Goal: Task Accomplishment & Management: Manage account settings

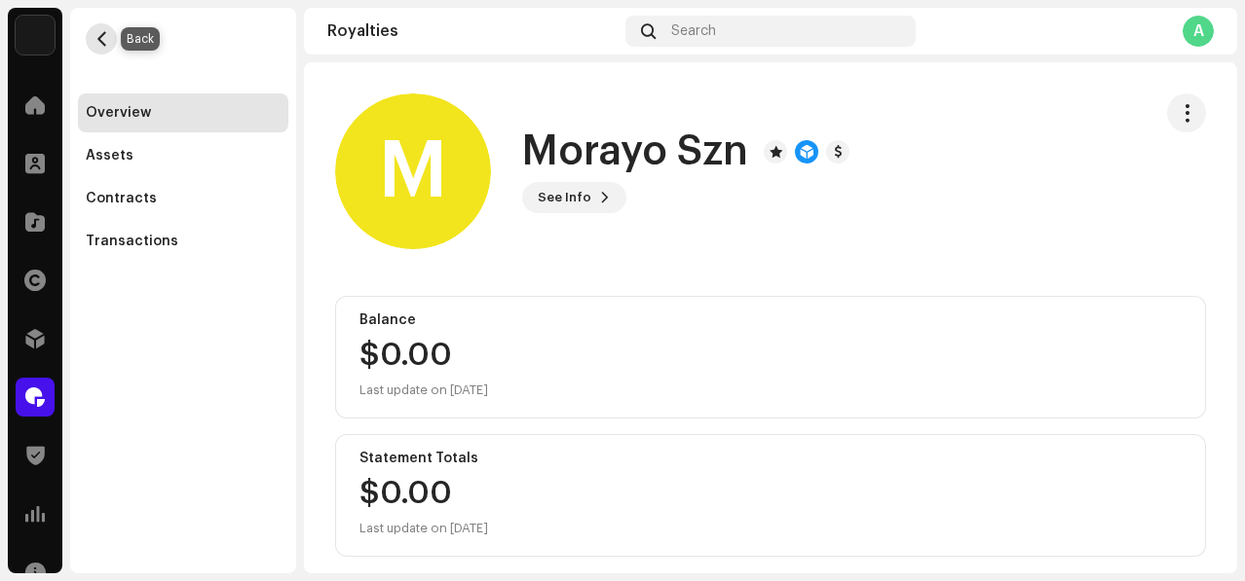
click at [109, 39] on button "button" at bounding box center [101, 38] width 31 height 31
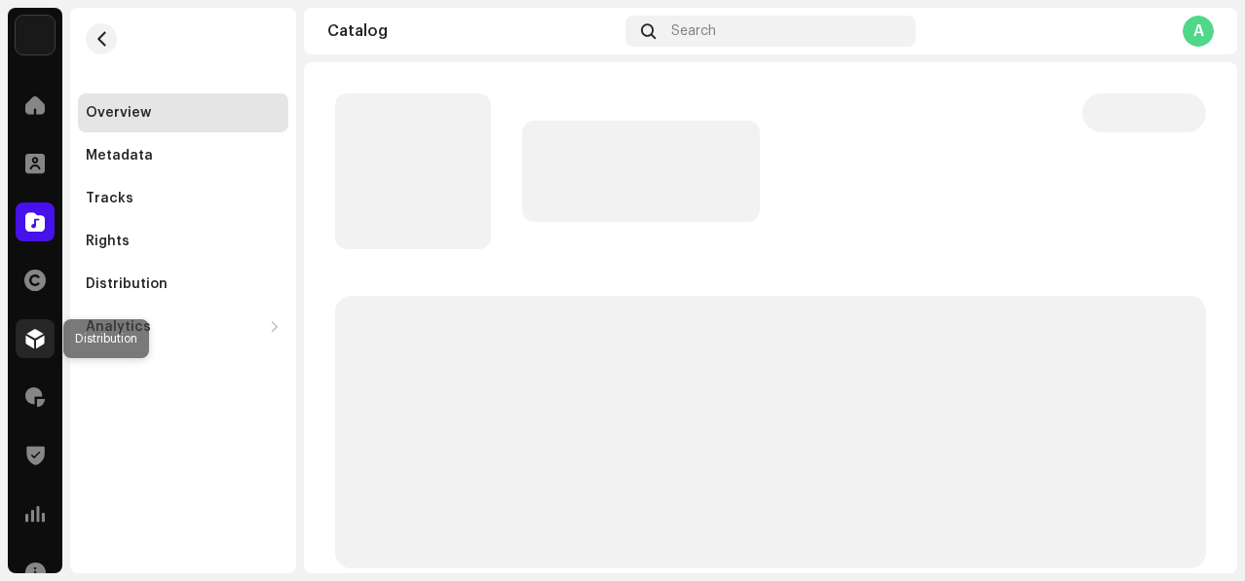
click at [30, 339] on span at bounding box center [34, 339] width 19 height 16
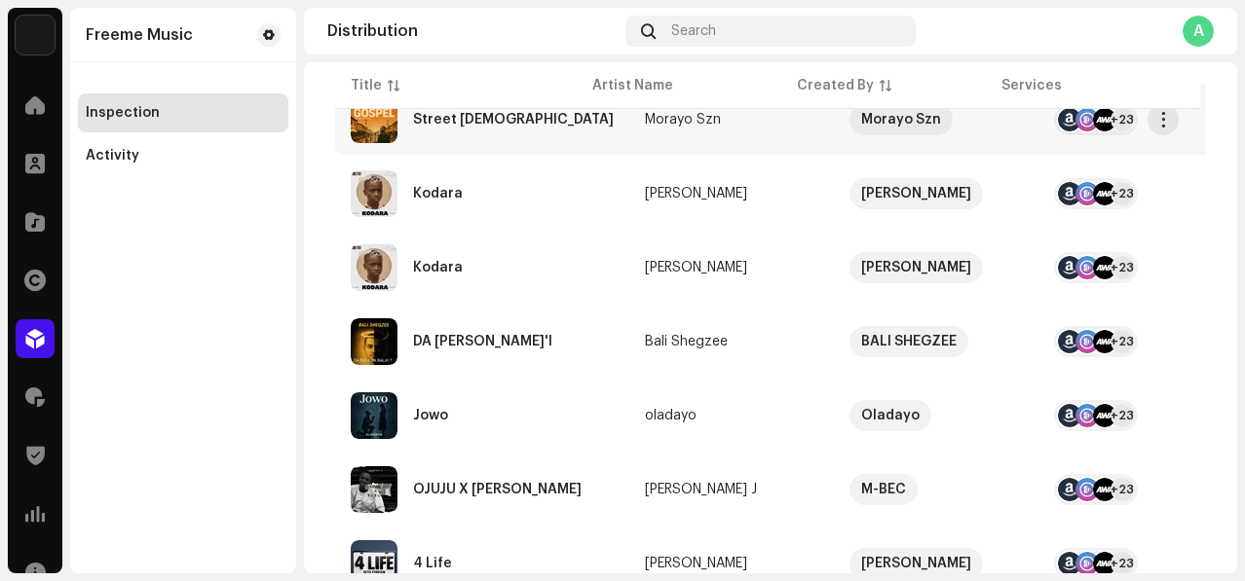
scroll to position [378, 0]
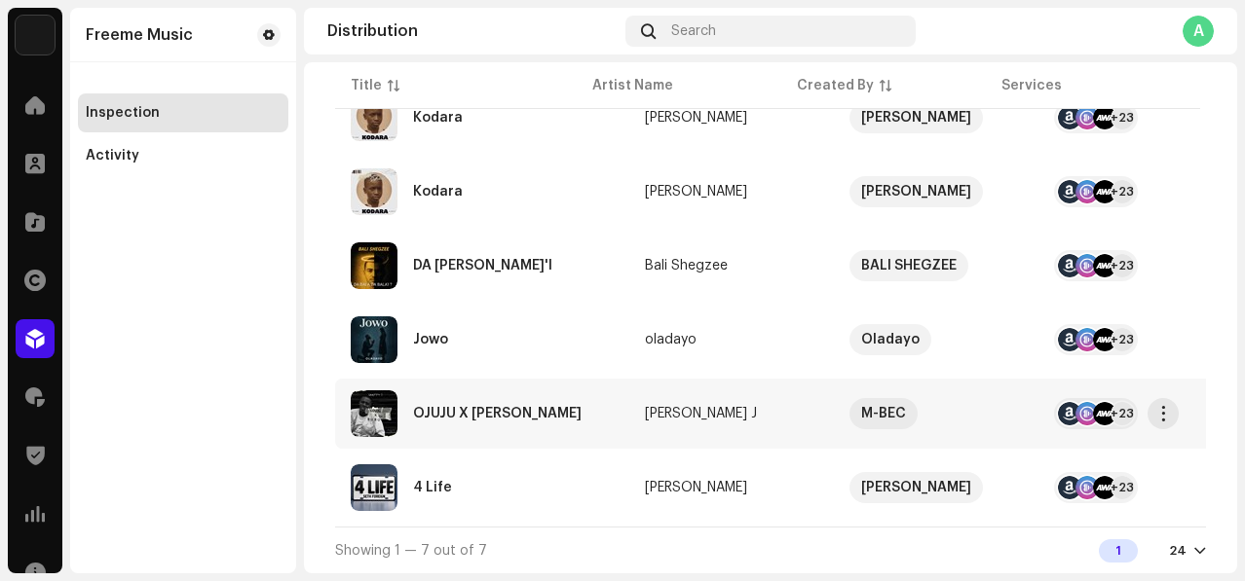
click at [564, 413] on td "OJUJU X [PERSON_NAME]" at bounding box center [482, 414] width 294 height 70
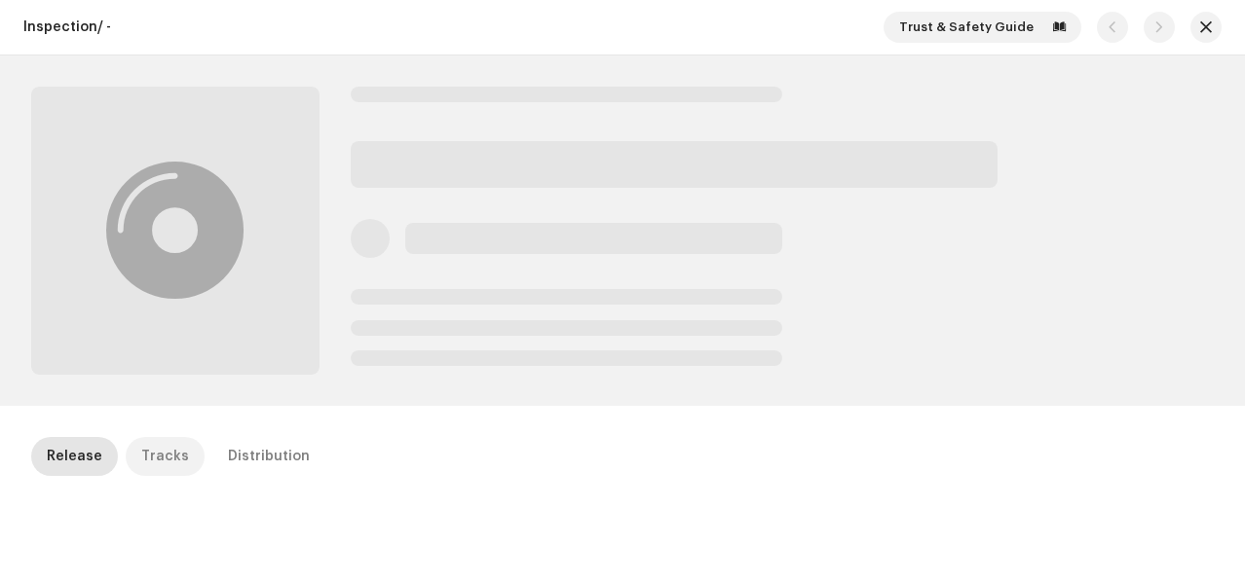
click at [161, 452] on div "Tracks" at bounding box center [165, 456] width 48 height 39
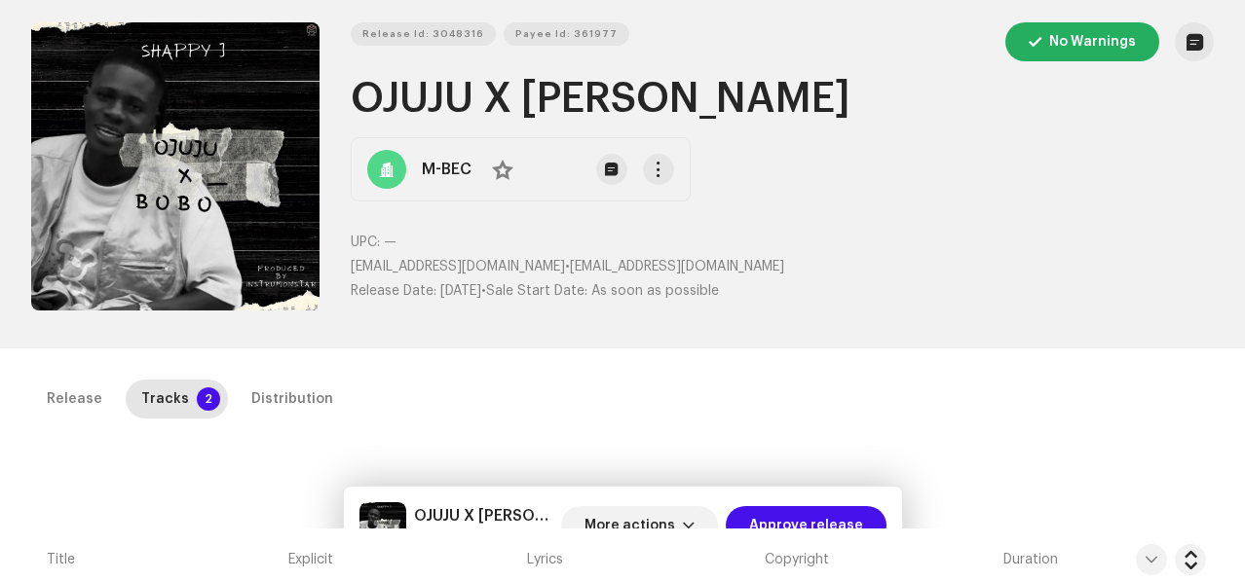
scroll to position [53, 0]
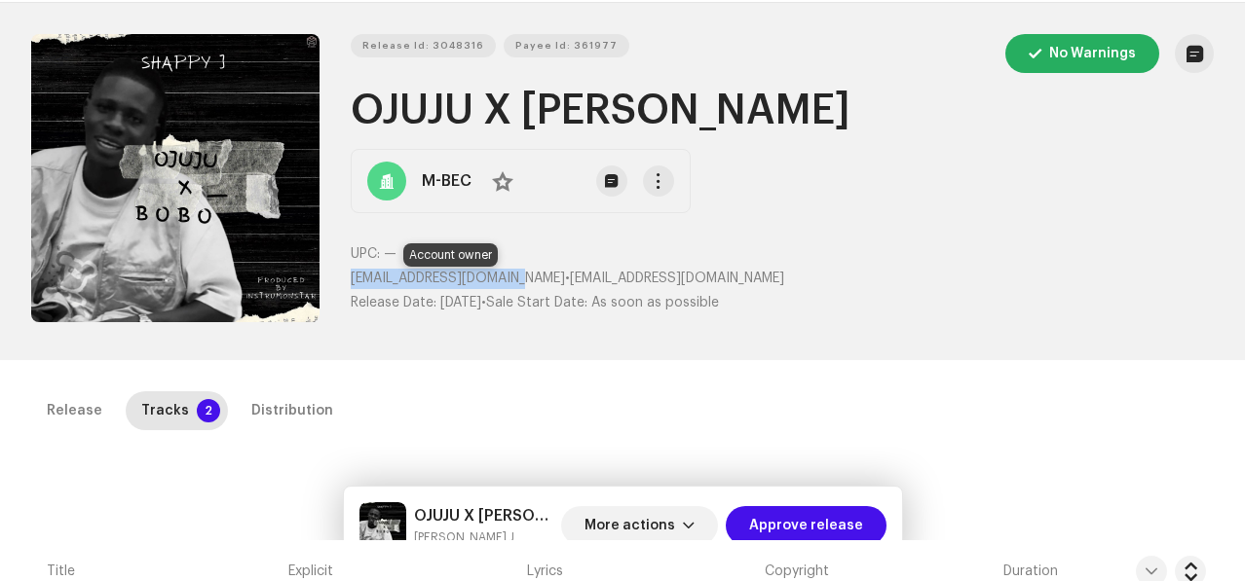
drag, startPoint x: 348, startPoint y: 278, endPoint x: 549, endPoint y: 274, distance: 201.7
click at [549, 274] on span "[EMAIL_ADDRESS][DOMAIN_NAME]" at bounding box center [458, 279] width 214 height 14
copy span "[EMAIL_ADDRESS][DOMAIN_NAME]"
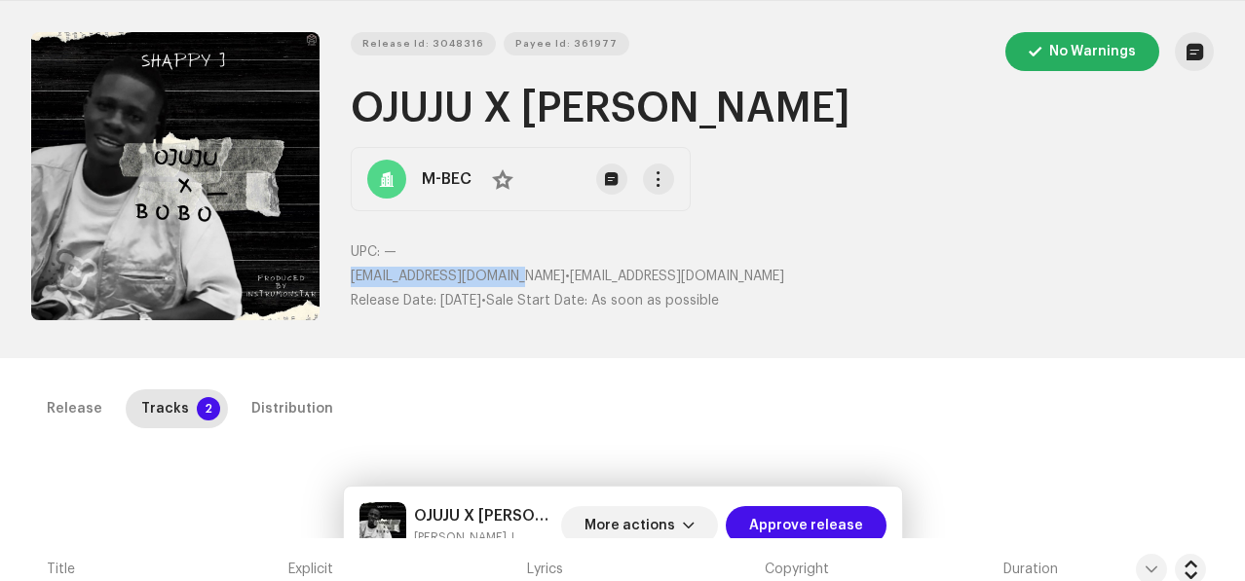
scroll to position [49, 0]
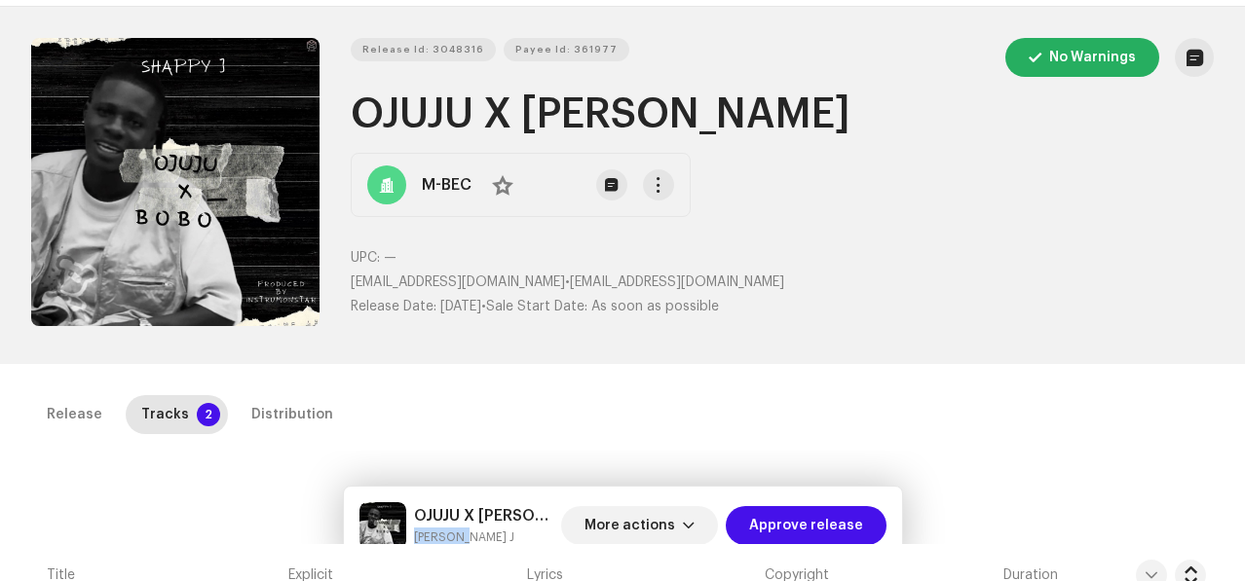
drag, startPoint x: 414, startPoint y: 536, endPoint x: 479, endPoint y: 537, distance: 65.3
click at [479, 537] on small "[PERSON_NAME] J" at bounding box center [483, 537] width 139 height 19
copy small "[PERSON_NAME] J"
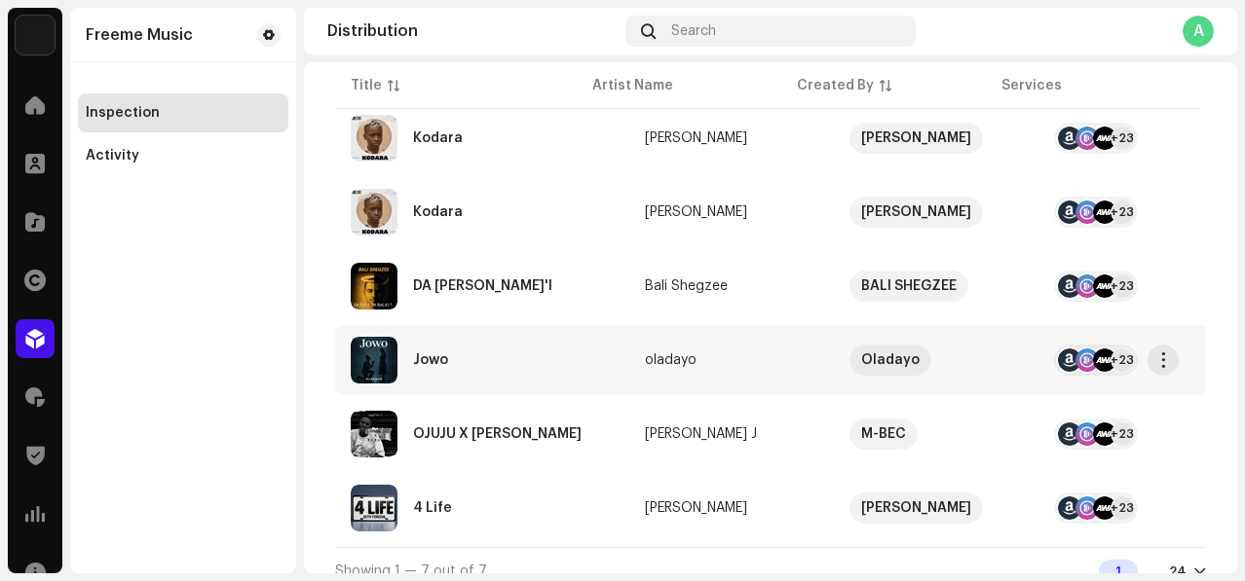
scroll to position [370, 0]
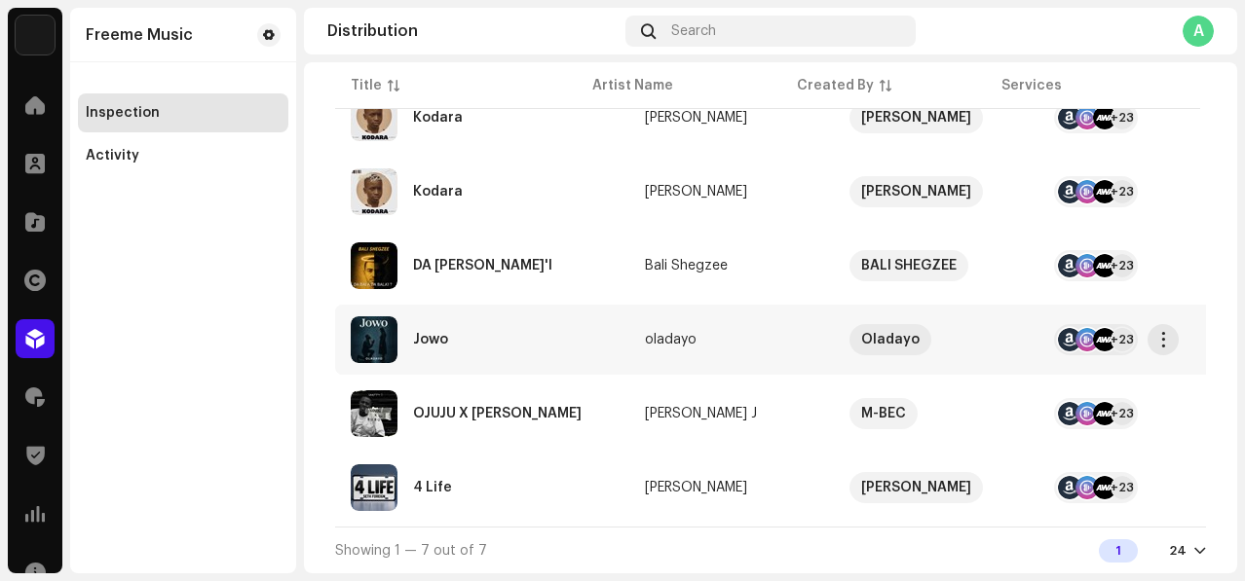
click at [521, 335] on div "Jowo" at bounding box center [482, 340] width 263 height 47
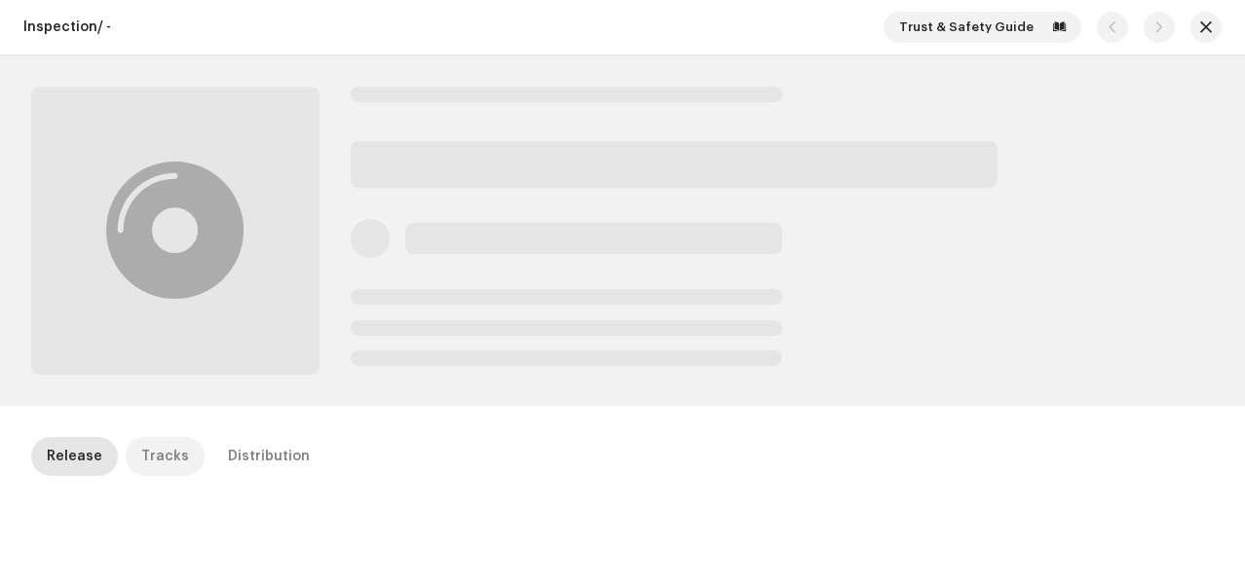
click at [154, 444] on div "Tracks" at bounding box center [165, 456] width 48 height 39
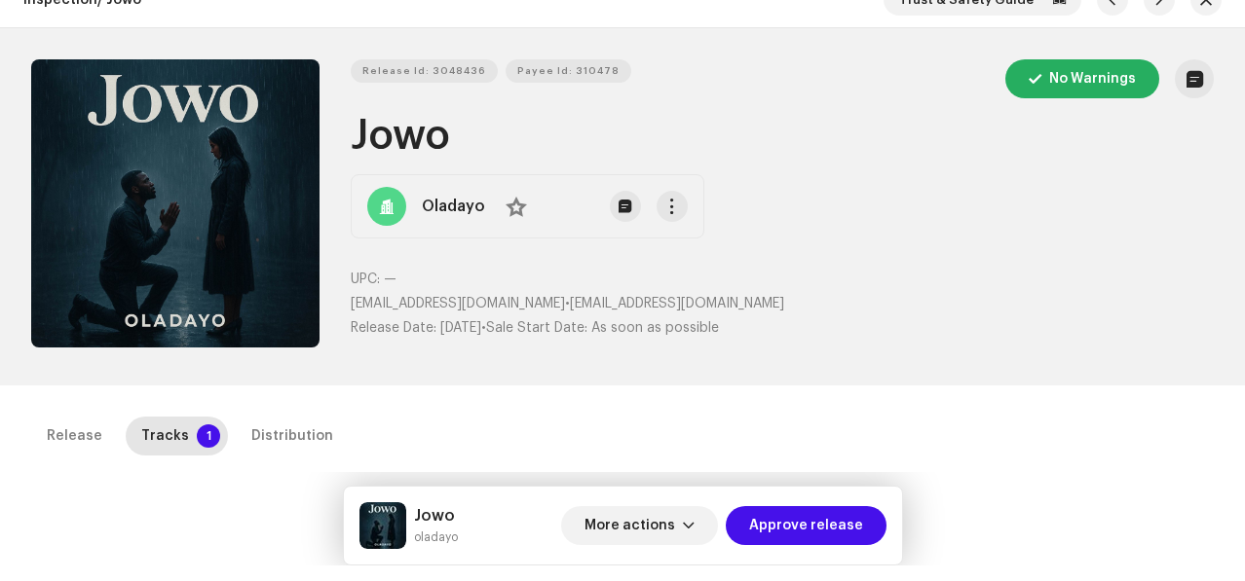
scroll to position [11, 0]
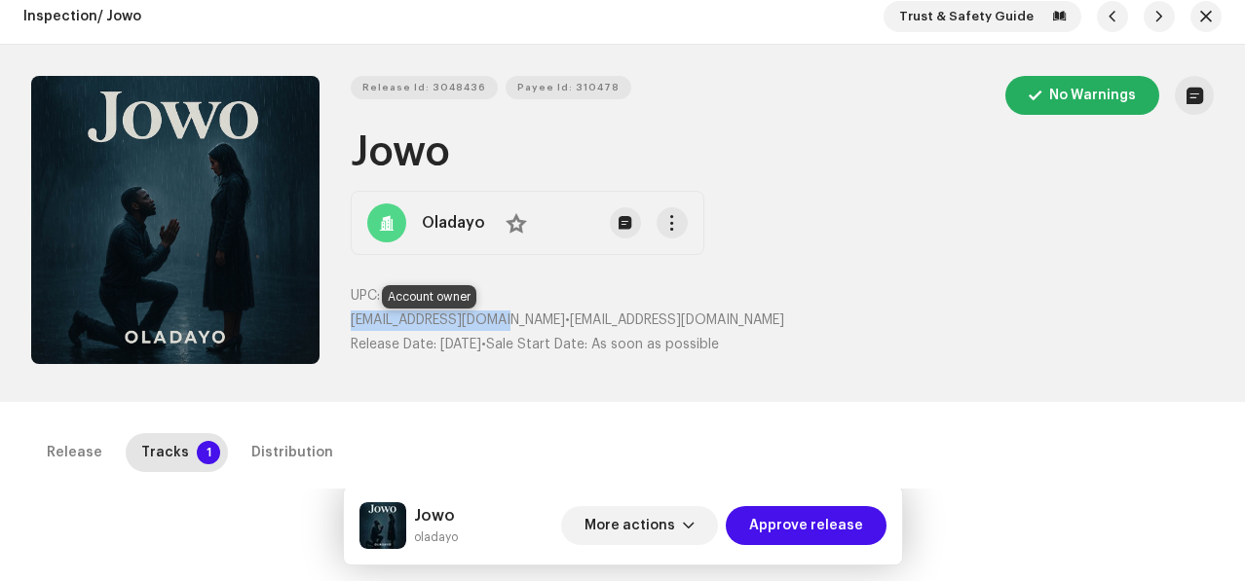
drag, startPoint x: 342, startPoint y: 321, endPoint x: 506, endPoint y: 320, distance: 164.6
click at [506, 320] on div "Release Id: 3048436 Payee Id: 310478 No Warnings [PERSON_NAME] No UPC: — [EMAIL…" at bounding box center [622, 223] width 1182 height 295
copy span "[EMAIL_ADDRESS][DOMAIN_NAME]"
drag, startPoint x: 414, startPoint y: 514, endPoint x: 476, endPoint y: 514, distance: 62.3
click at [476, 514] on div "[PERSON_NAME] More actions Approve release" at bounding box center [622, 526] width 527 height 47
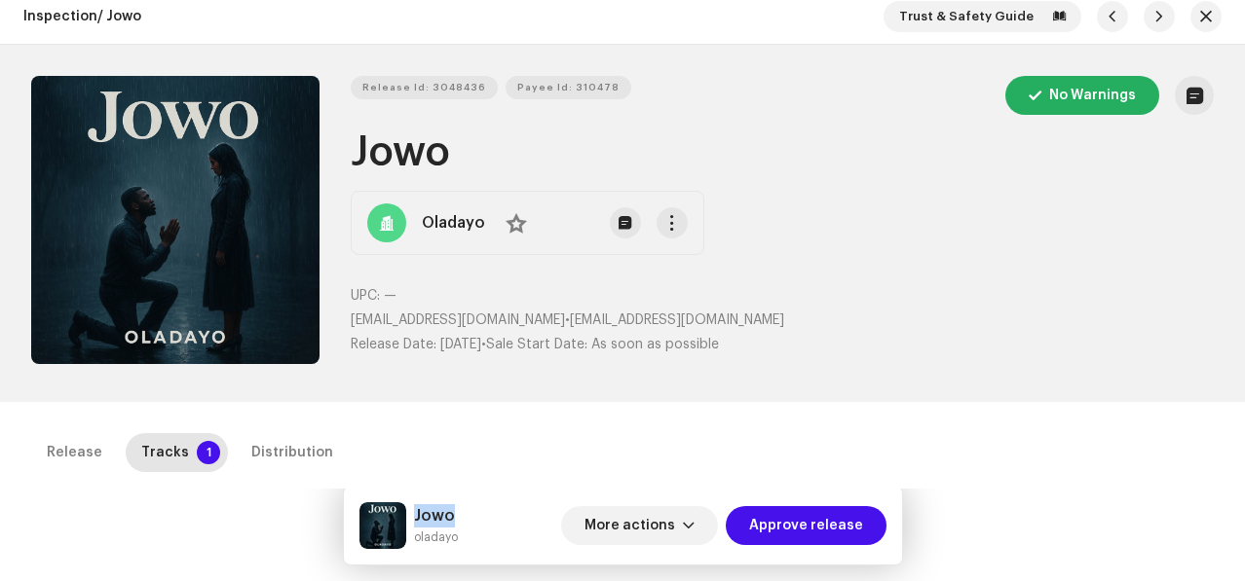
copy h5 "Jowo"
click at [776, 522] on span "Approve release" at bounding box center [806, 525] width 114 height 39
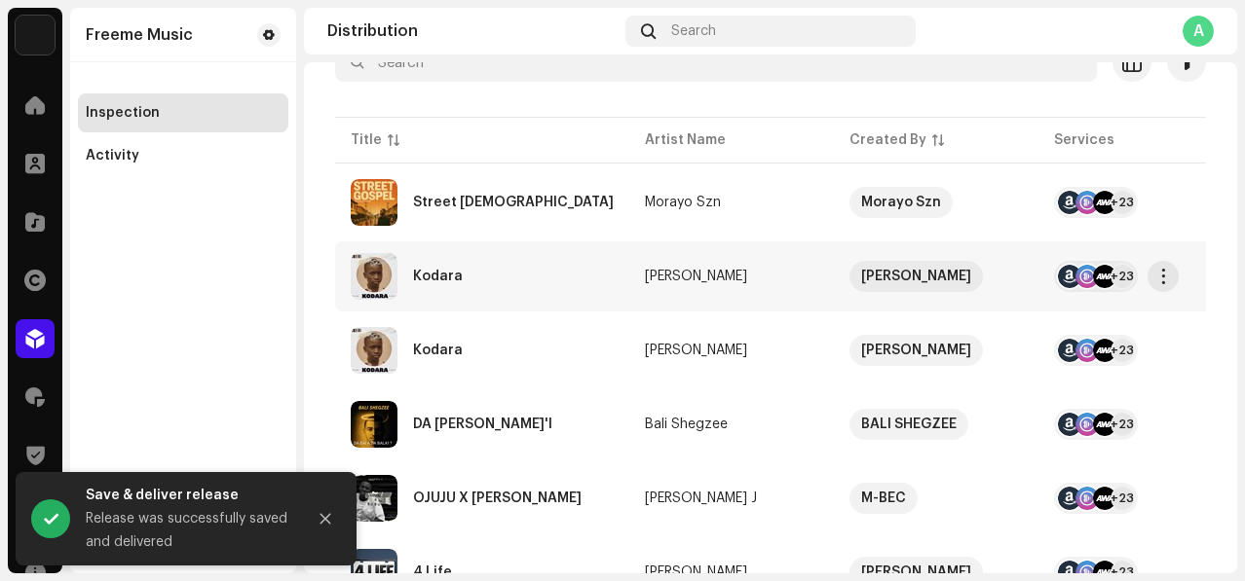
scroll to position [304, 0]
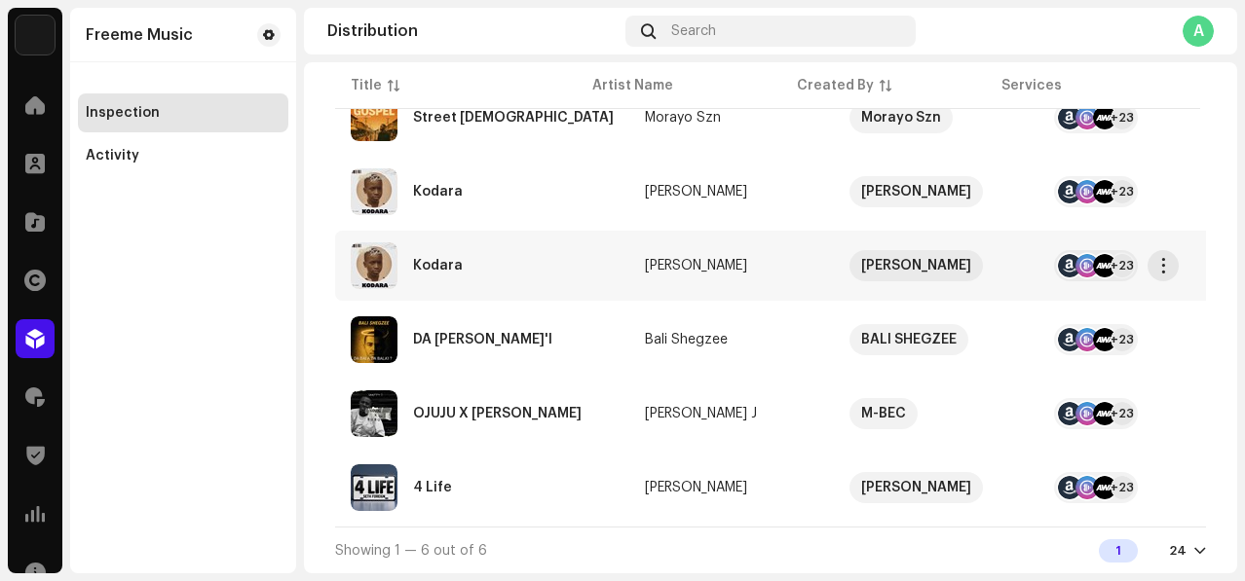
click at [552, 265] on div "Kodara" at bounding box center [482, 266] width 263 height 47
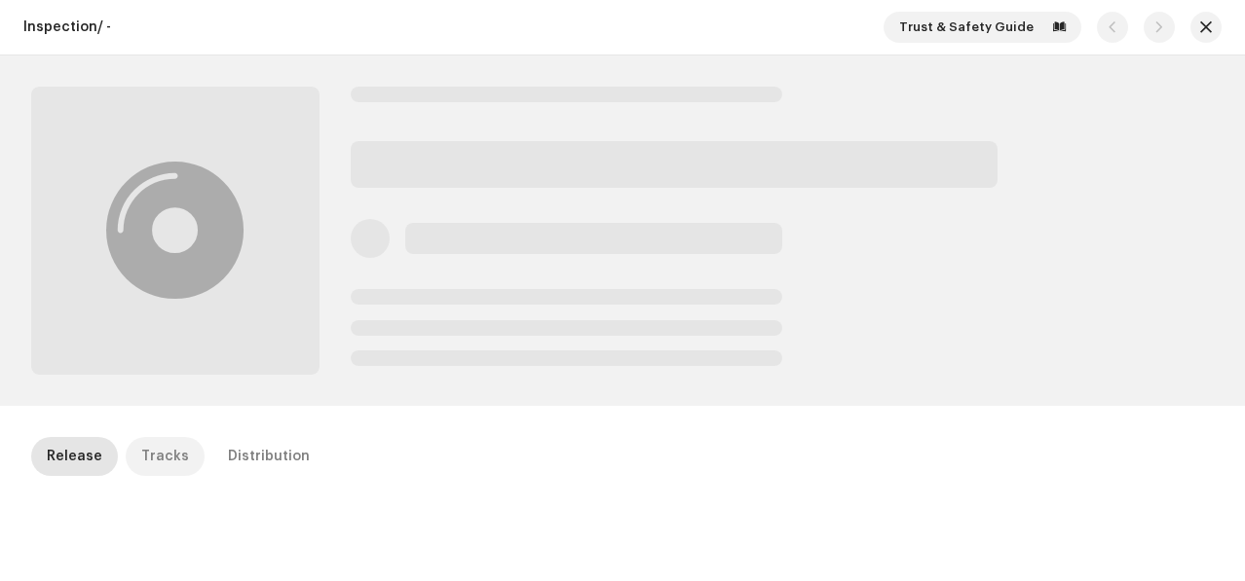
click at [169, 448] on div "Tracks" at bounding box center [165, 456] width 48 height 39
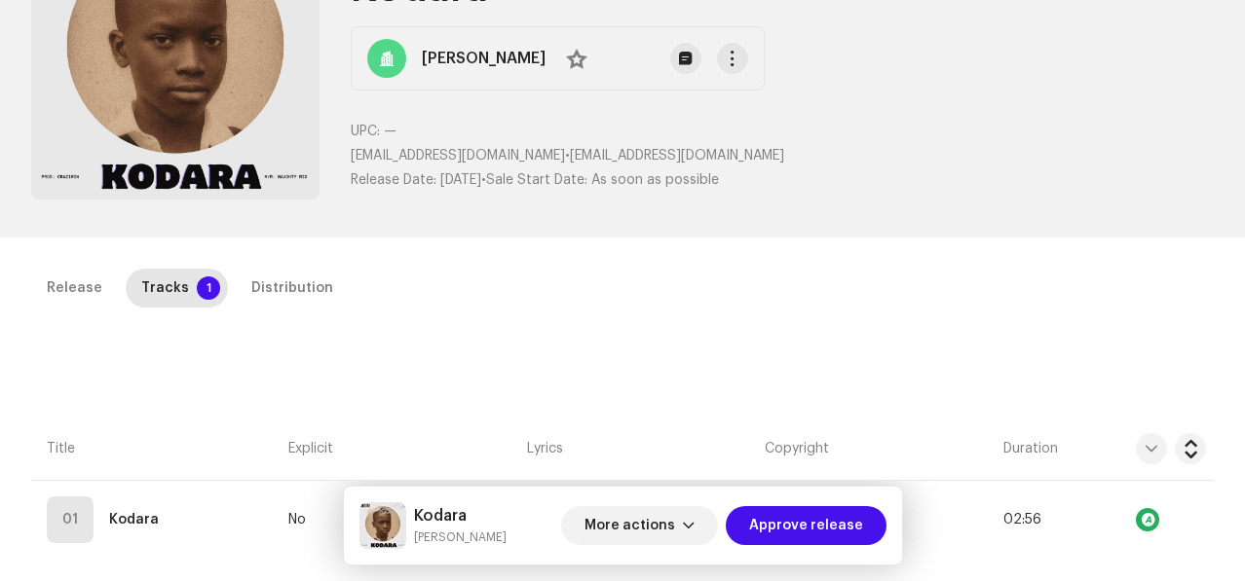
scroll to position [118, 0]
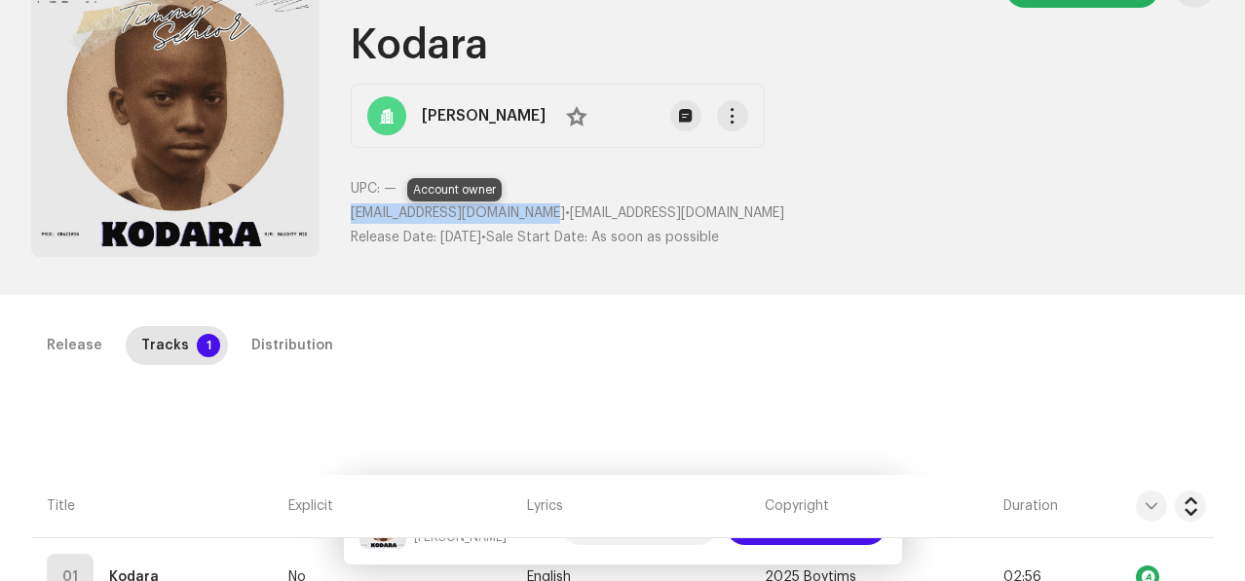
drag, startPoint x: 351, startPoint y: 213, endPoint x: 560, endPoint y: 213, distance: 209.4
click at [560, 213] on span "[EMAIL_ADDRESS][DOMAIN_NAME]" at bounding box center [458, 213] width 214 height 14
copy span "[EMAIL_ADDRESS][DOMAIN_NAME]"
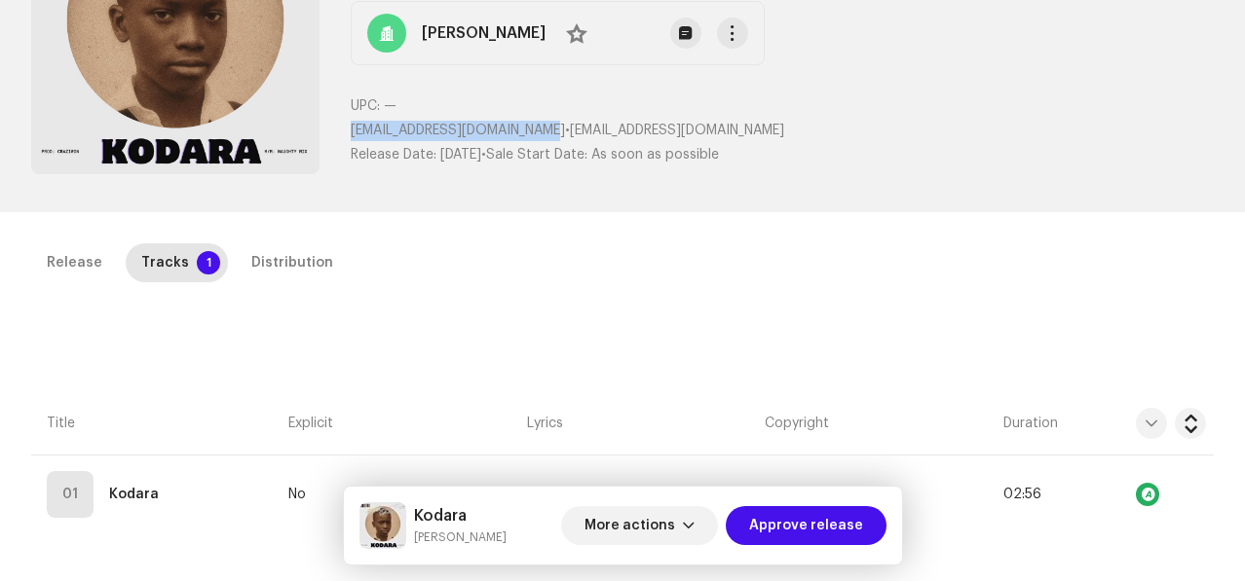
scroll to position [205, 0]
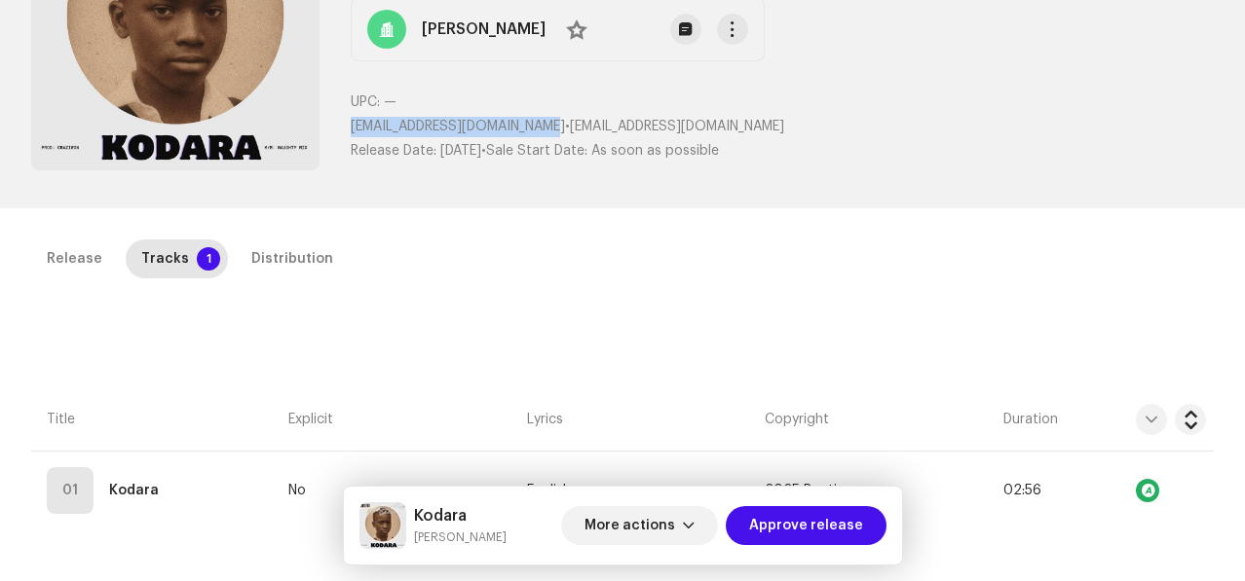
copy span "[EMAIL_ADDRESS][DOMAIN_NAME]"
drag, startPoint x: 413, startPoint y: 513, endPoint x: 481, endPoint y: 518, distance: 68.4
click at [481, 518] on h5 "Kodara" at bounding box center [460, 516] width 93 height 23
copy h5 "Kodara"
drag, startPoint x: 346, startPoint y: 127, endPoint x: 558, endPoint y: 129, distance: 212.3
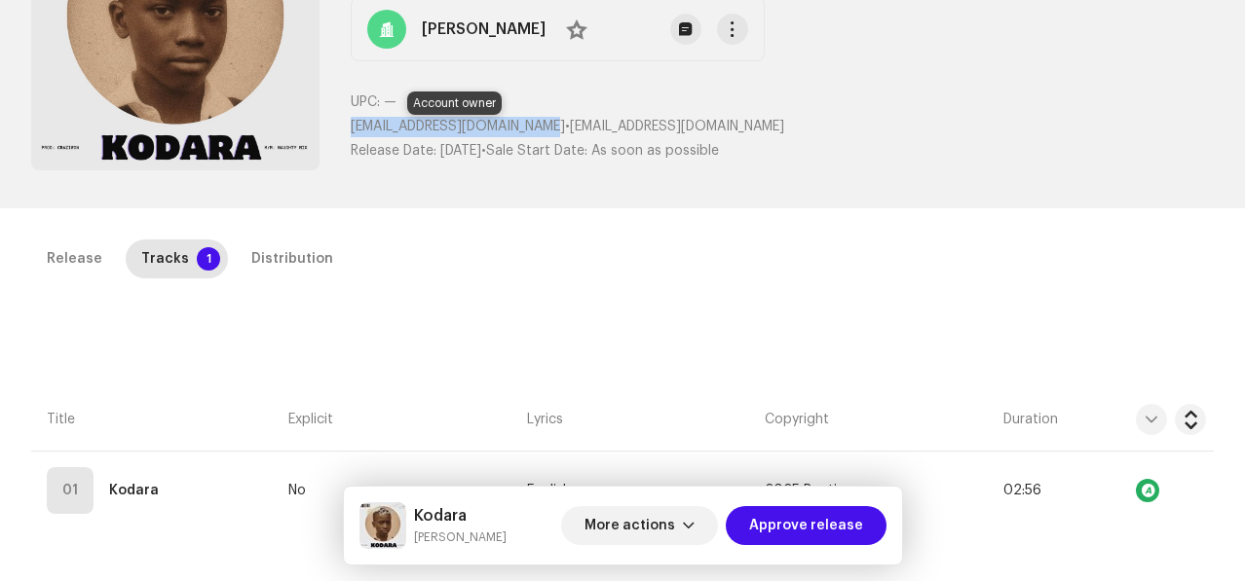
click at [558, 129] on div "Release Id: 3048849 Payee Id: 365813 No Warnings [PERSON_NAME] Senior No UPC: —…" at bounding box center [622, 29] width 1182 height 295
copy span "[EMAIL_ADDRESS][DOMAIN_NAME]"
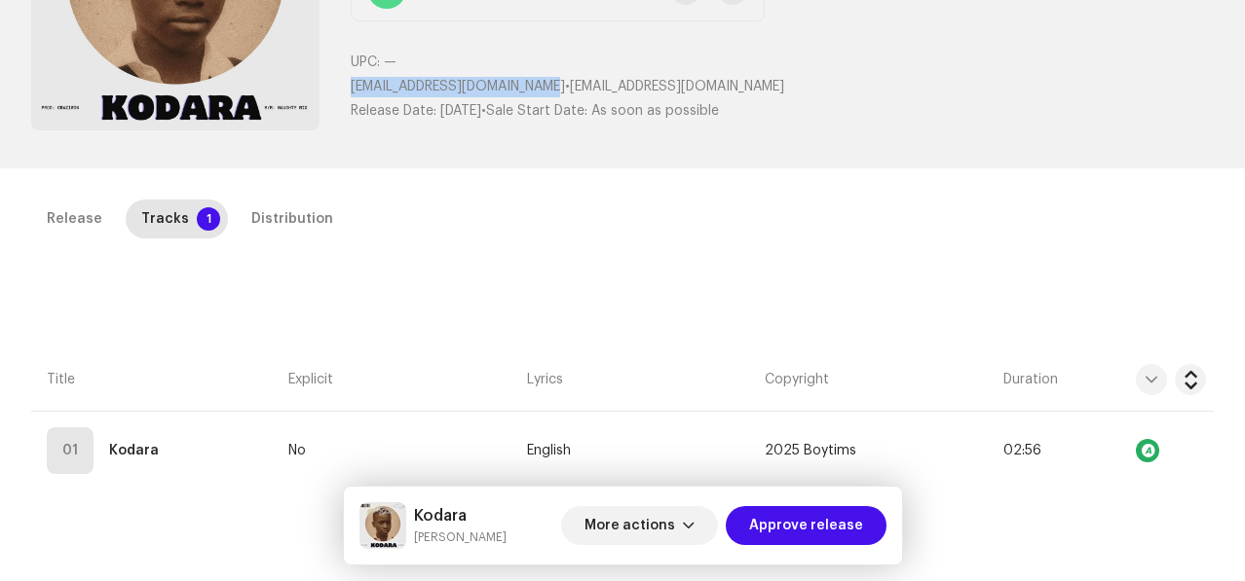
scroll to position [266, 0]
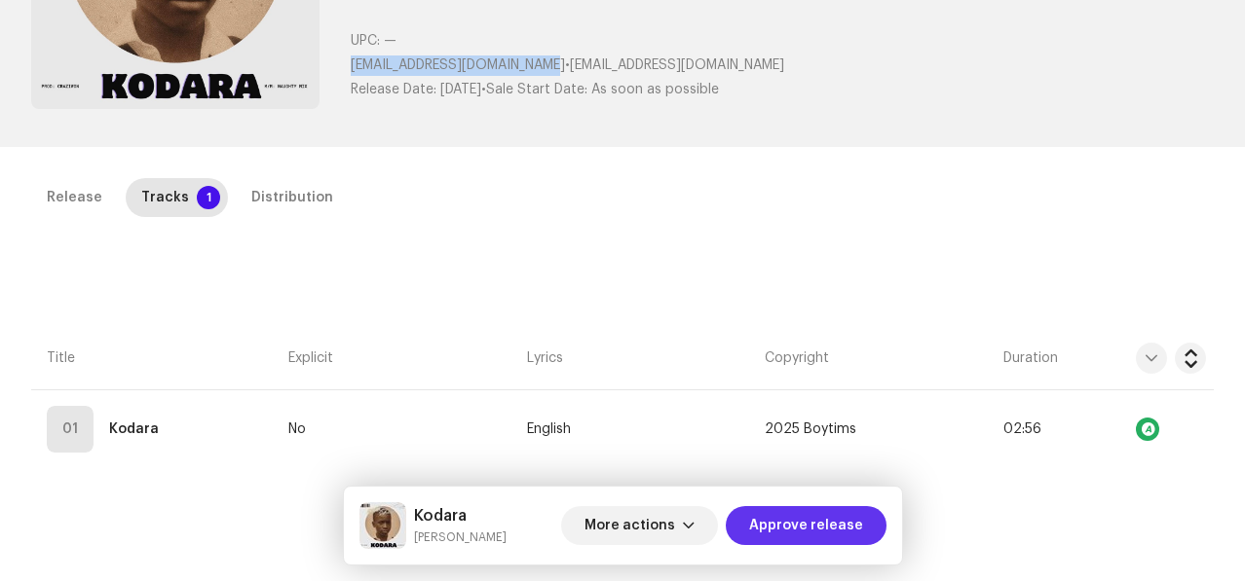
click at [785, 519] on span "Approve release" at bounding box center [806, 525] width 114 height 39
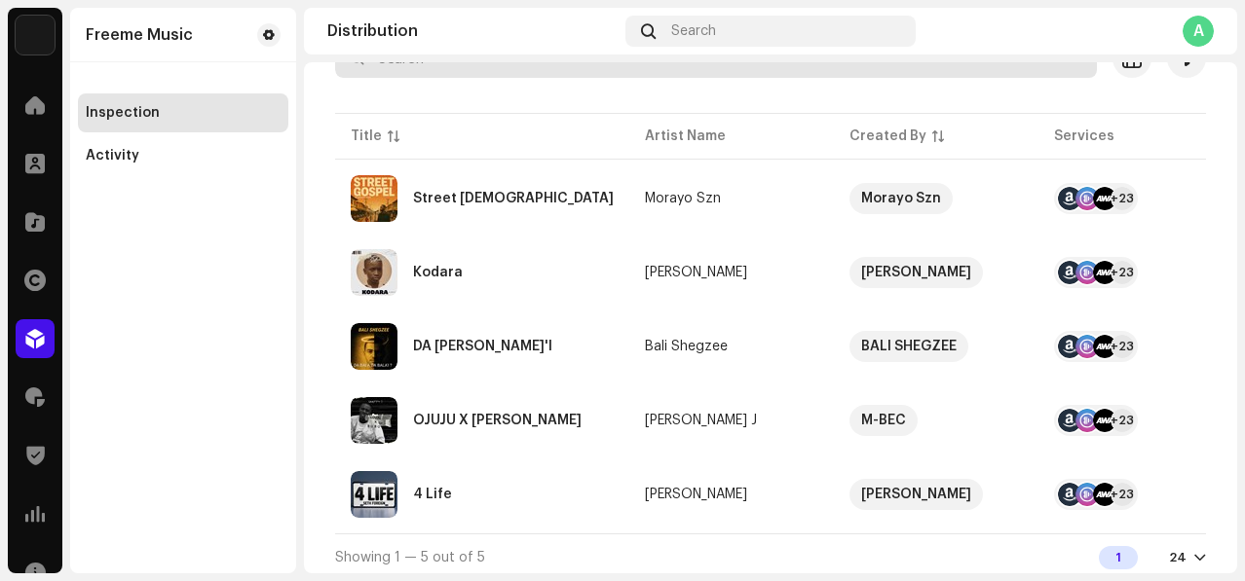
scroll to position [218, 0]
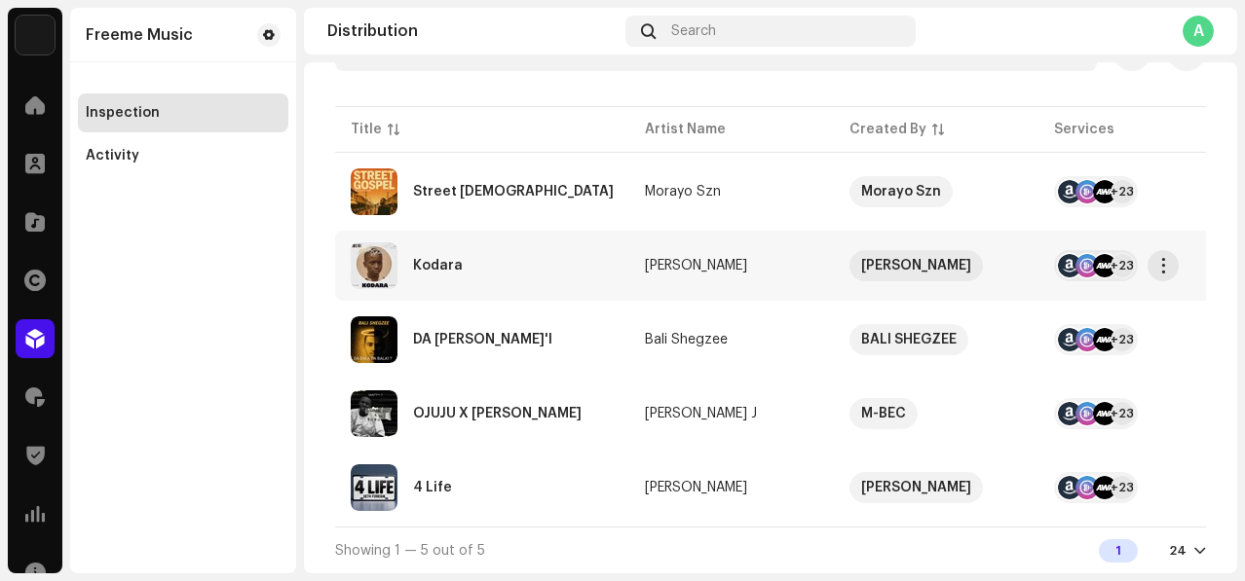
click at [535, 269] on div "Kodara" at bounding box center [482, 266] width 263 height 47
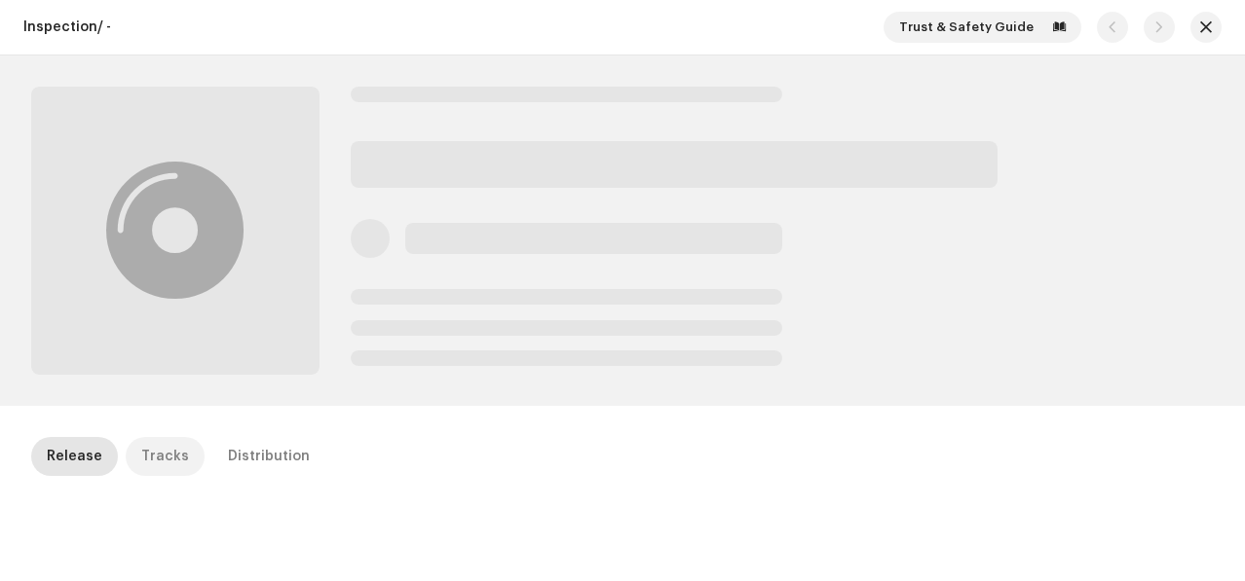
click at [144, 445] on div "Tracks" at bounding box center [165, 456] width 48 height 39
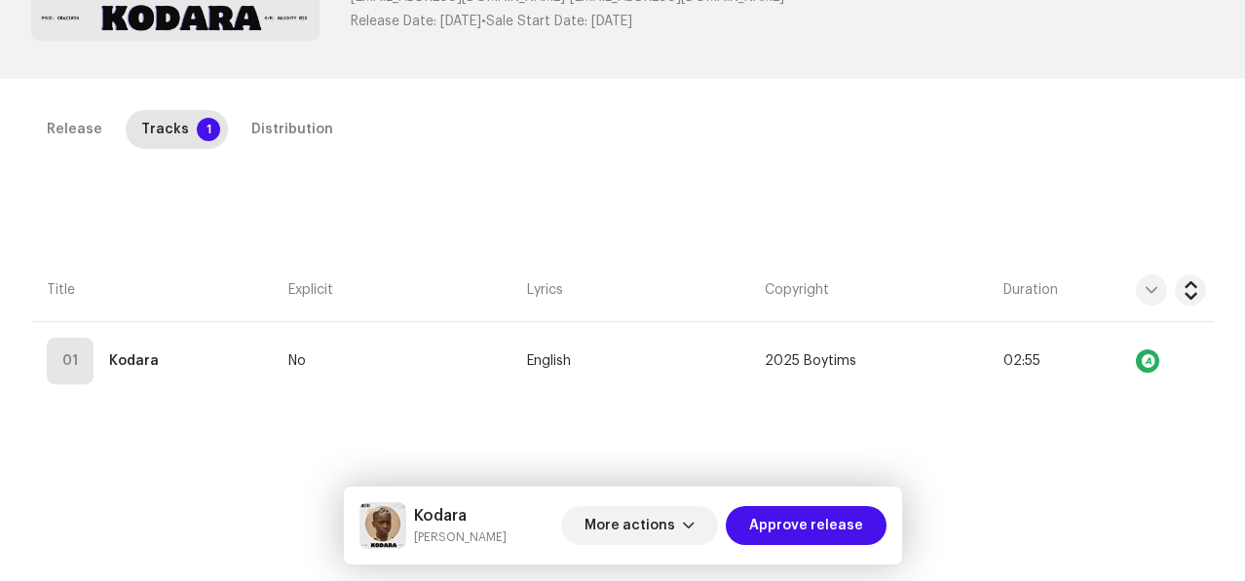
scroll to position [444, 0]
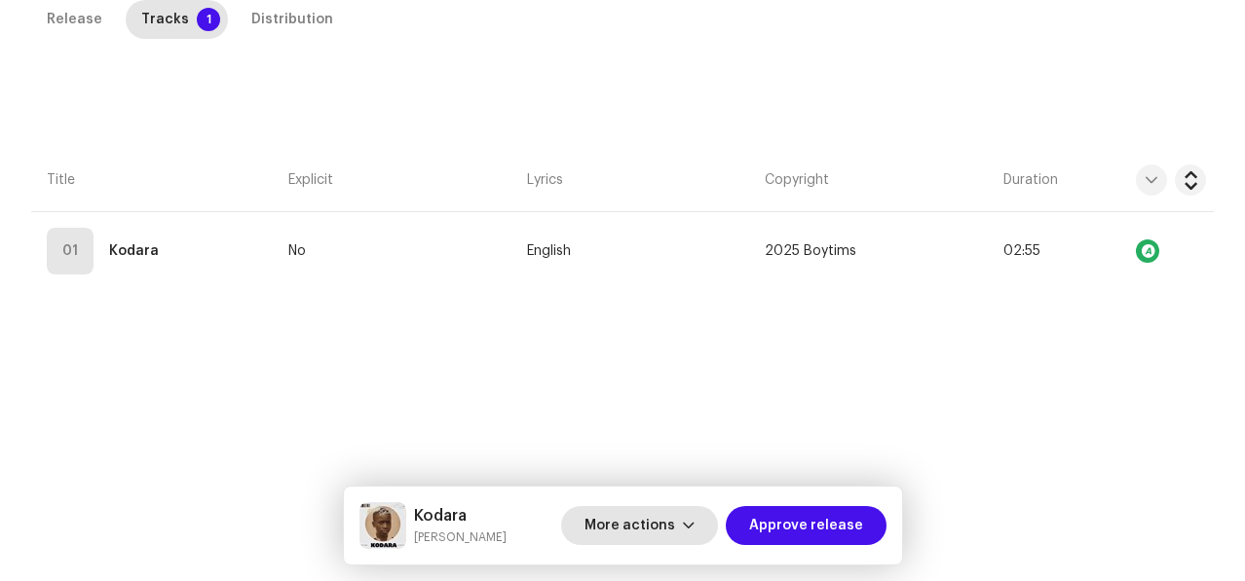
click at [675, 525] on span "More actions" at bounding box center [629, 525] width 91 height 39
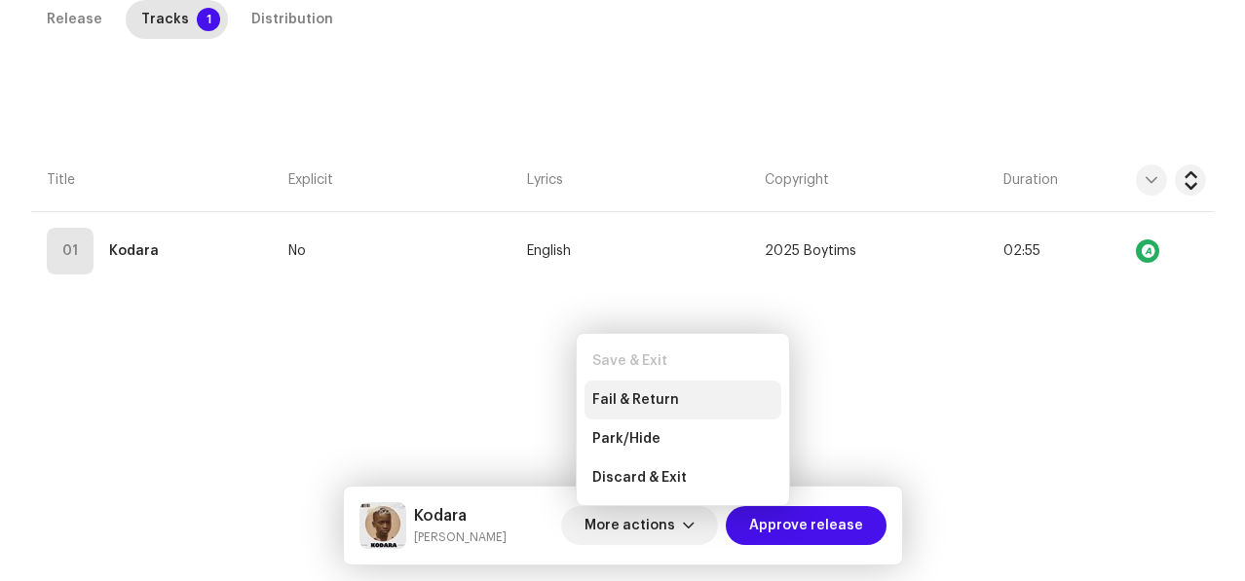
click at [646, 401] on span "Fail & Return" at bounding box center [635, 401] width 87 height 16
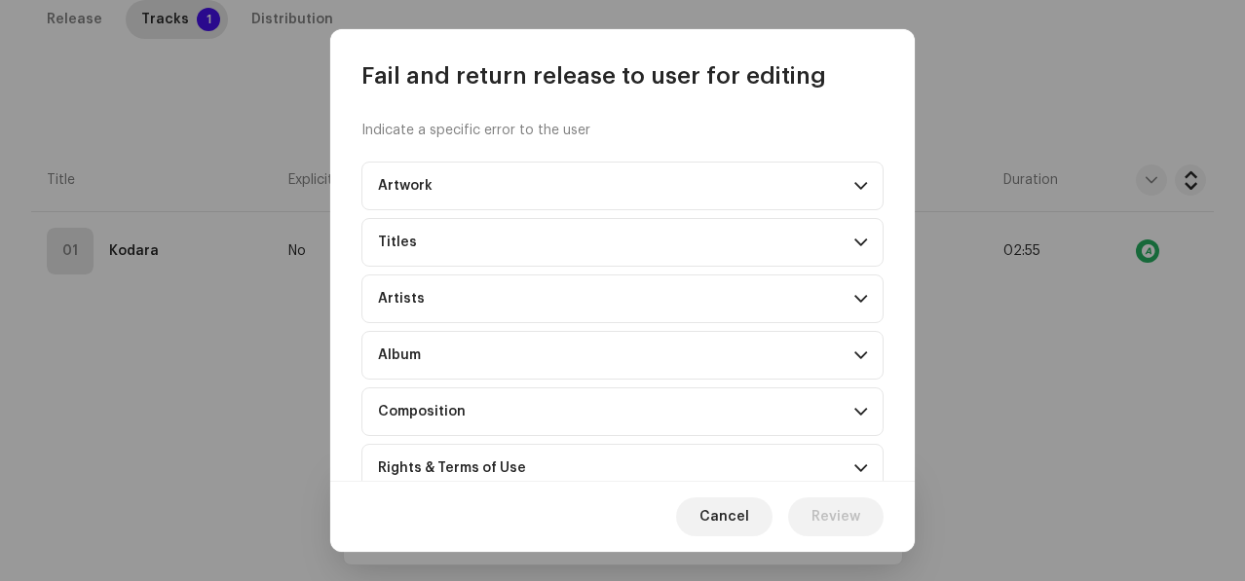
scroll to position [206, 0]
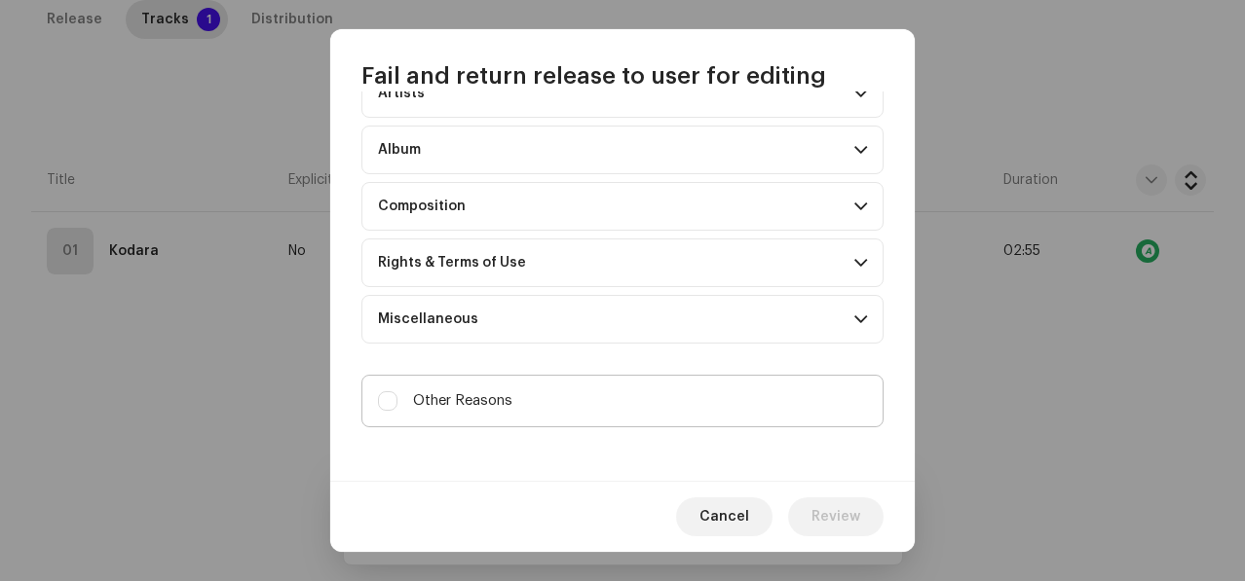
click at [452, 396] on span "Other Reasons" at bounding box center [462, 401] width 99 height 21
click at [397, 396] on input "Other Reasons" at bounding box center [387, 401] width 19 height 19
checkbox input "true"
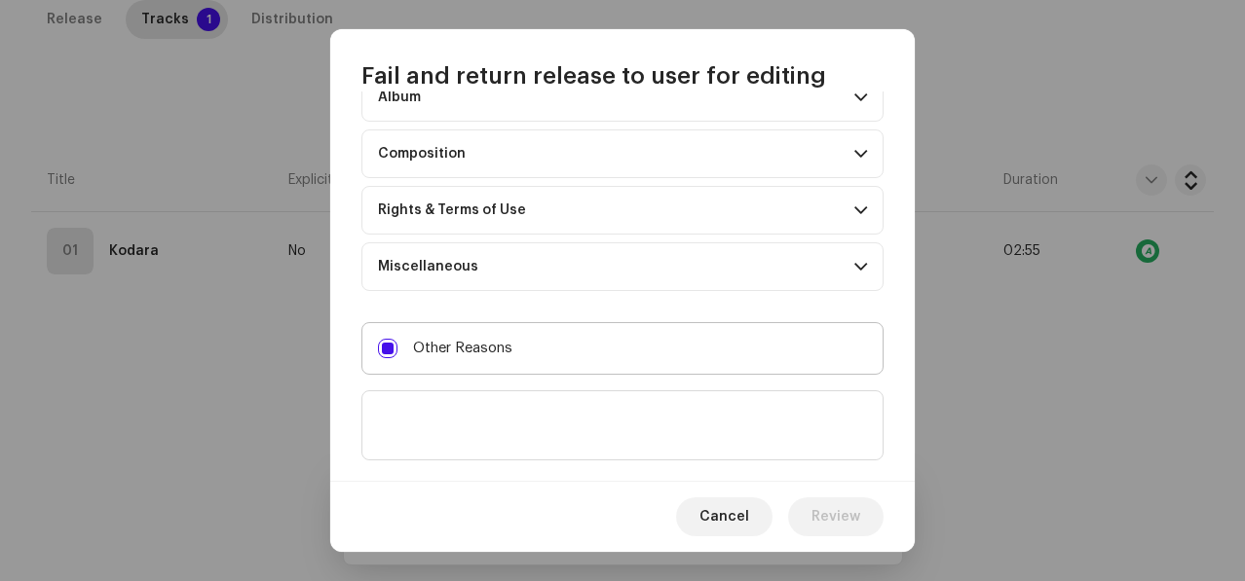
scroll to position [295, 0]
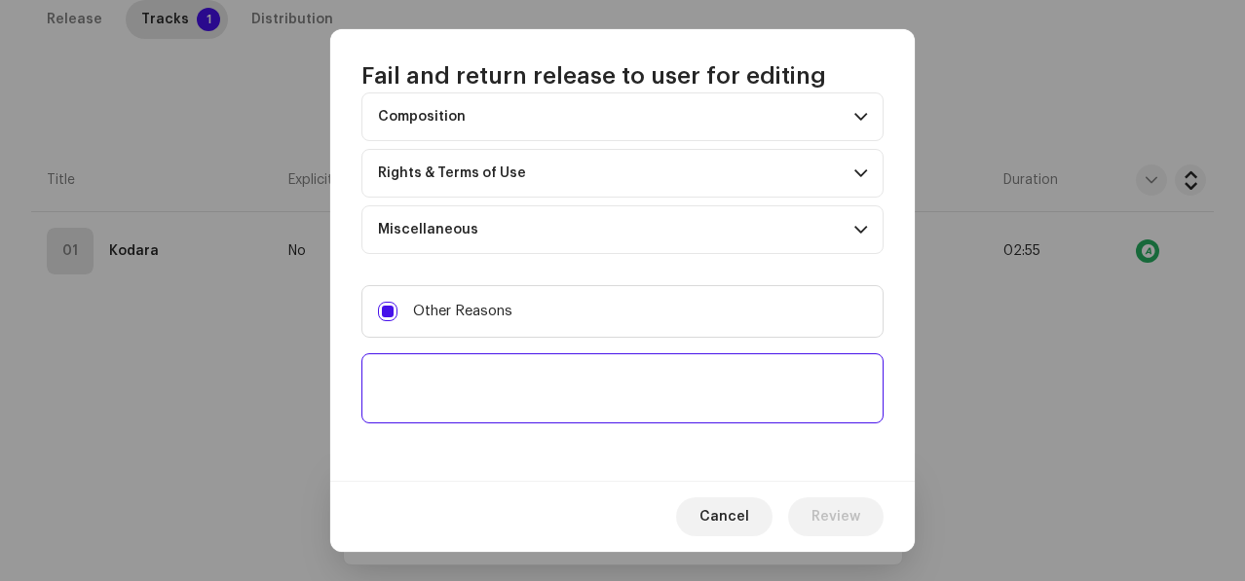
click at [433, 398] on textarea at bounding box center [622, 389] width 522 height 70
type textarea "Double upload"
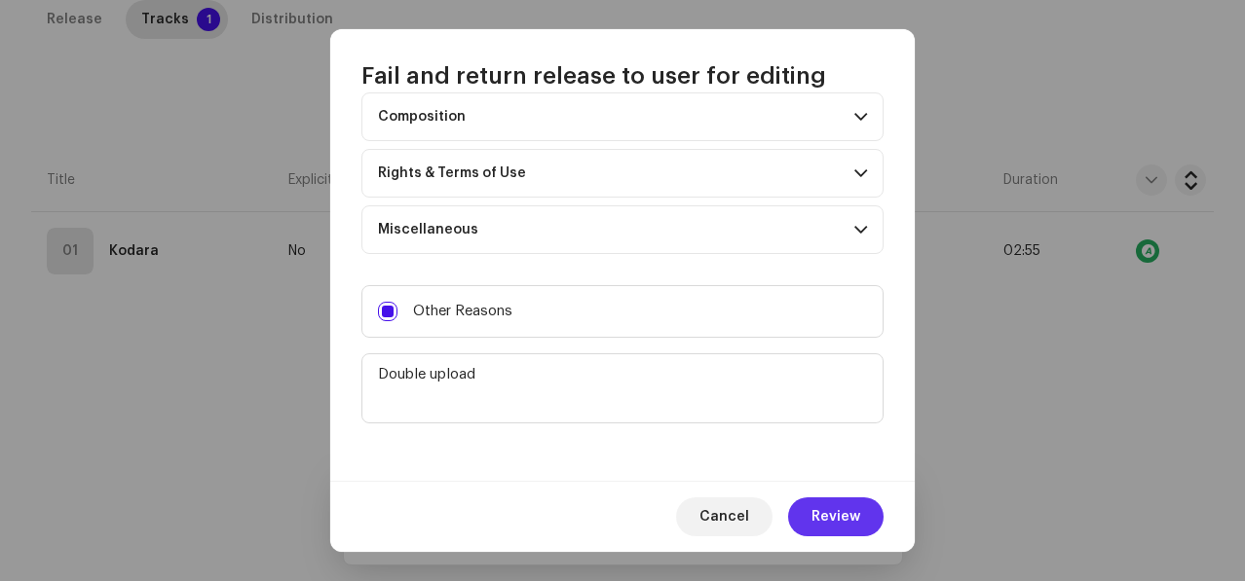
click at [818, 514] on span "Review" at bounding box center [835, 517] width 49 height 39
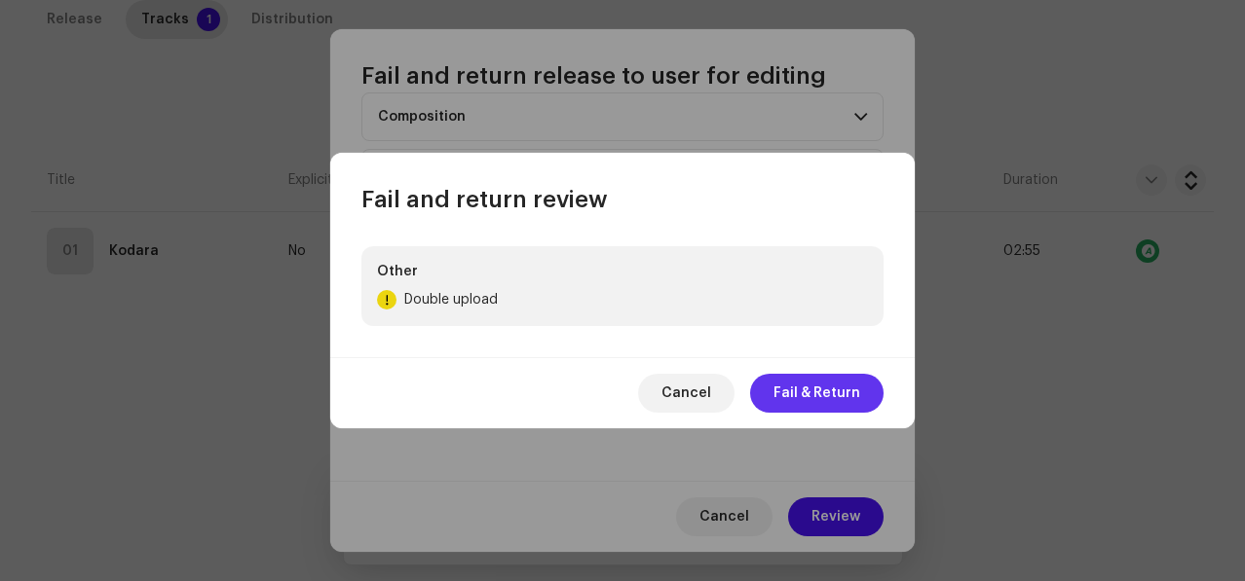
click at [839, 389] on span "Fail & Return" at bounding box center [816, 393] width 87 height 39
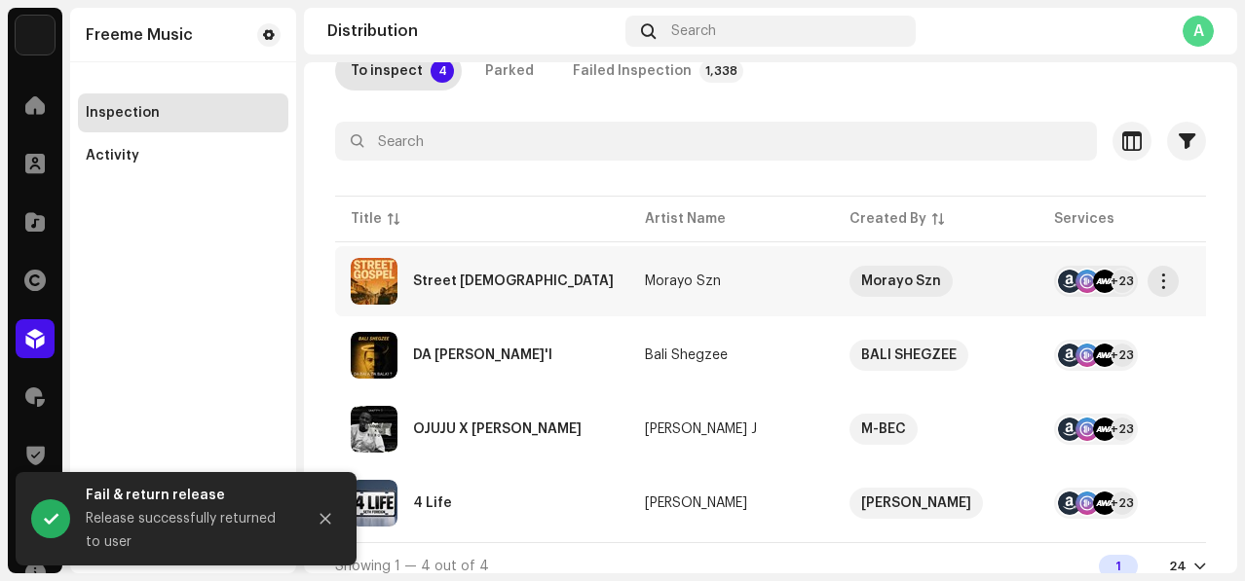
scroll to position [151, 0]
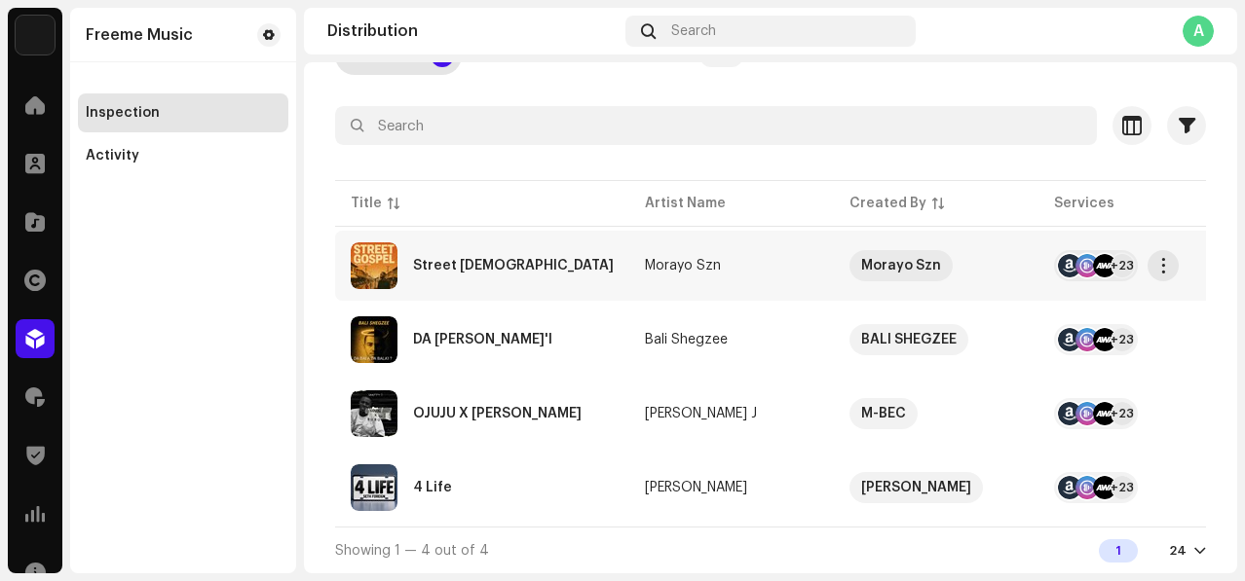
click at [530, 243] on div "Street [DEMOGRAPHIC_DATA]" at bounding box center [482, 266] width 263 height 47
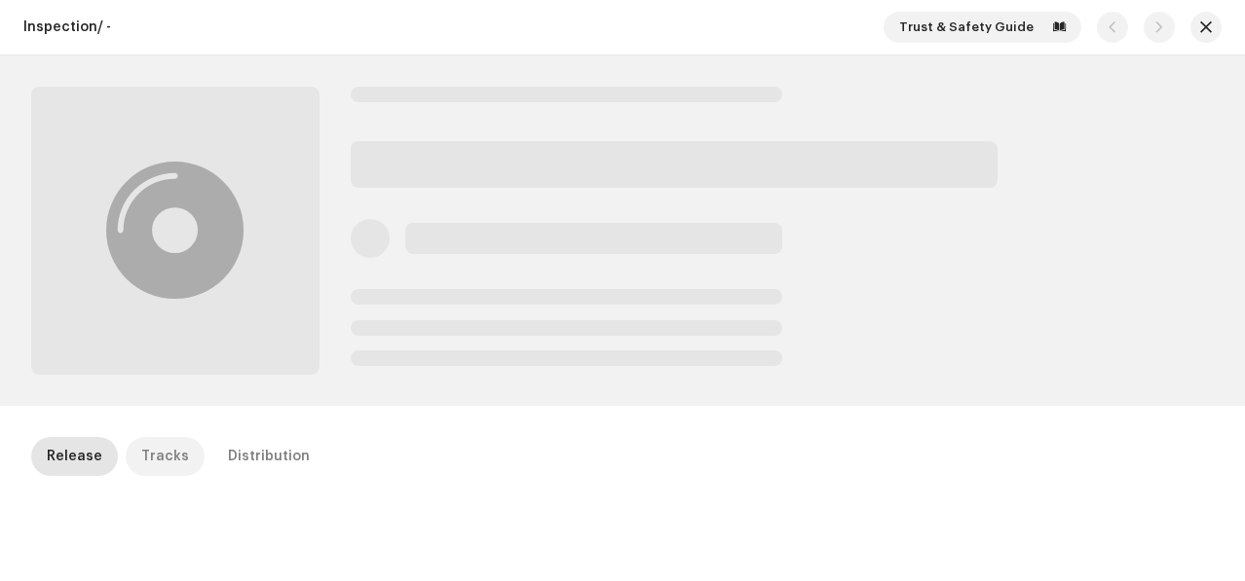
click at [157, 455] on div "Tracks" at bounding box center [165, 456] width 48 height 39
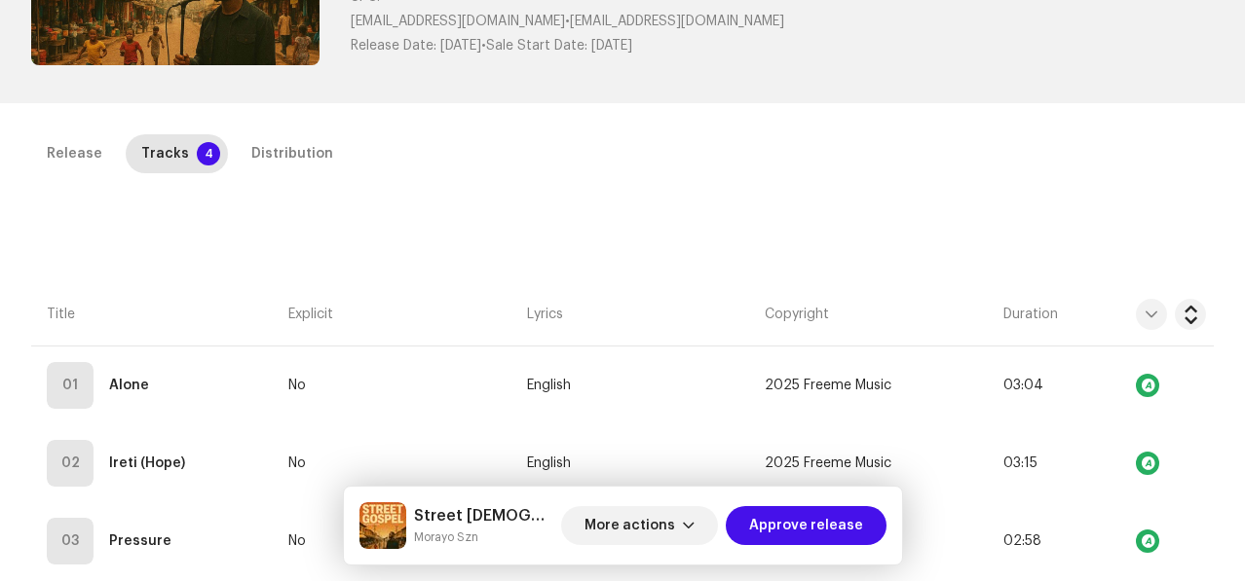
scroll to position [180, 0]
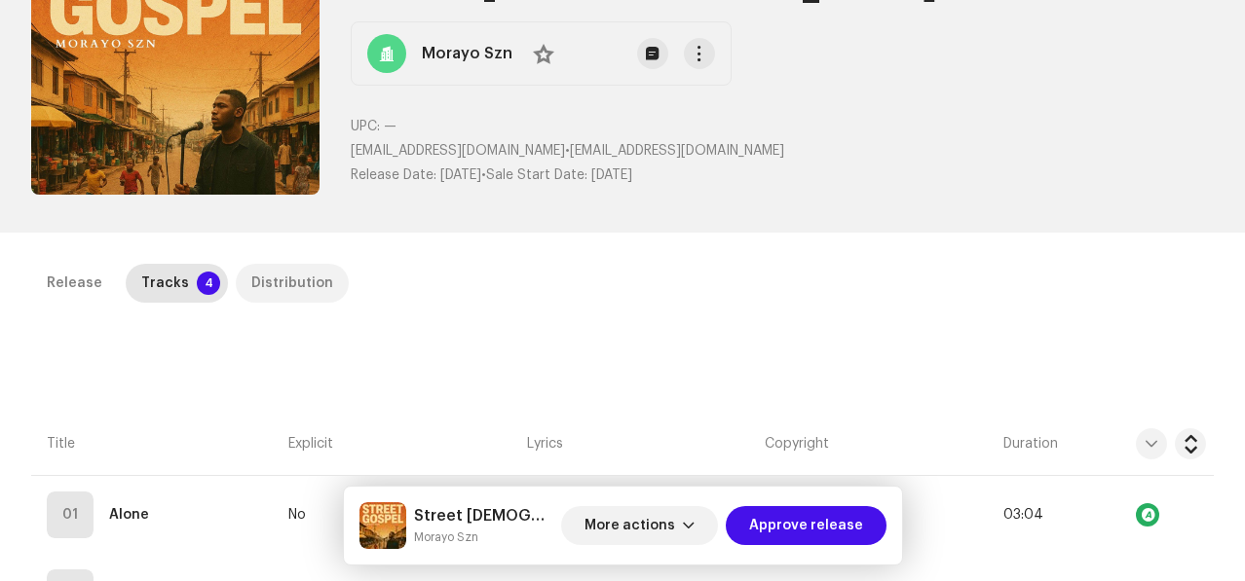
click at [299, 294] on div "Distribution" at bounding box center [292, 283] width 82 height 39
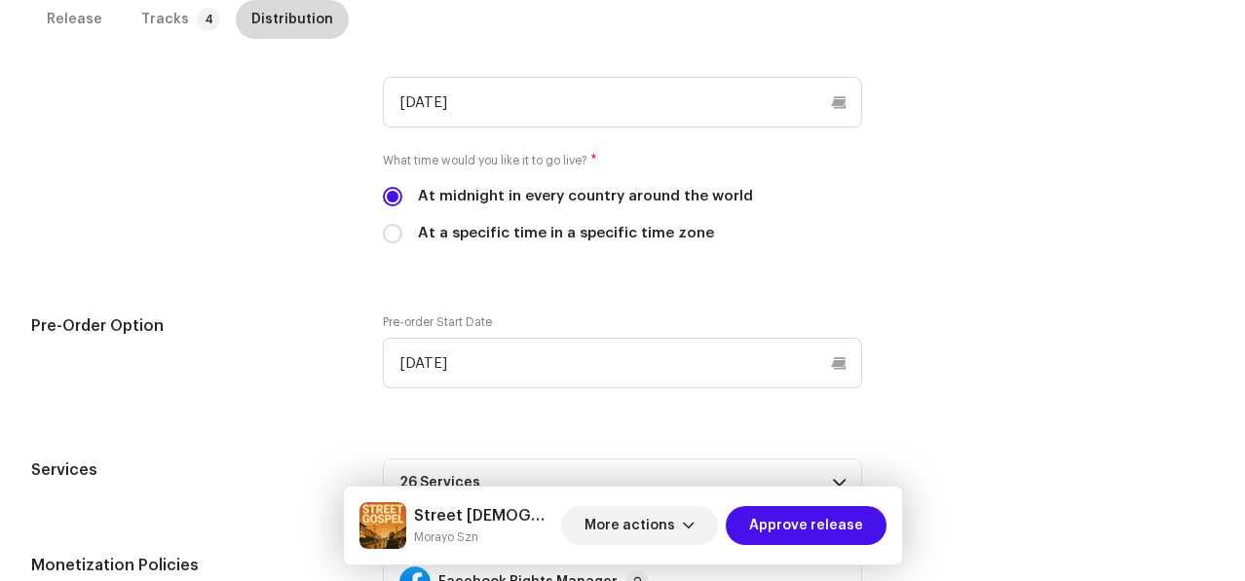
scroll to position [684, 0]
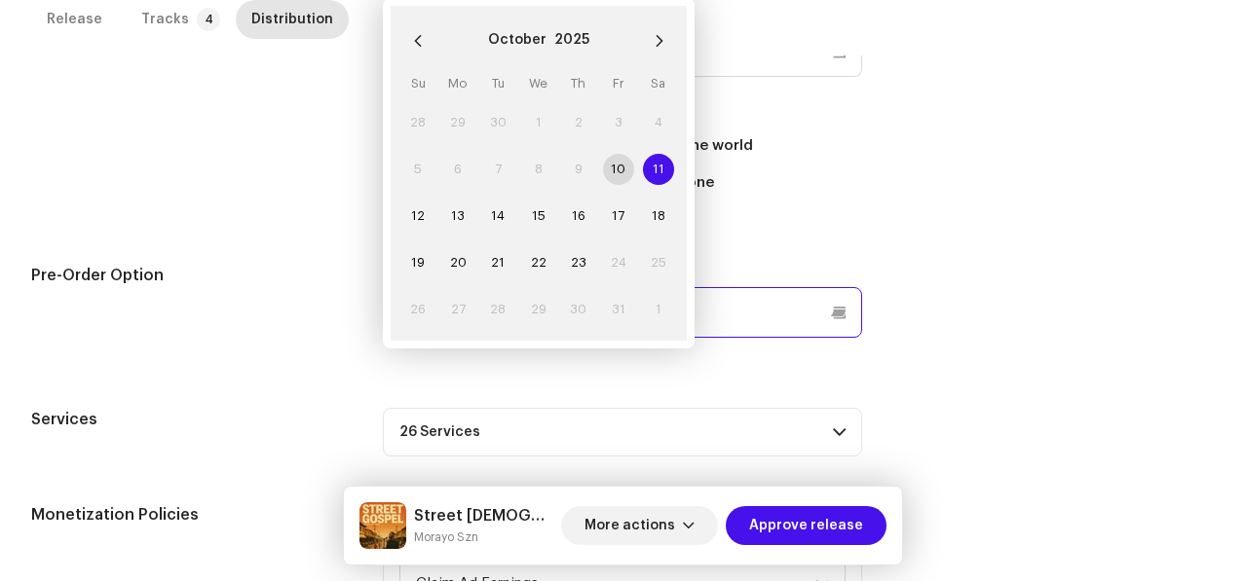
click at [564, 322] on p-datepicker "[DATE] [DATE] Su Mo Tu We Th Fr Sa 28 29 30 1 2 3 4 5 6 7 8 9 10 11 11 12 13 14…" at bounding box center [623, 312] width 480 height 51
click at [617, 169] on td "10" at bounding box center [618, 169] width 40 height 47
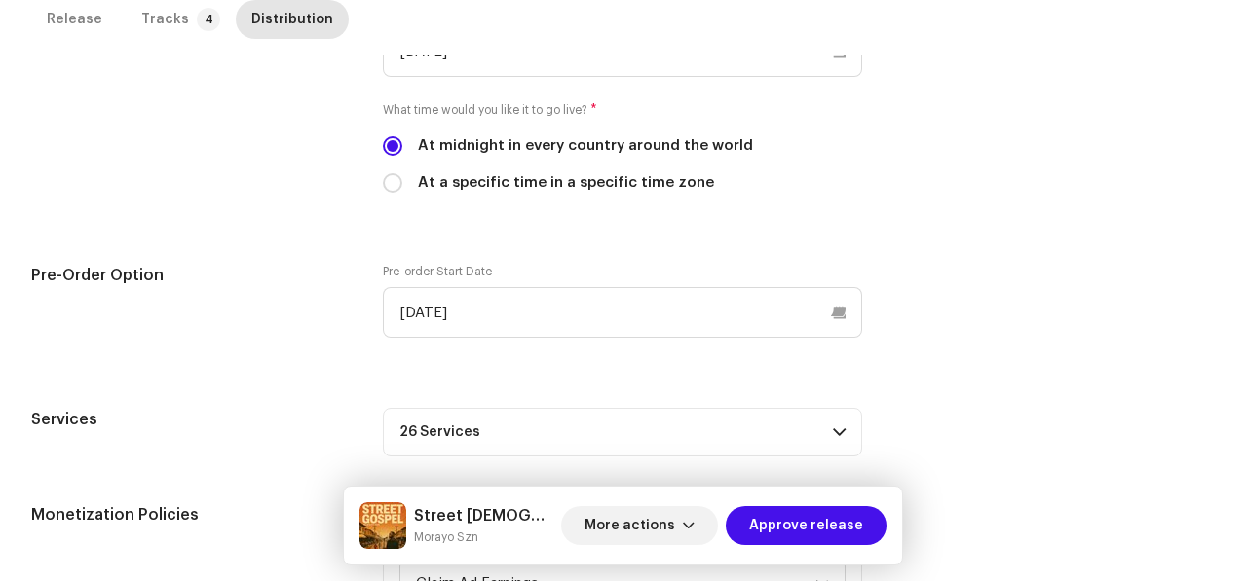
click at [238, 304] on div "Pre-Order Option" at bounding box center [191, 312] width 320 height 97
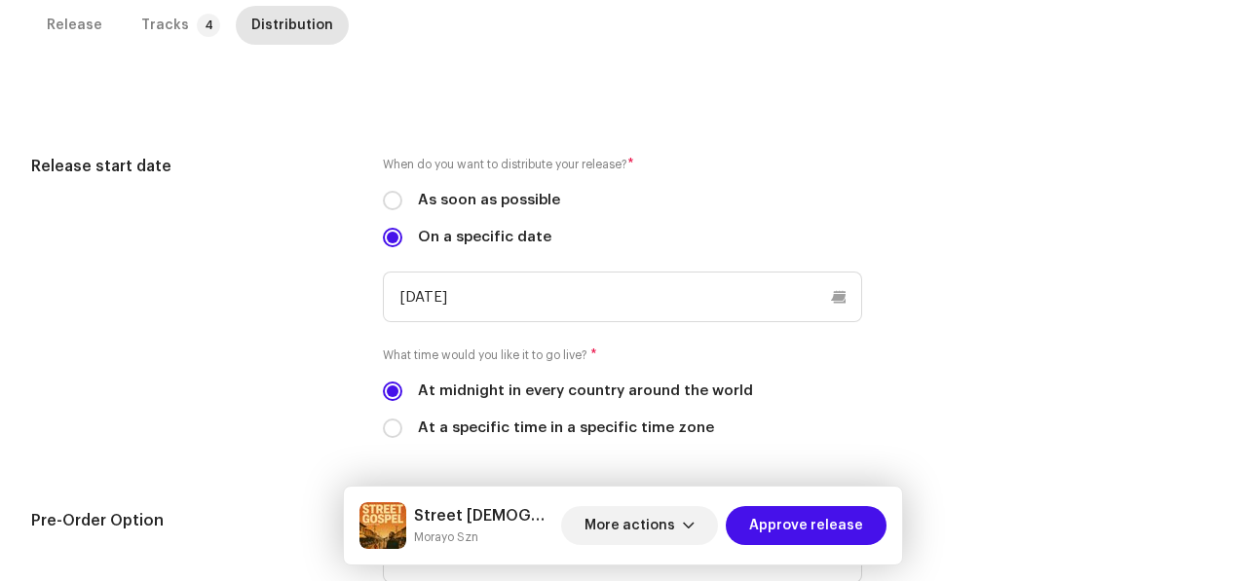
scroll to position [0, 0]
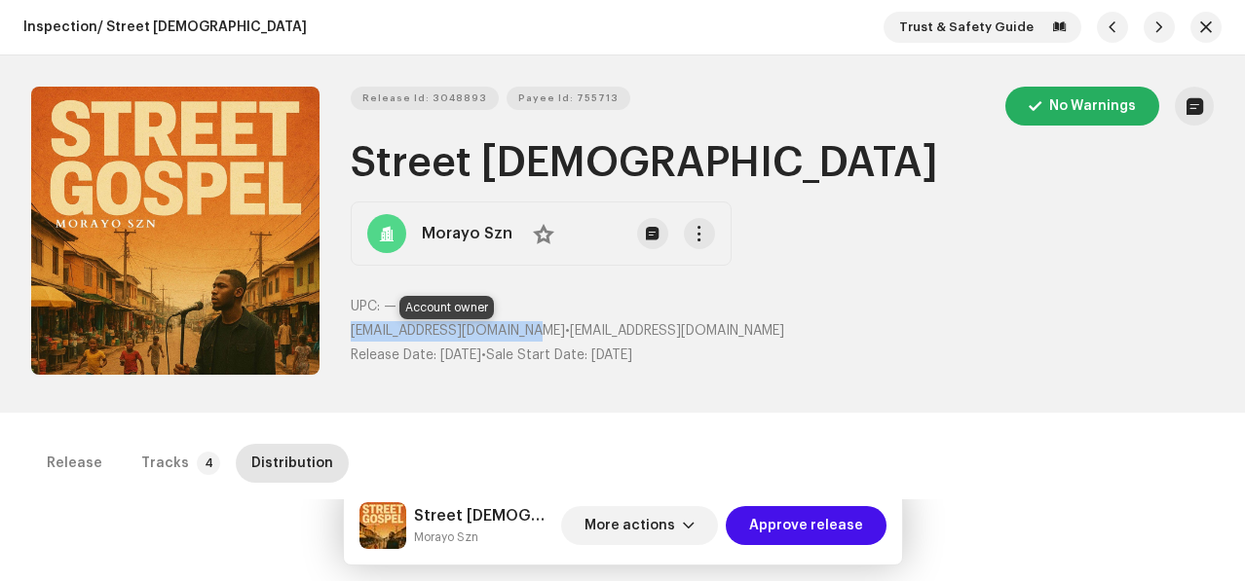
drag, startPoint x: 351, startPoint y: 329, endPoint x: 543, endPoint y: 327, distance: 192.9
click at [543, 327] on span "[EMAIL_ADDRESS][DOMAIN_NAME]" at bounding box center [458, 331] width 214 height 14
copy span "[EMAIL_ADDRESS][DOMAIN_NAME]"
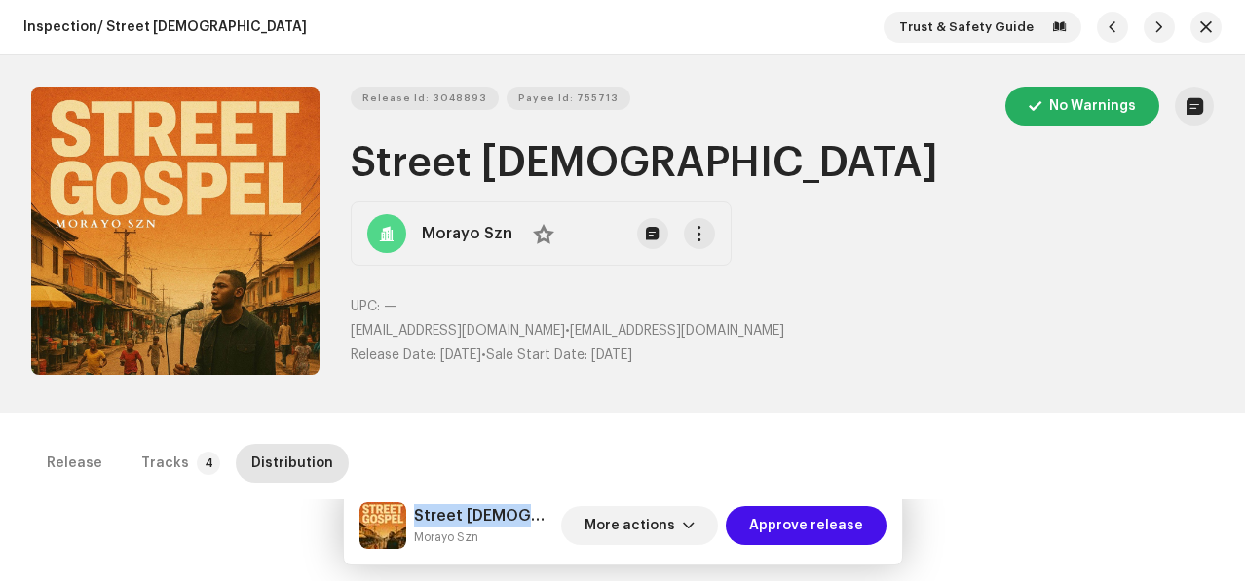
drag, startPoint x: 417, startPoint y: 514, endPoint x: 531, endPoint y: 515, distance: 114.0
click at [531, 515] on div "Street [DEMOGRAPHIC_DATA] Morayo Szn More actions Approve release" at bounding box center [622, 526] width 527 height 47
copy h5 "Street [DEMOGRAPHIC_DATA]"
drag, startPoint x: 412, startPoint y: 536, endPoint x: 520, endPoint y: 538, distance: 108.1
click at [520, 538] on div "Street [DEMOGRAPHIC_DATA] Morayo Szn More actions Approve release" at bounding box center [622, 526] width 527 height 47
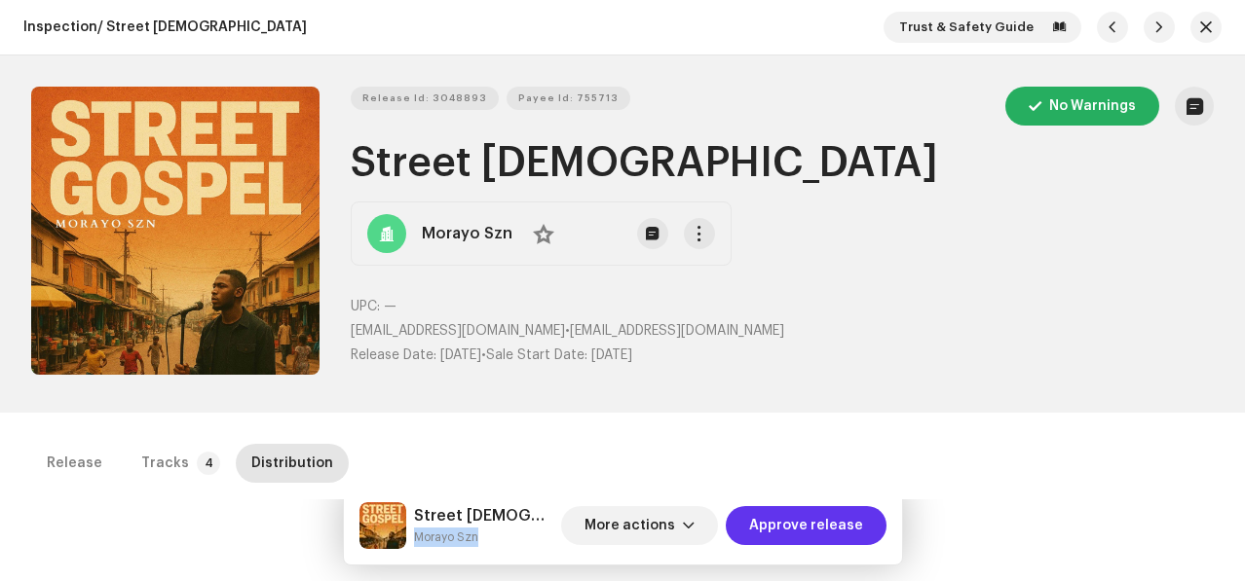
click at [780, 520] on span "Approve release" at bounding box center [806, 525] width 114 height 39
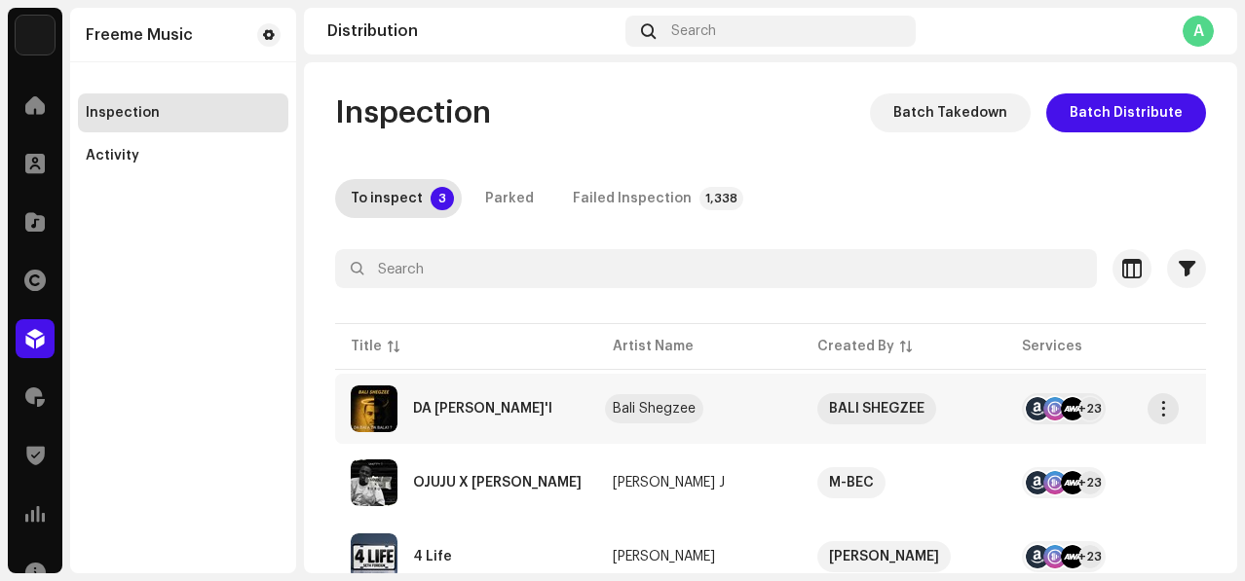
scroll to position [77, 0]
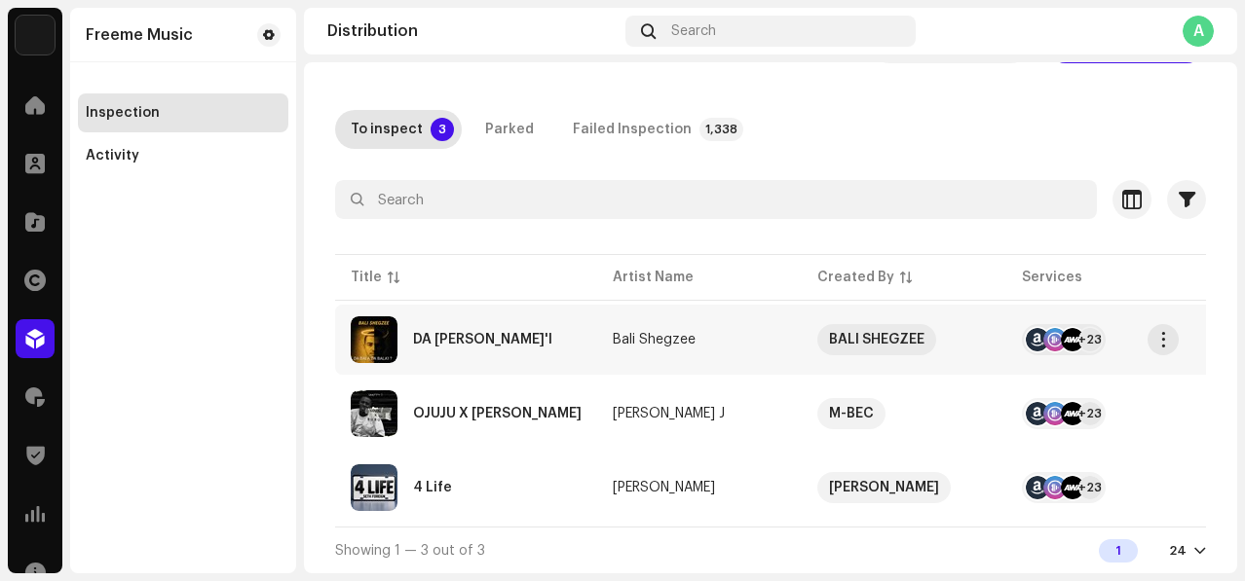
click at [524, 333] on div "DA [PERSON_NAME]'I" at bounding box center [482, 340] width 139 height 14
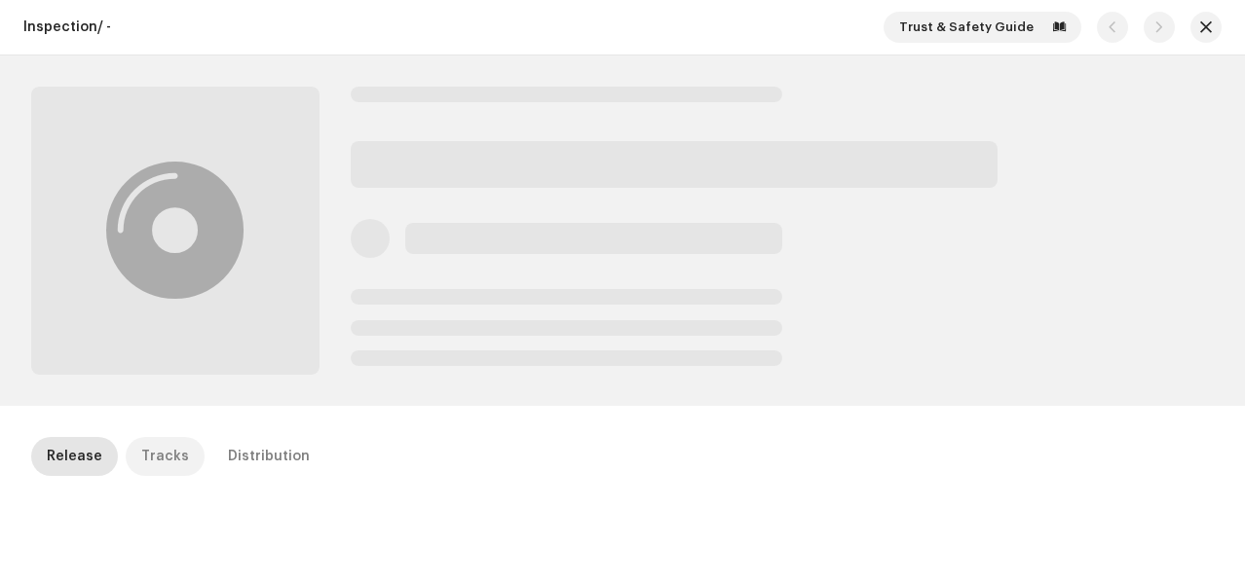
click at [166, 447] on div "Tracks" at bounding box center [165, 456] width 48 height 39
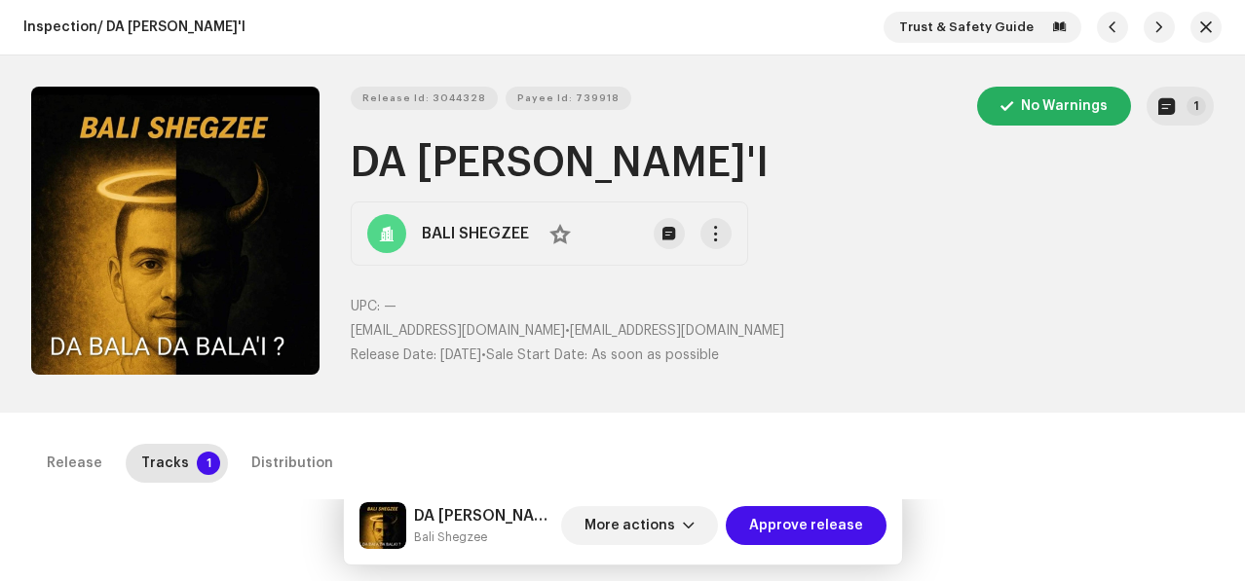
scroll to position [351, 0]
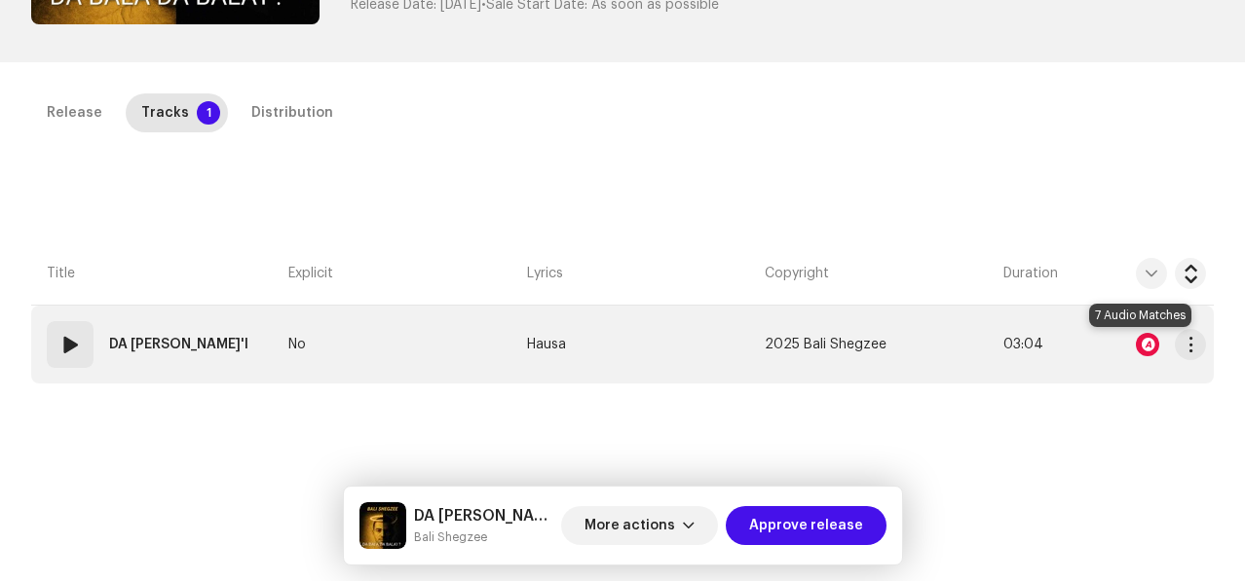
click at [1136, 346] on div at bounding box center [1147, 344] width 23 height 23
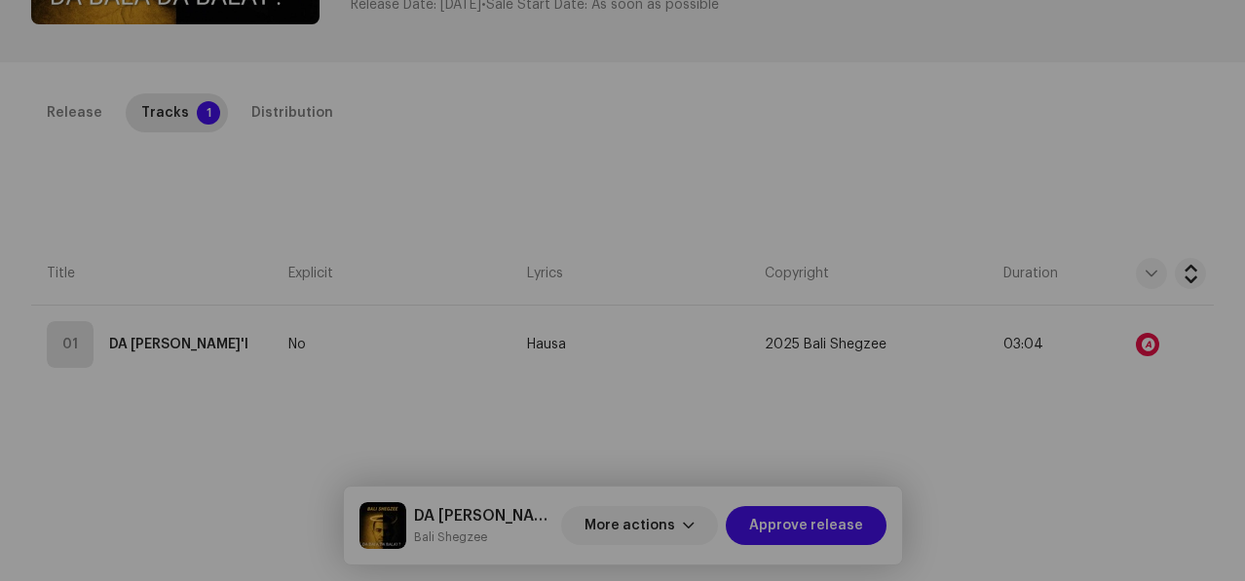
click at [1147, 450] on div "Audio Recognition by Remix/Sample 7 All results require review/listening to avo…" at bounding box center [622, 290] width 1245 height 581
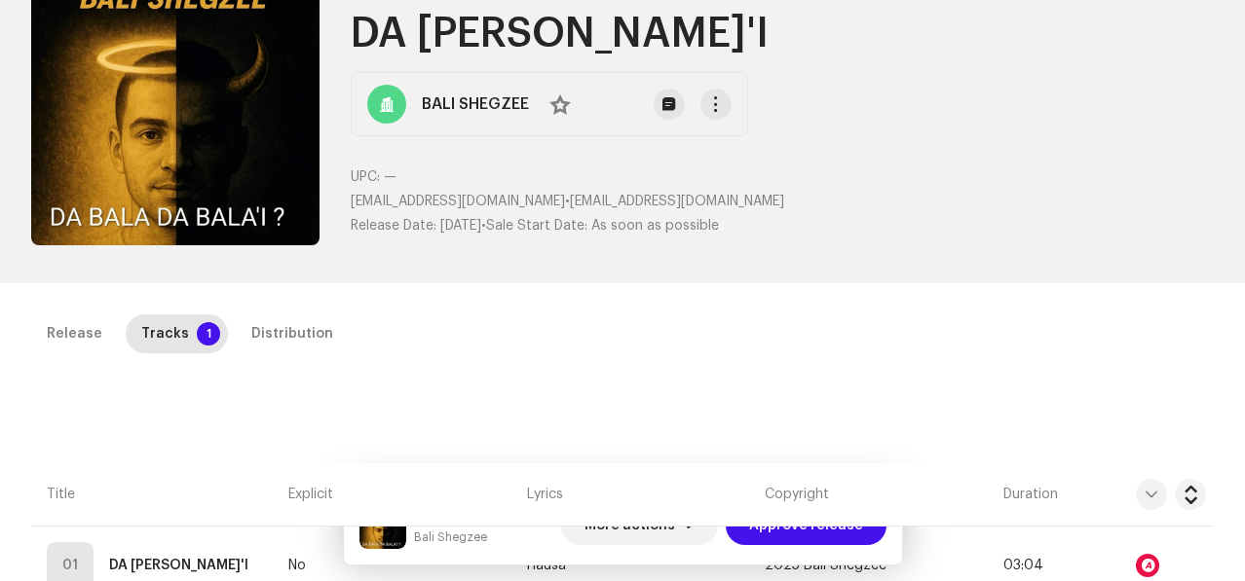
scroll to position [171, 0]
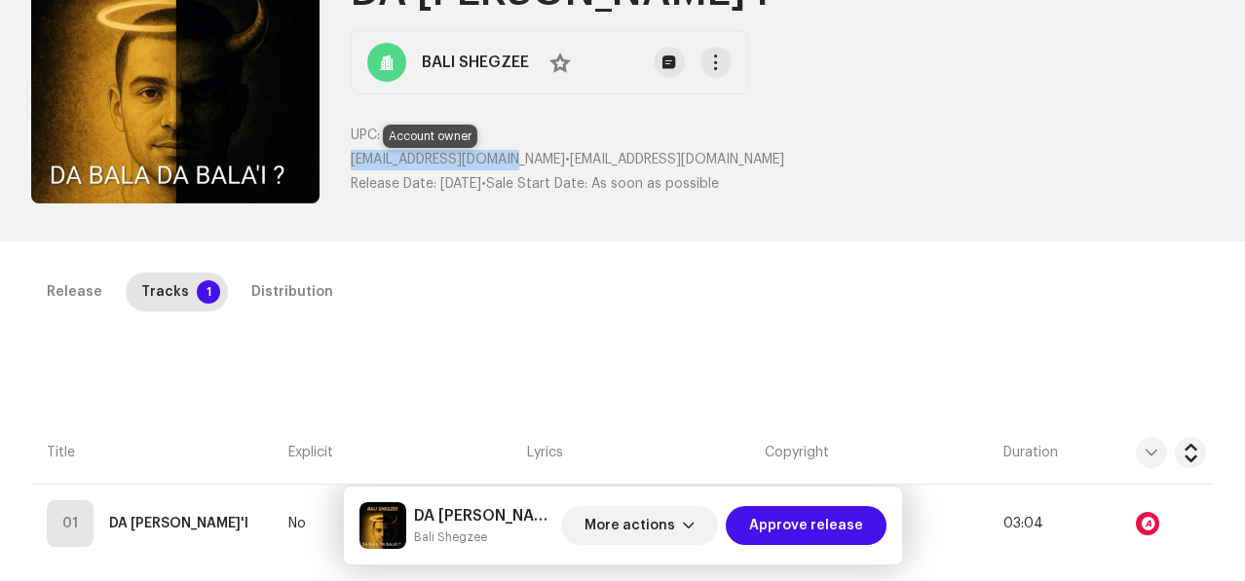
drag, startPoint x: 348, startPoint y: 160, endPoint x: 508, endPoint y: 161, distance: 160.7
click at [508, 161] on span "[EMAIL_ADDRESS][DOMAIN_NAME]" at bounding box center [458, 160] width 214 height 14
click at [694, 528] on span "button" at bounding box center [689, 526] width 12 height 16
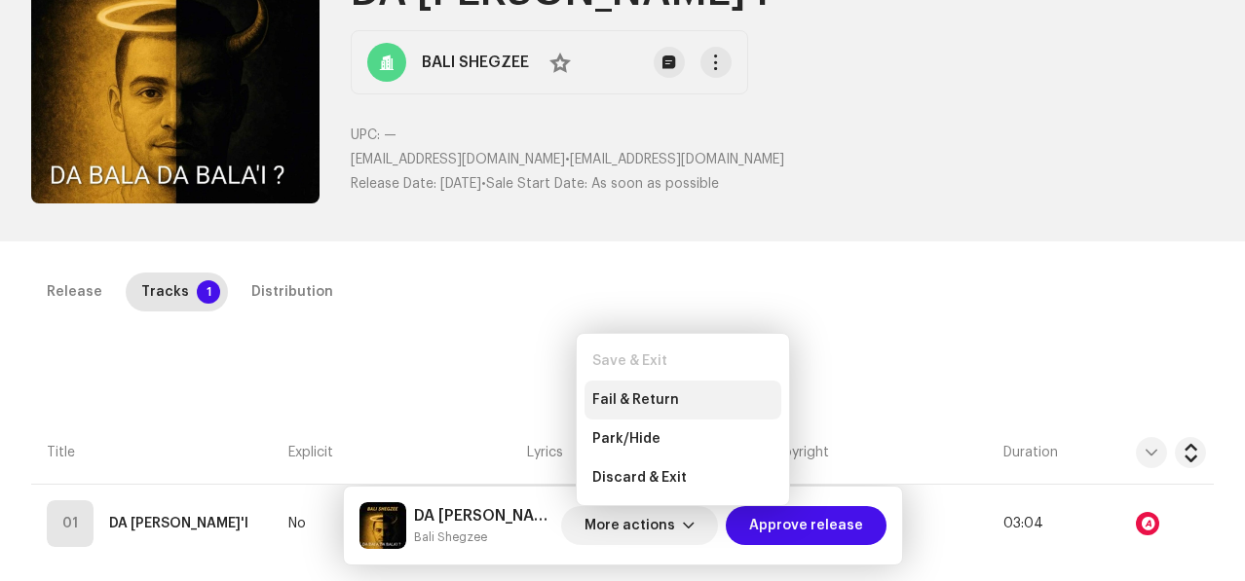
click at [657, 409] on div "Fail & Return" at bounding box center [682, 400] width 197 height 39
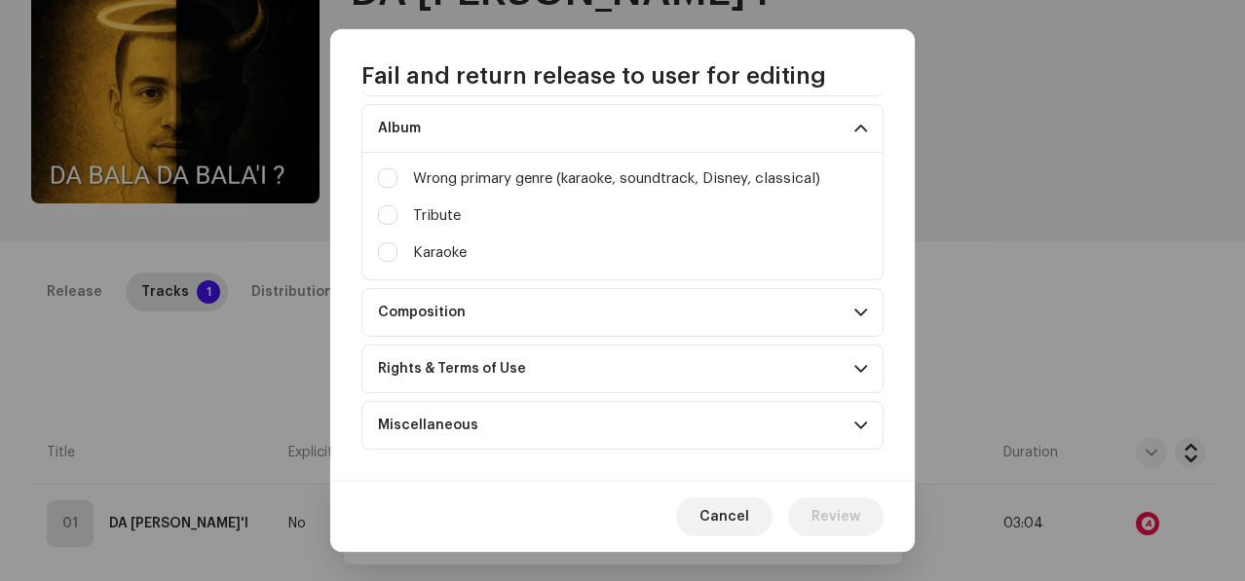
scroll to position [263, 0]
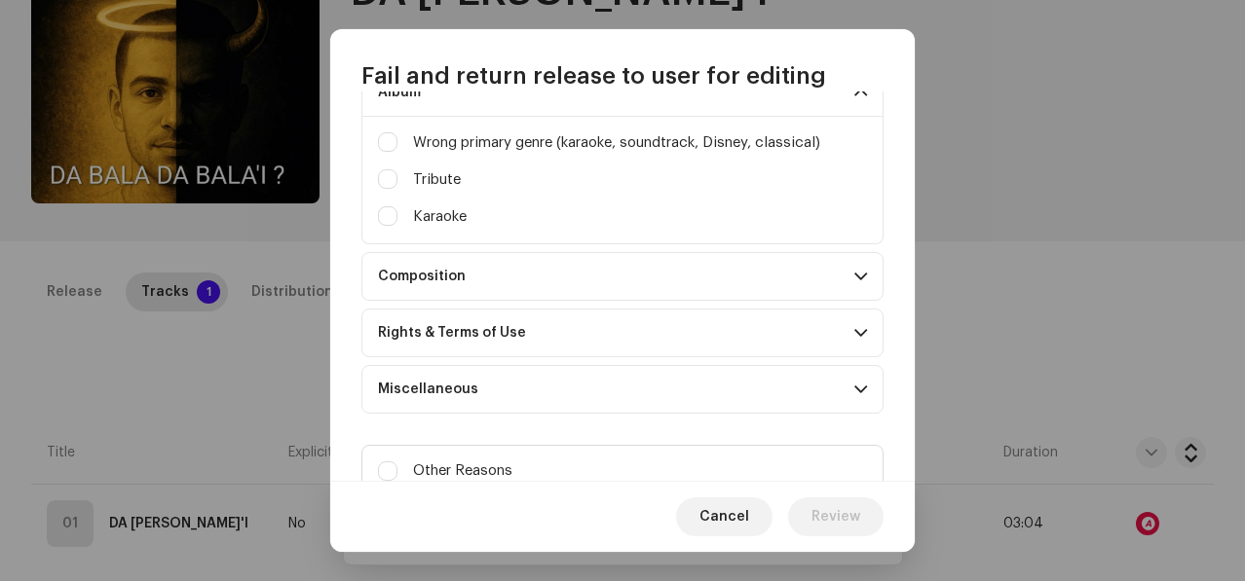
click at [448, 284] on p-accordion-header "Composition" at bounding box center [622, 276] width 522 height 49
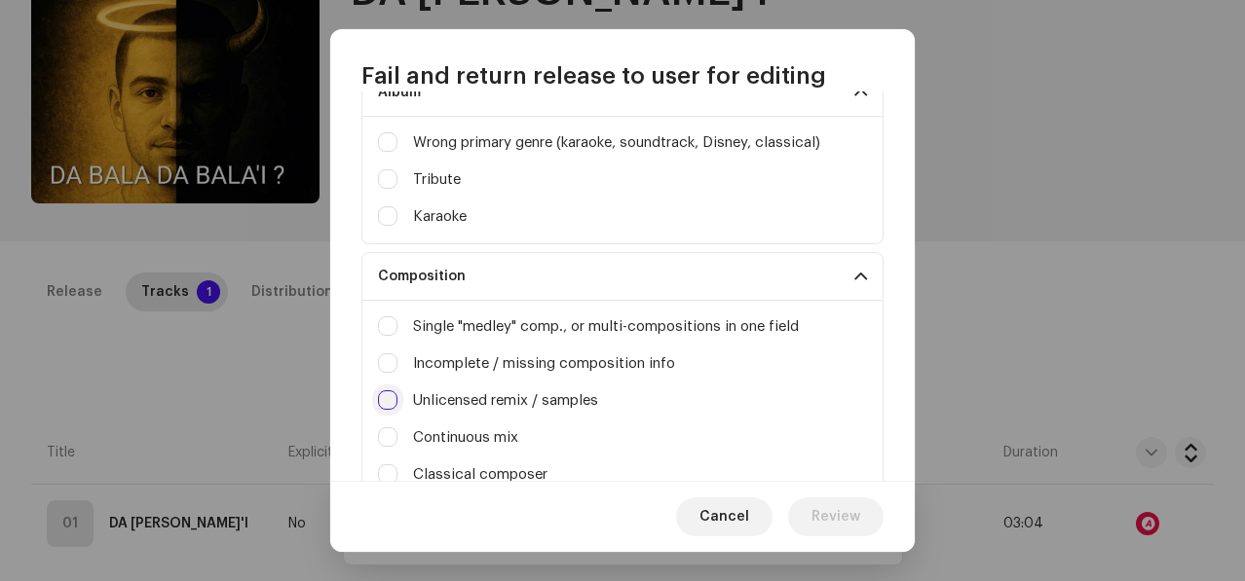
click at [383, 404] on input "Irrelevant / excessive information" at bounding box center [387, 400] width 19 height 19
checkbox input "true"
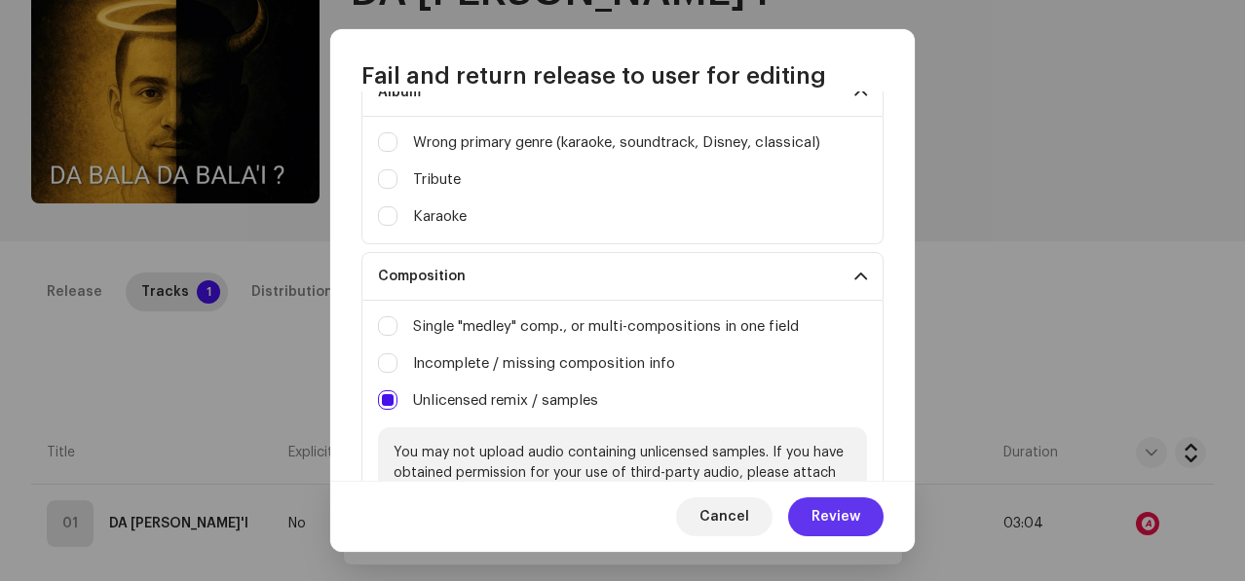
click at [810, 519] on button "Review" at bounding box center [835, 517] width 95 height 39
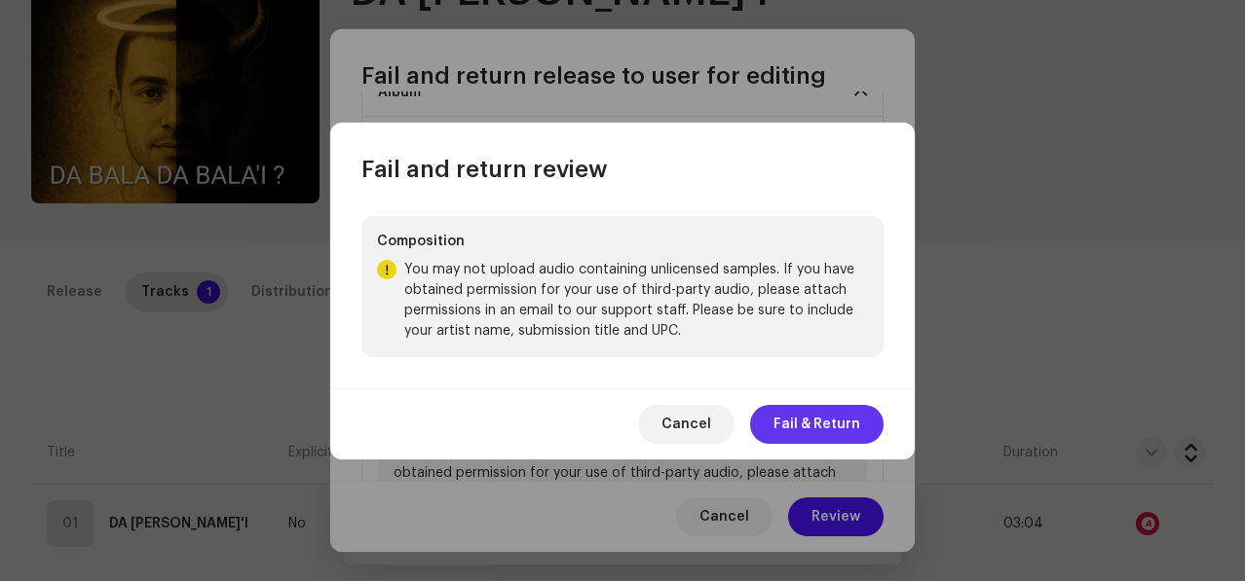
click at [802, 441] on span "Fail & Return" at bounding box center [816, 424] width 87 height 39
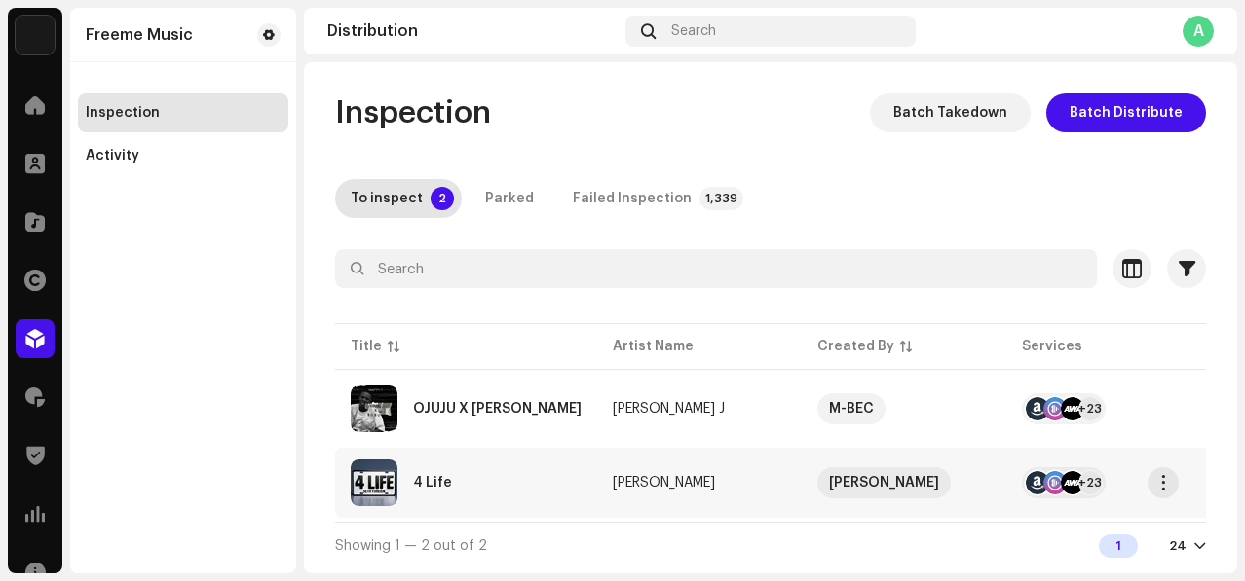
click at [532, 488] on div "4 Life" at bounding box center [466, 483] width 231 height 47
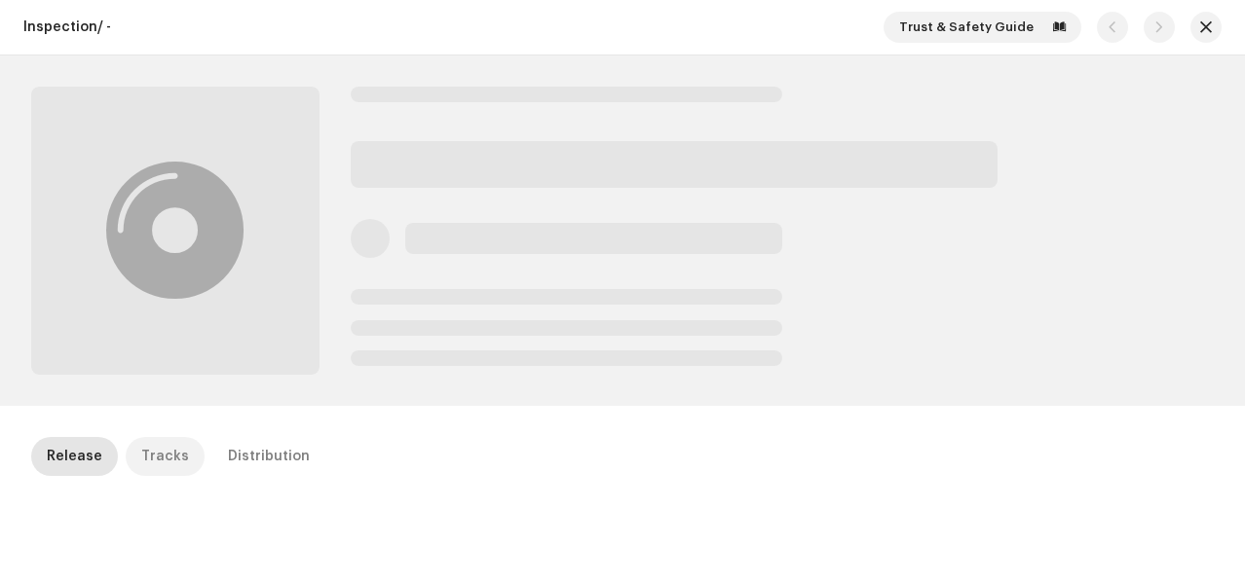
click at [166, 447] on div "Tracks" at bounding box center [165, 456] width 48 height 39
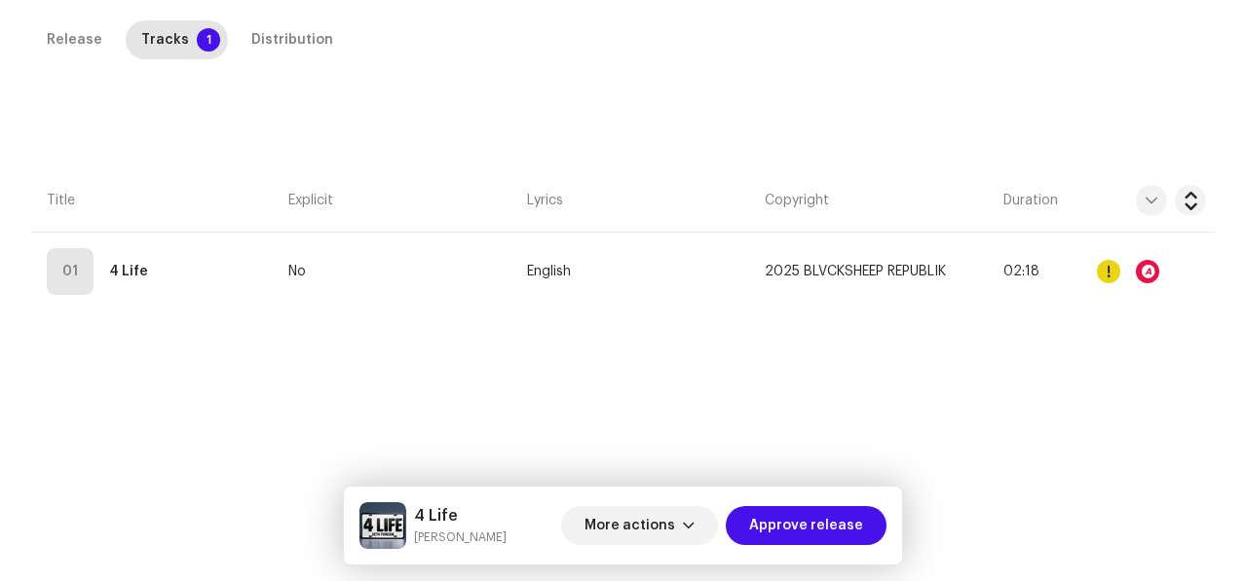
scroll to position [426, 0]
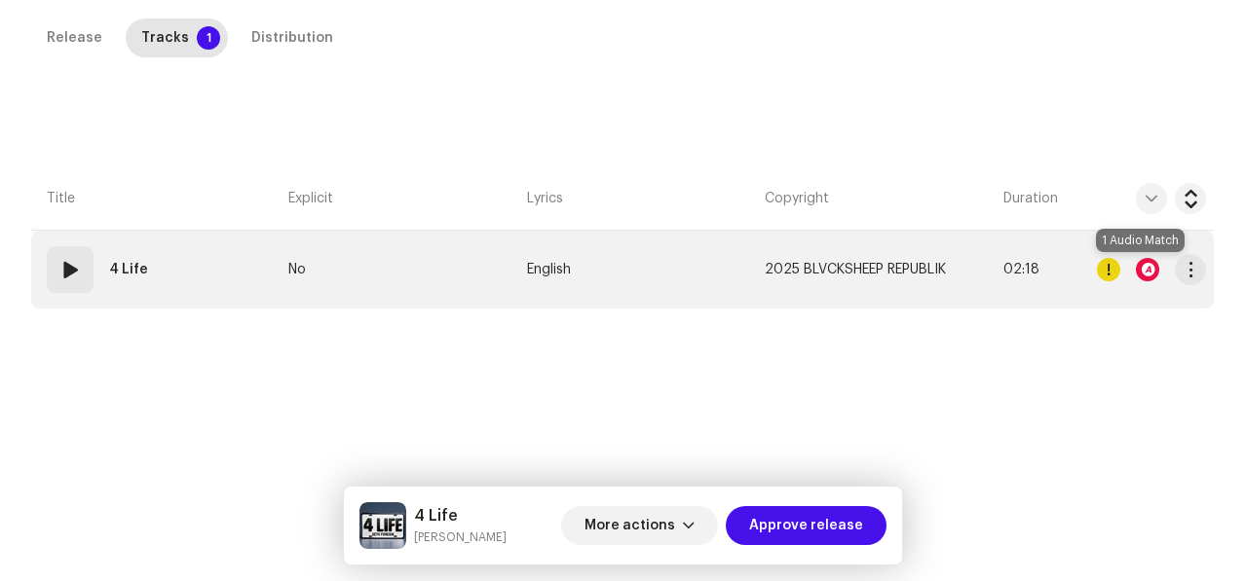
click at [1141, 266] on div at bounding box center [1147, 269] width 23 height 23
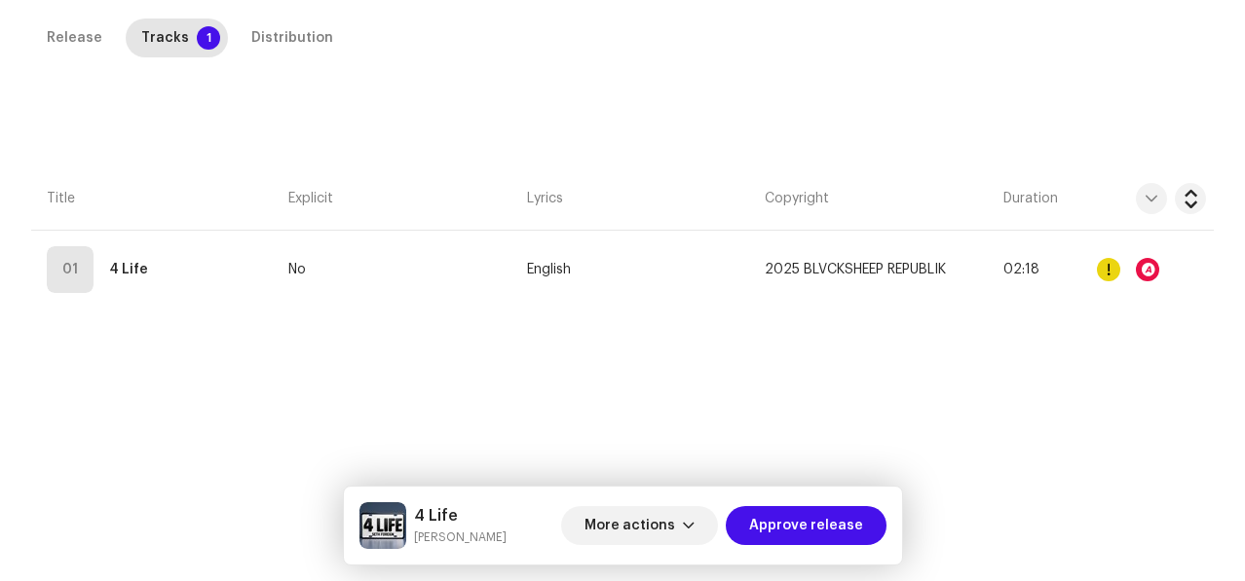
click at [1015, 347] on div "Audio Recognition by Remix/Sample 1 All results require review/listening to avo…" at bounding box center [622, 290] width 1245 height 581
click at [675, 521] on span "More actions" at bounding box center [629, 525] width 91 height 39
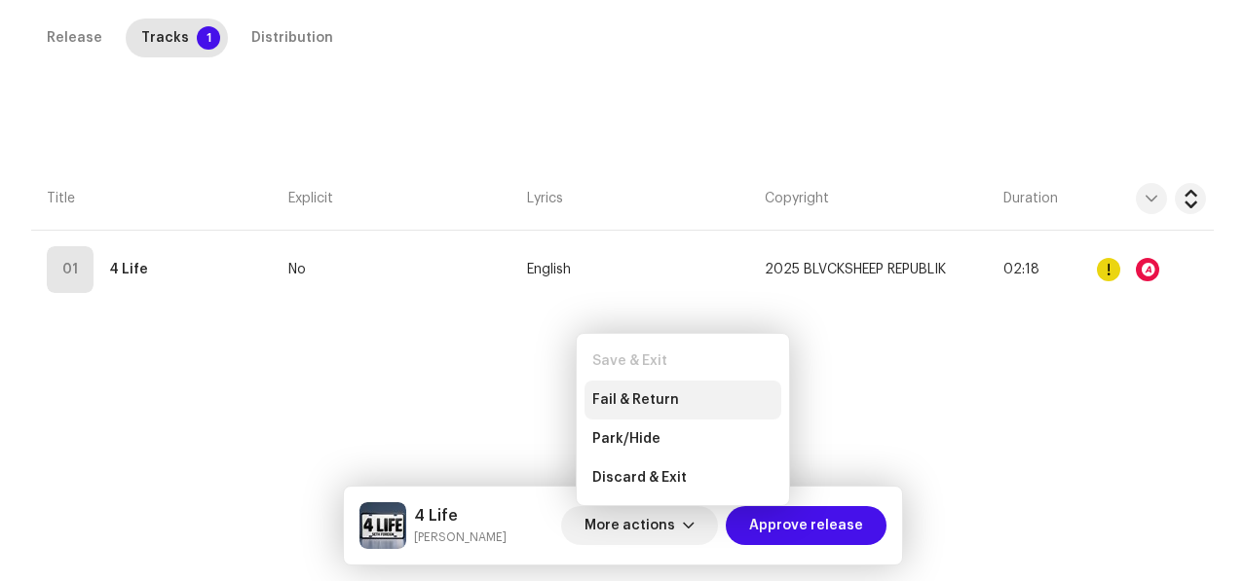
click at [636, 407] on span "Fail & Return" at bounding box center [635, 401] width 87 height 16
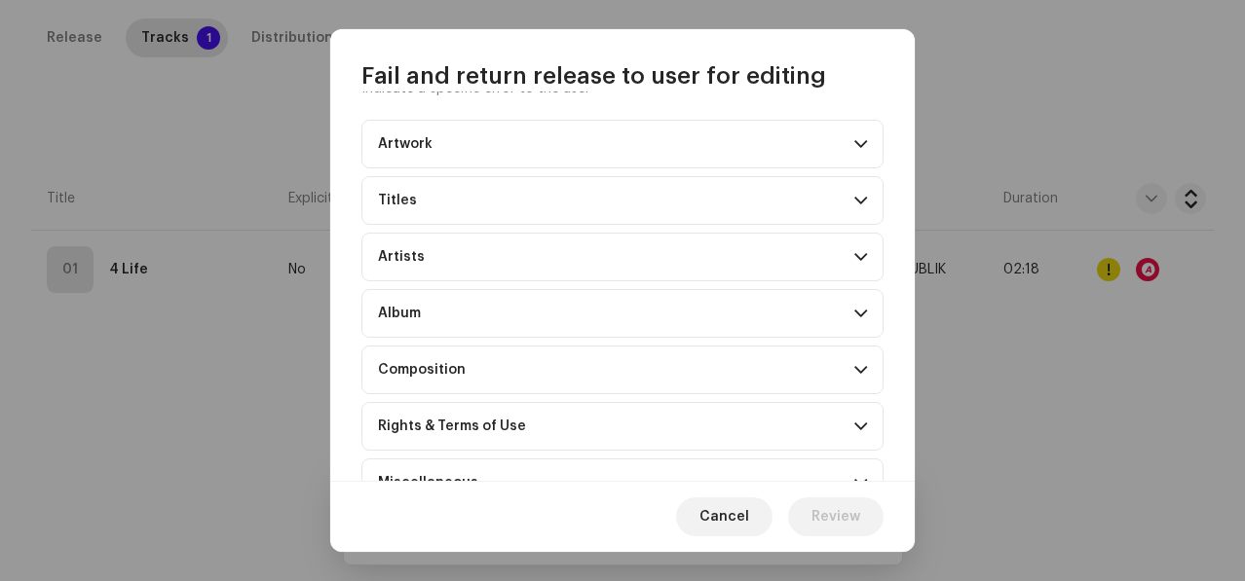
scroll to position [67, 0]
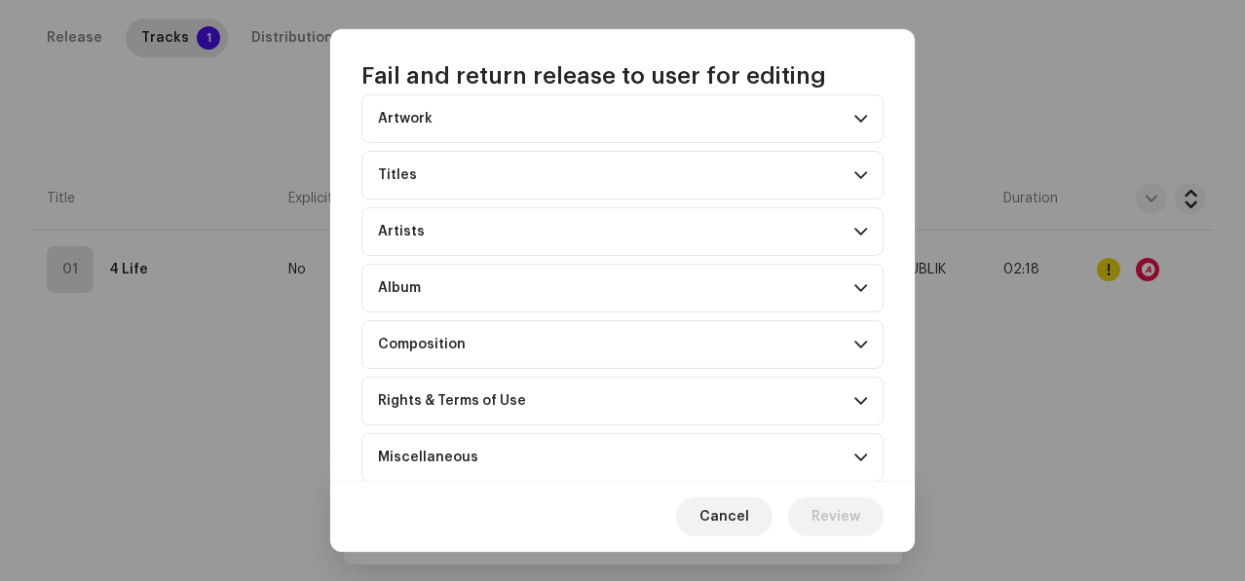
click at [401, 339] on div "Composition" at bounding box center [422, 345] width 88 height 16
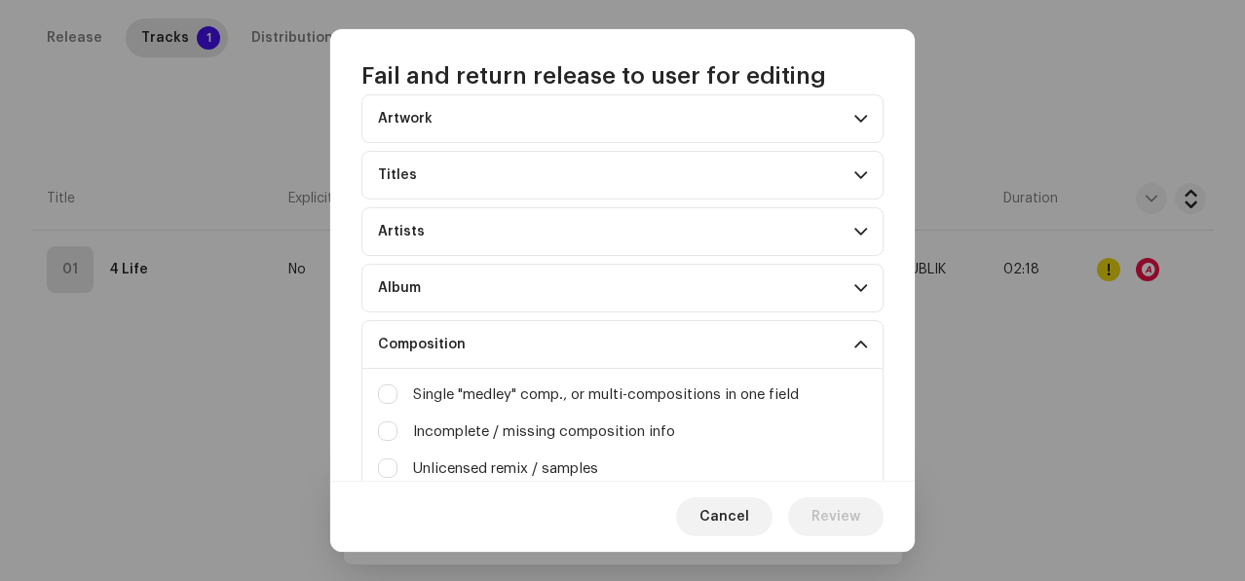
scroll to position [152, 0]
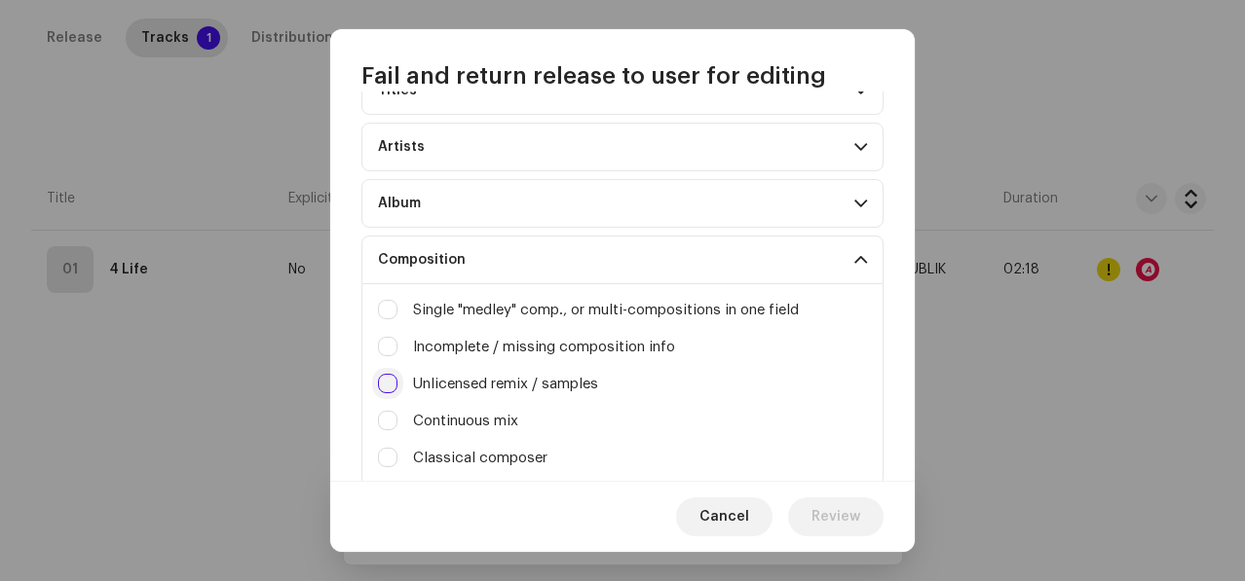
click at [392, 374] on input "Irrelevant / excessive information" at bounding box center [387, 383] width 19 height 19
checkbox input "true"
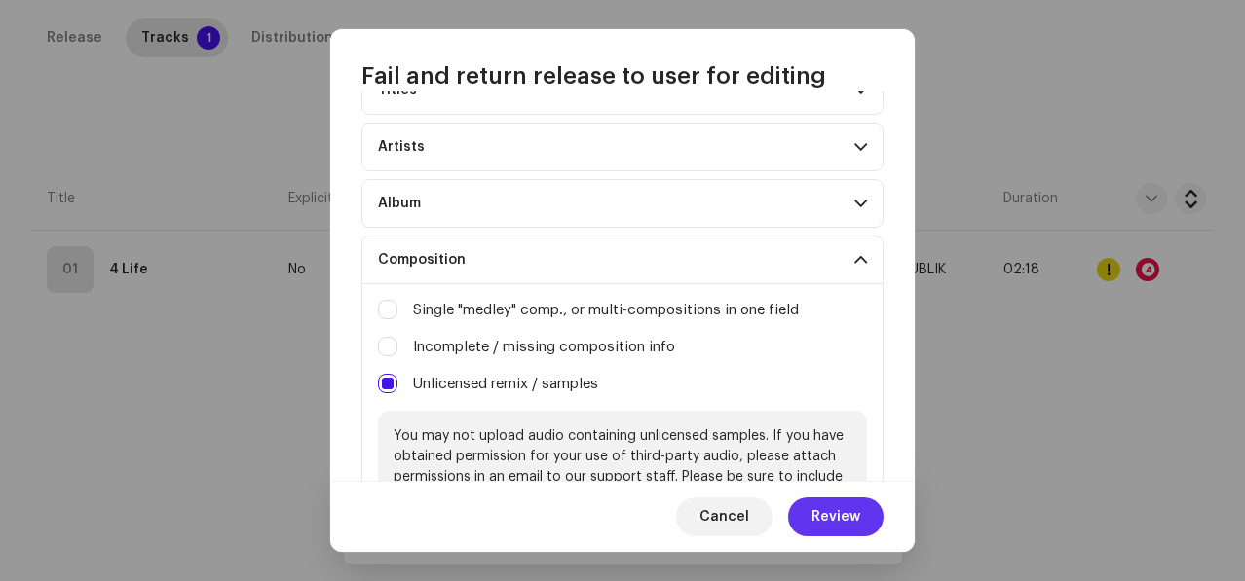
click at [817, 506] on span "Review" at bounding box center [835, 517] width 49 height 39
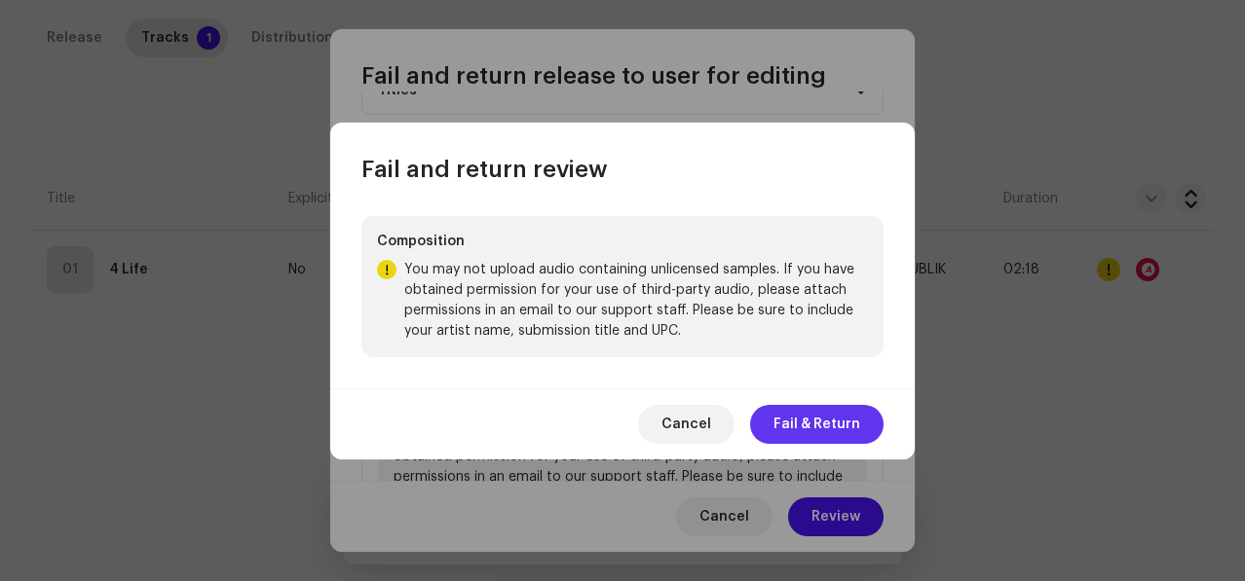
click at [785, 422] on span "Fail & Return" at bounding box center [816, 424] width 87 height 39
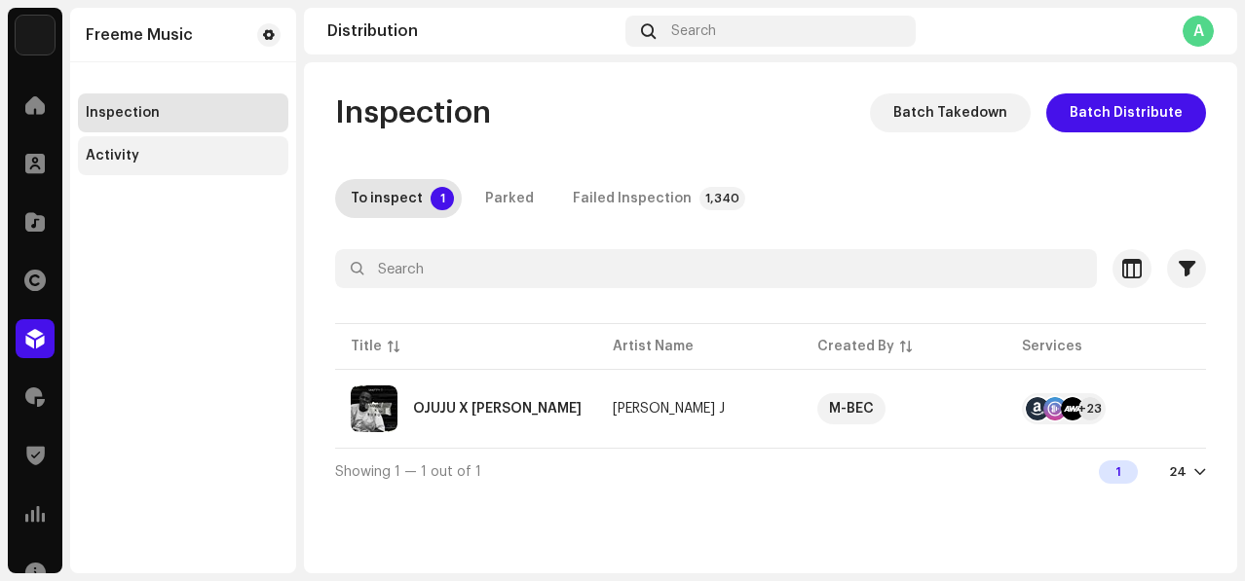
click at [168, 145] on div "Activity" at bounding box center [183, 155] width 210 height 39
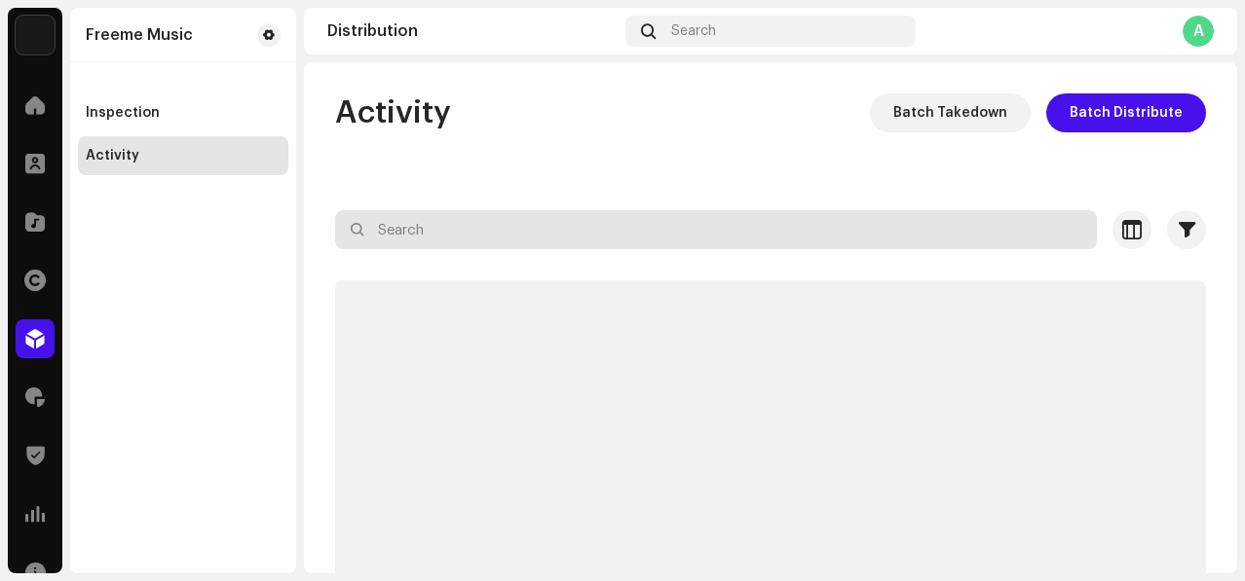
click at [602, 230] on input "text" at bounding box center [716, 229] width 762 height 39
paste input "OBODO"
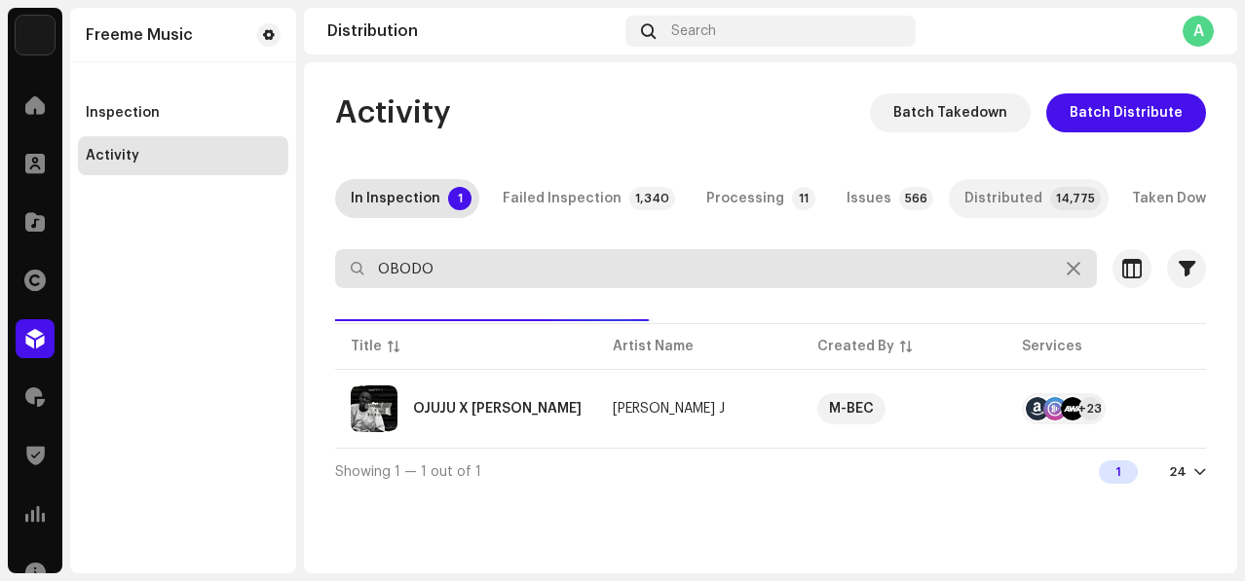
type input "OBODO"
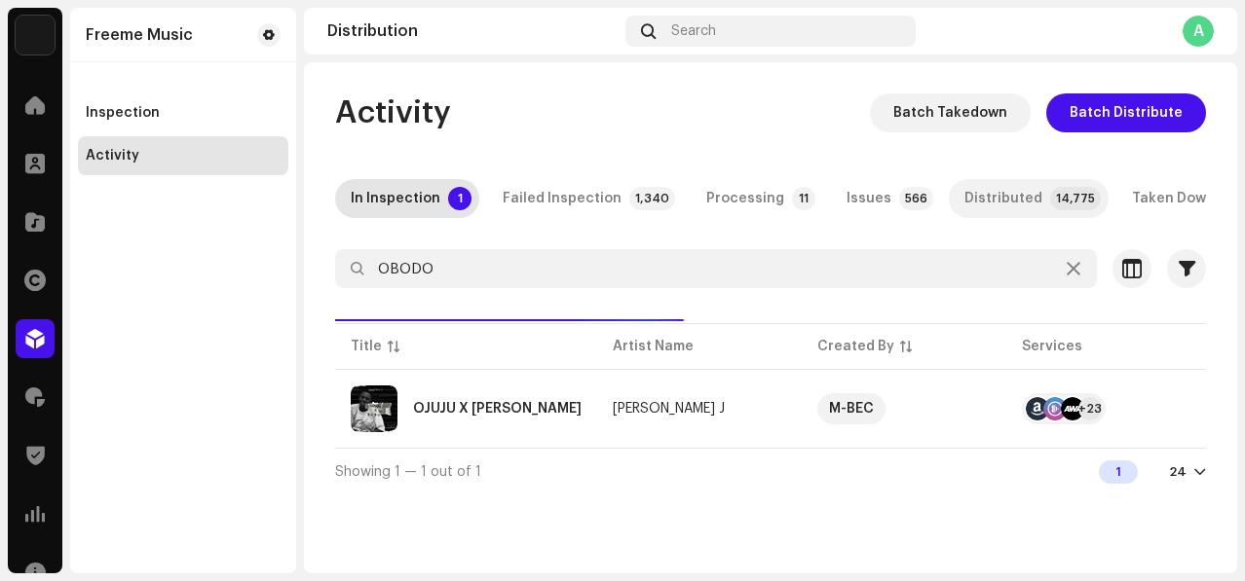
click at [974, 195] on div "Distributed" at bounding box center [1003, 198] width 78 height 39
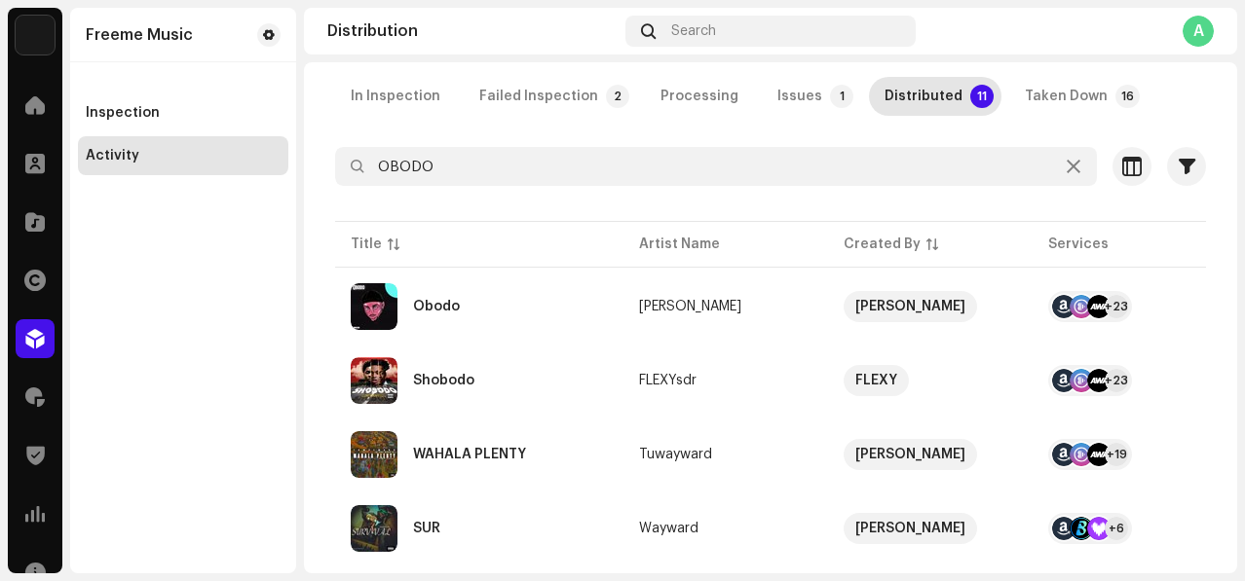
scroll to position [125, 0]
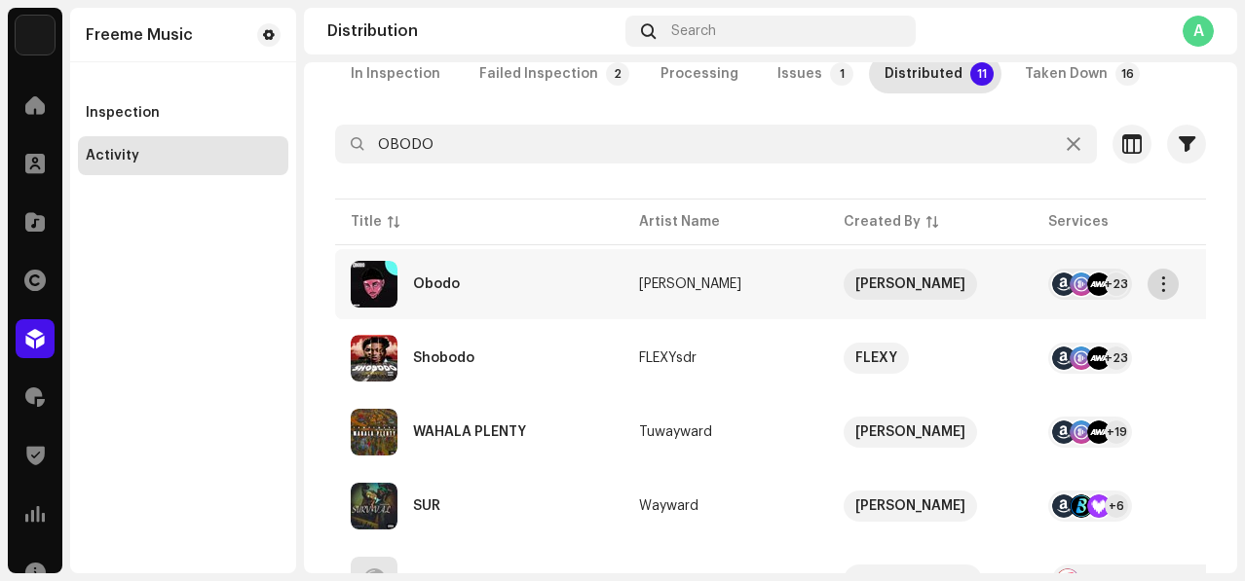
click at [1164, 286] on span "button" at bounding box center [1163, 285] width 15 height 16
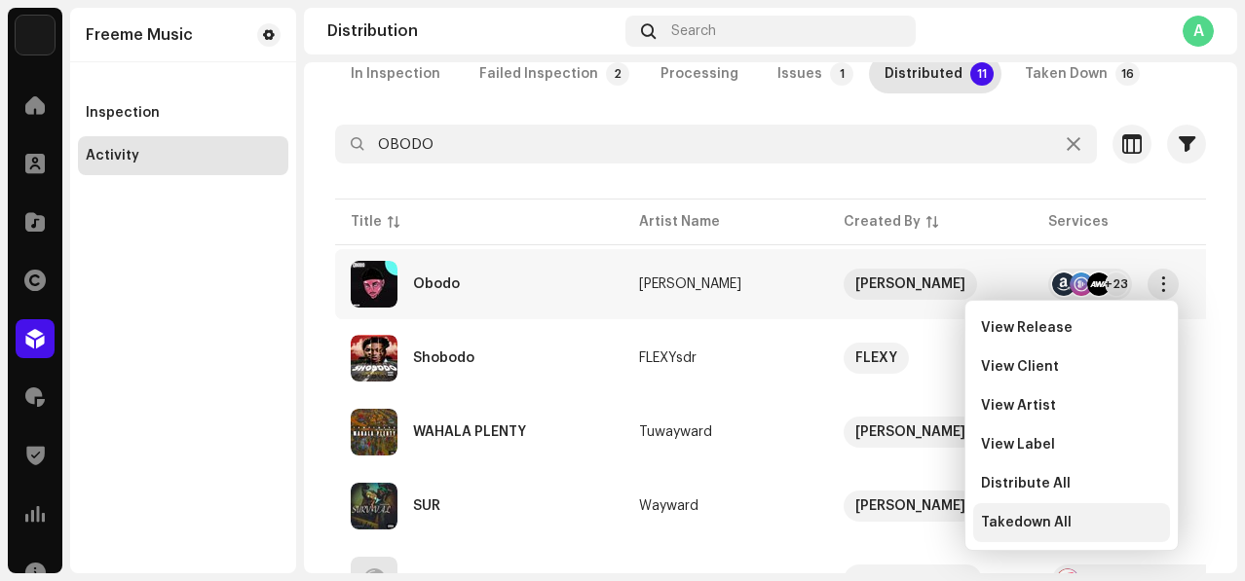
click at [1019, 526] on span "Takedown All" at bounding box center [1026, 523] width 91 height 16
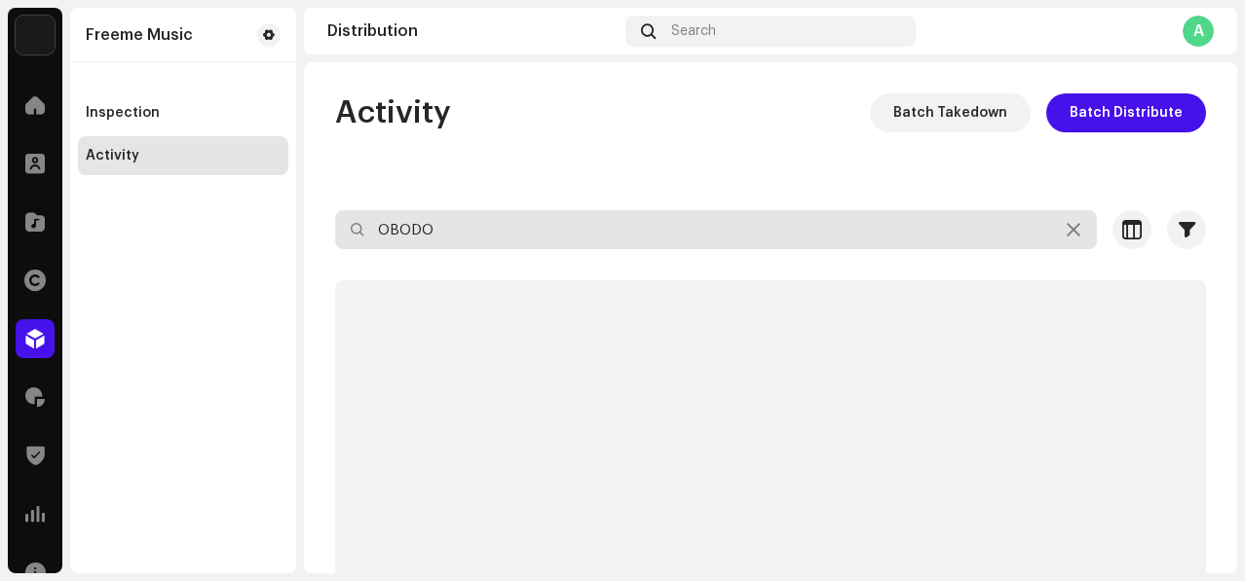
click at [551, 225] on input "OBODO" at bounding box center [716, 229] width 762 height 39
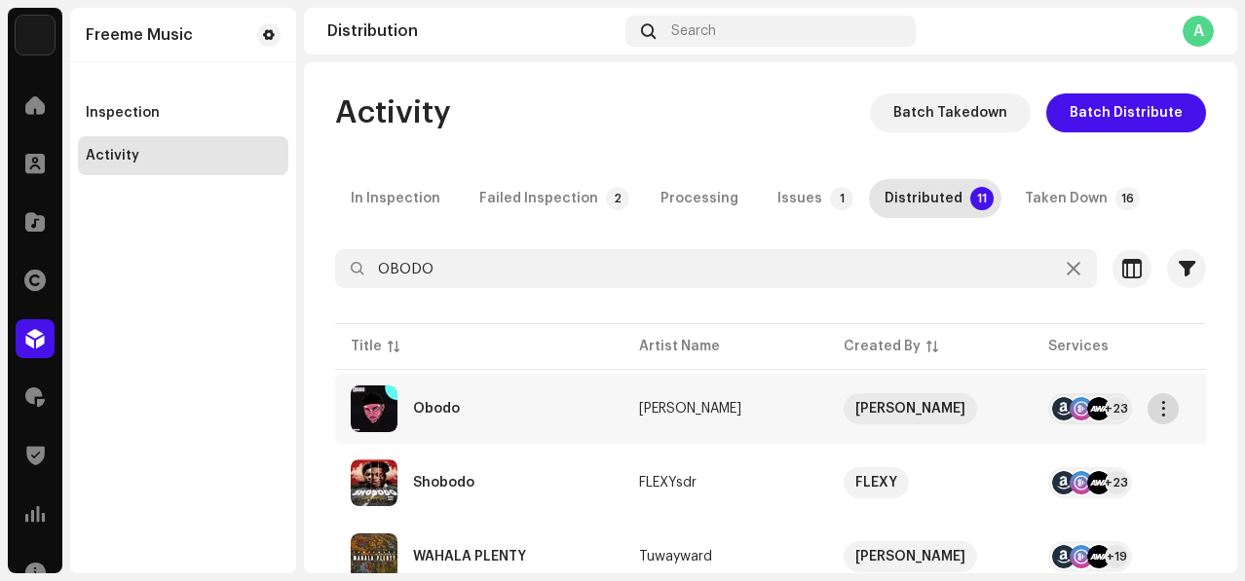
click at [1159, 406] on span "button" at bounding box center [1163, 409] width 15 height 16
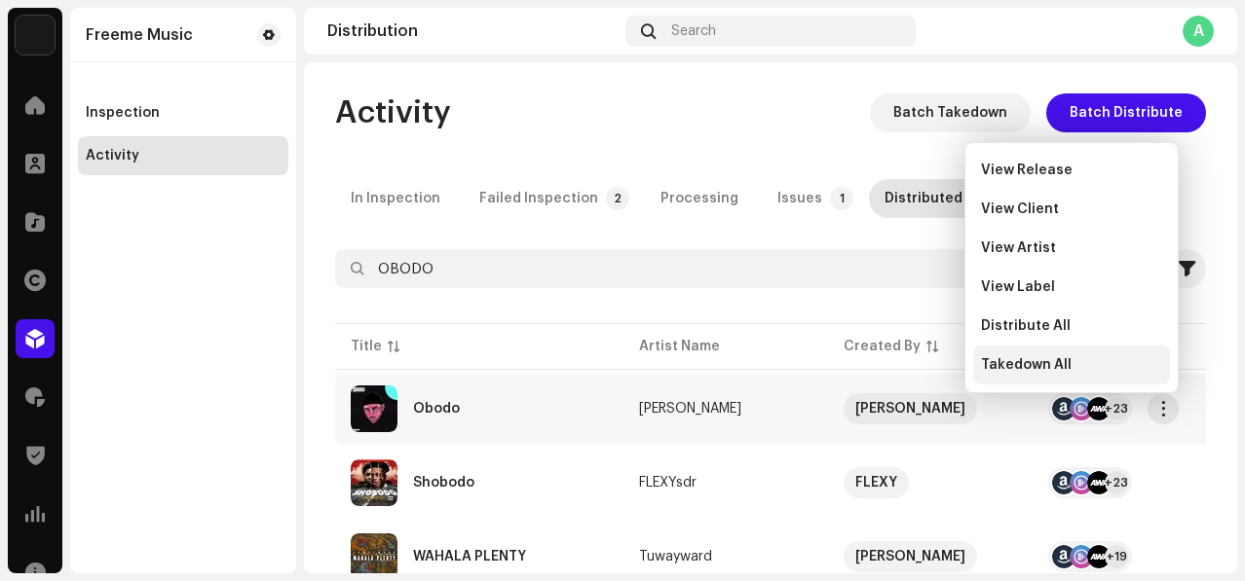
click at [1035, 357] on span "Takedown All" at bounding box center [1026, 365] width 91 height 16
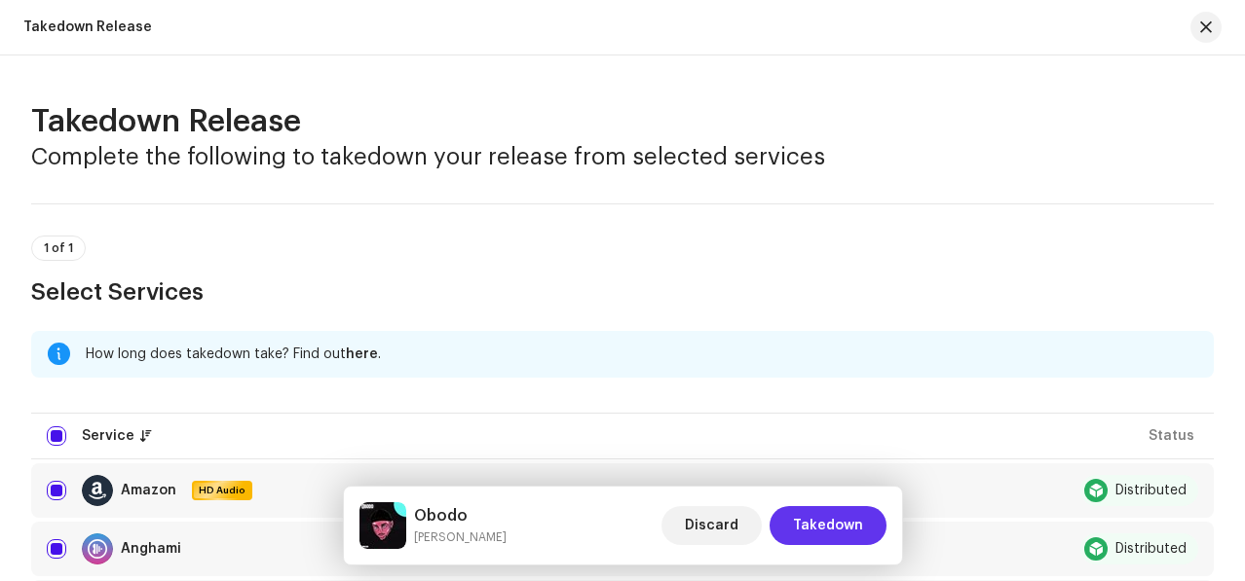
click at [871, 515] on button "Takedown" at bounding box center [827, 525] width 117 height 39
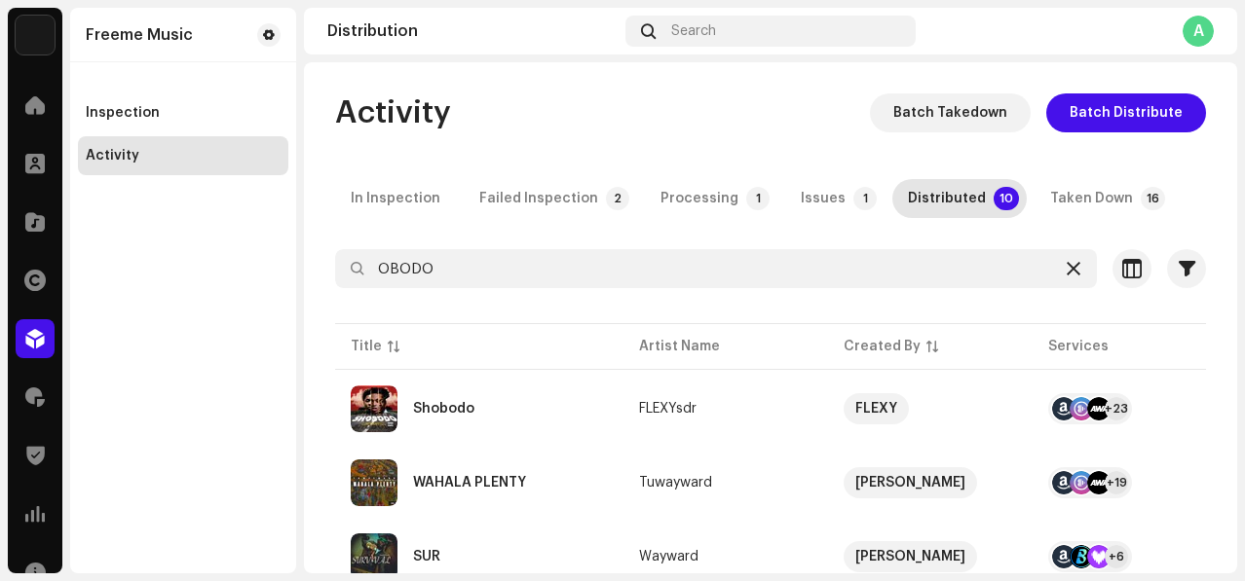
click at [1067, 272] on icon at bounding box center [1074, 269] width 14 height 16
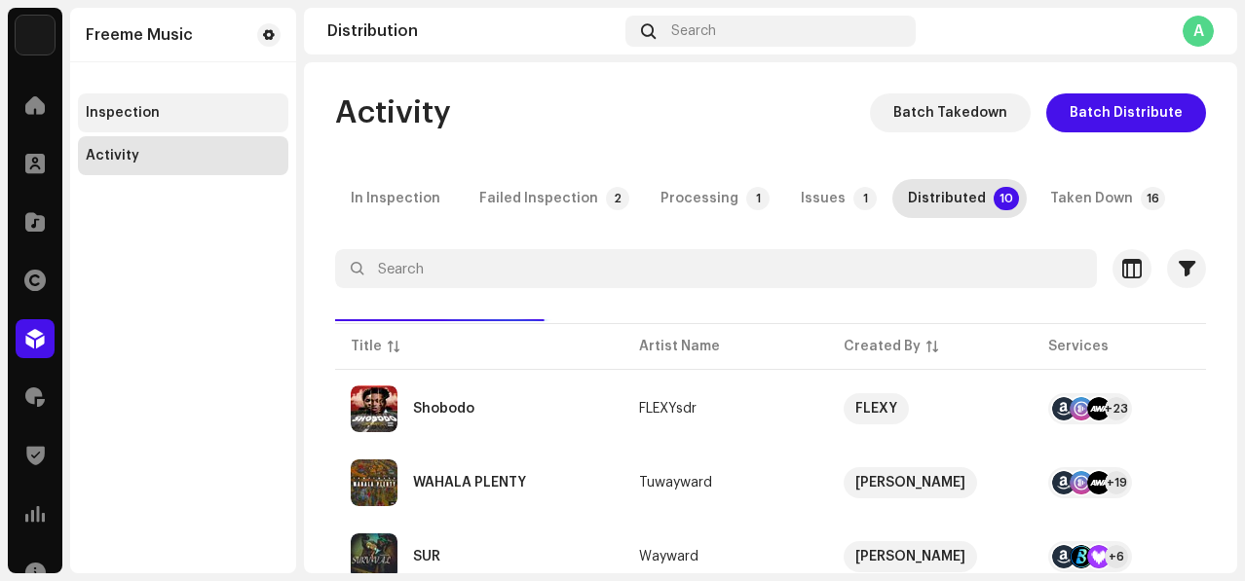
click at [145, 114] on div "Inspection" at bounding box center [123, 113] width 74 height 16
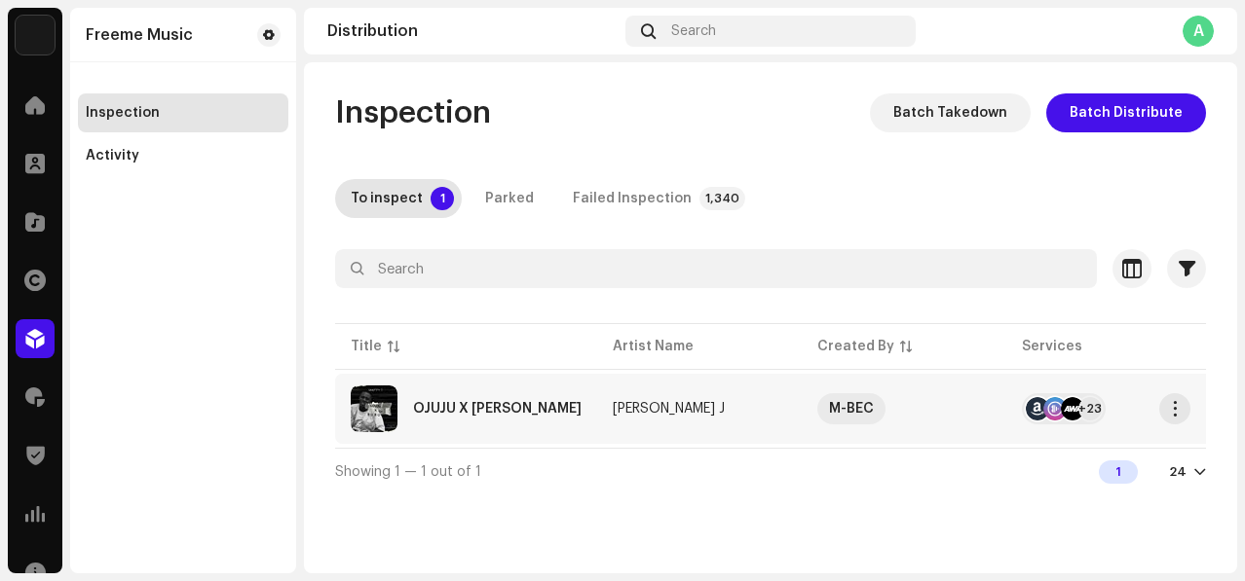
click at [559, 390] on div "OJUJU X [PERSON_NAME]" at bounding box center [466, 409] width 231 height 47
click at [156, 160] on div "Activity" at bounding box center [183, 156] width 195 height 16
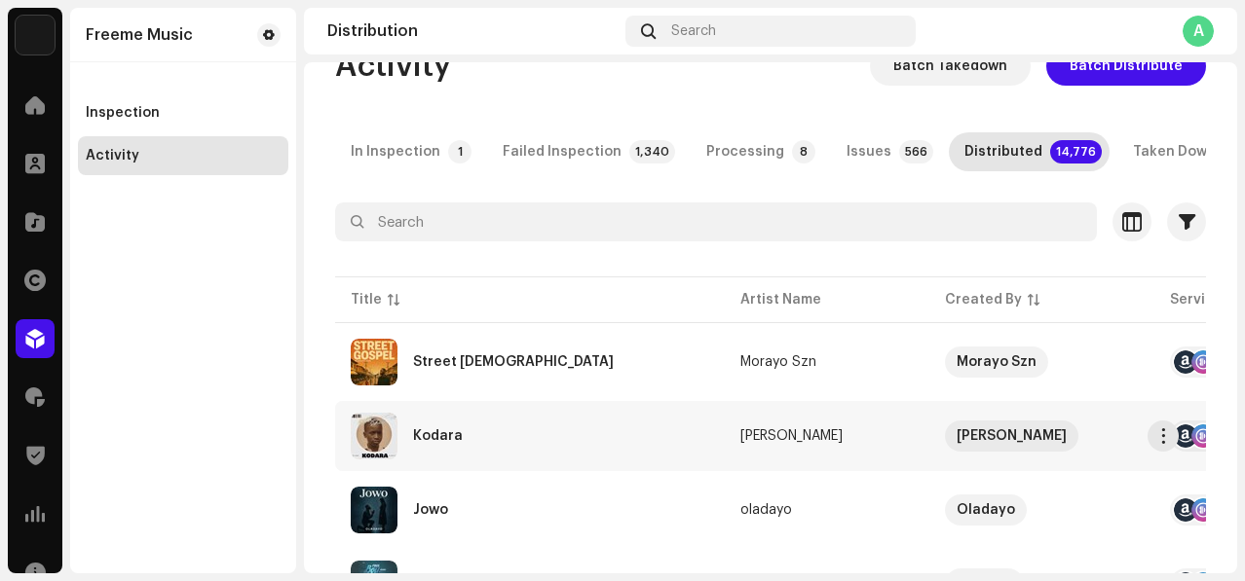
scroll to position [54, 0]
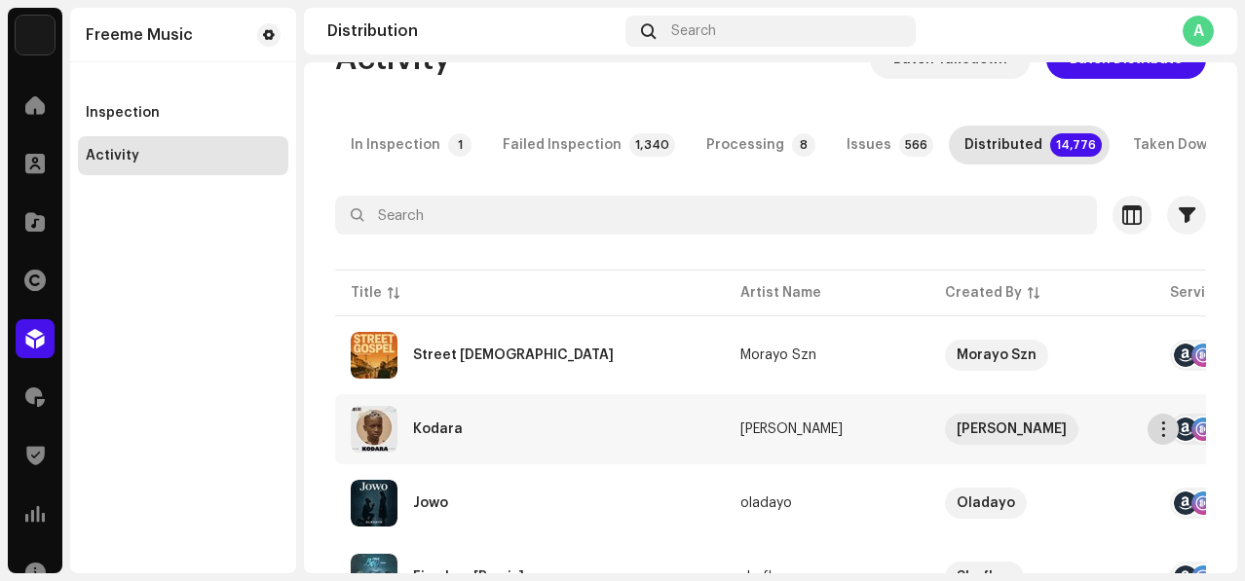
click at [1166, 425] on button "button" at bounding box center [1162, 429] width 31 height 31
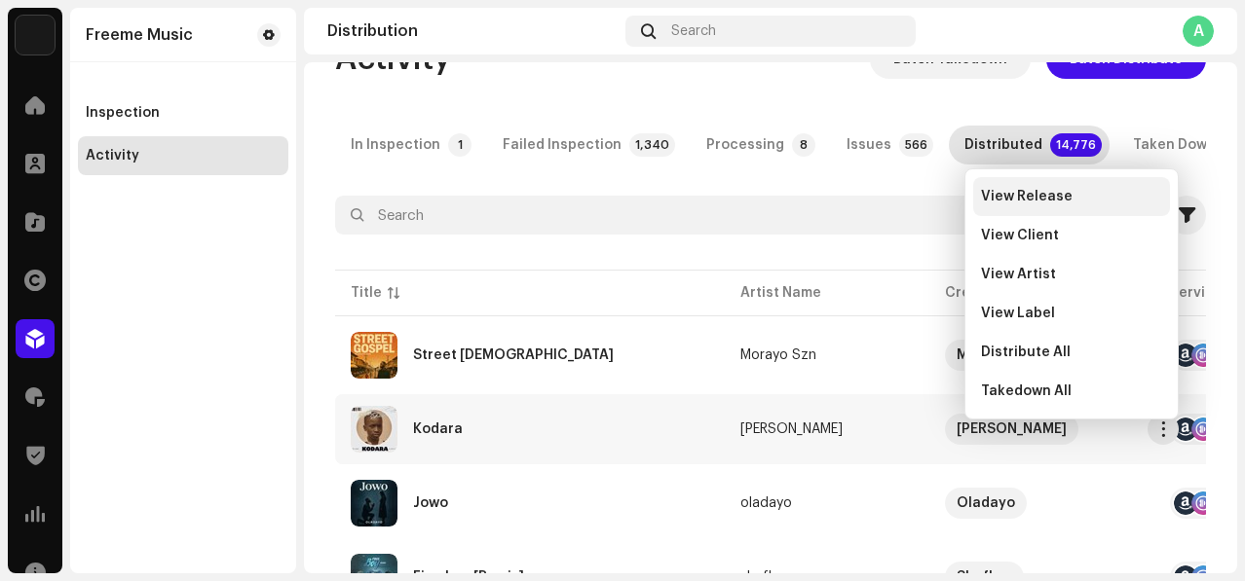
click at [1011, 194] on span "View Release" at bounding box center [1027, 197] width 92 height 16
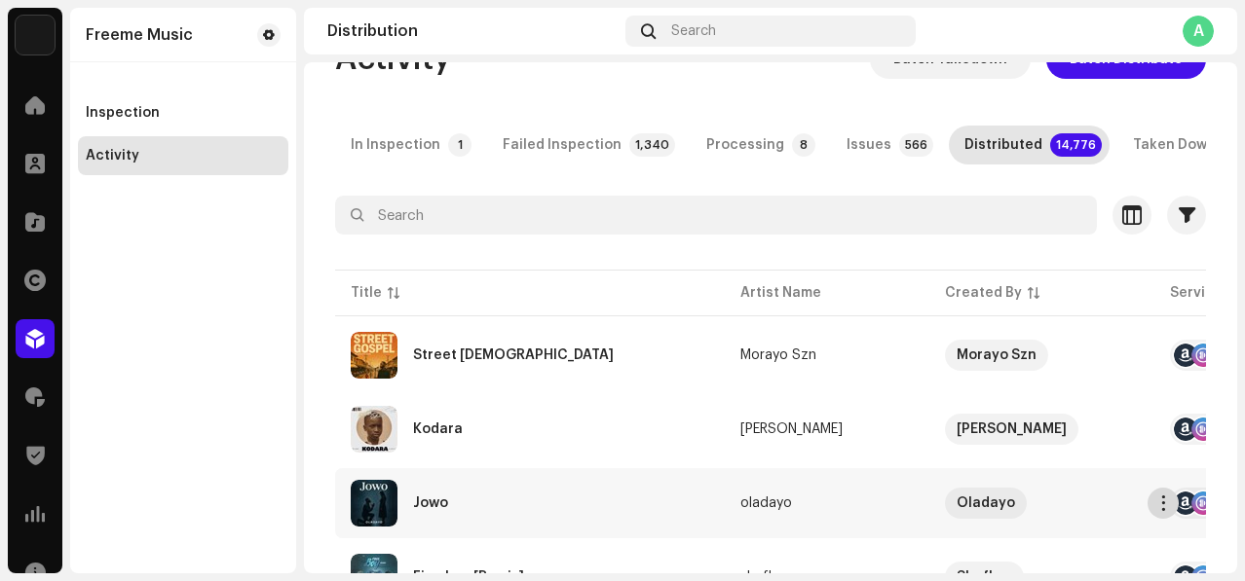
click at [1161, 507] on span "button" at bounding box center [1163, 504] width 15 height 16
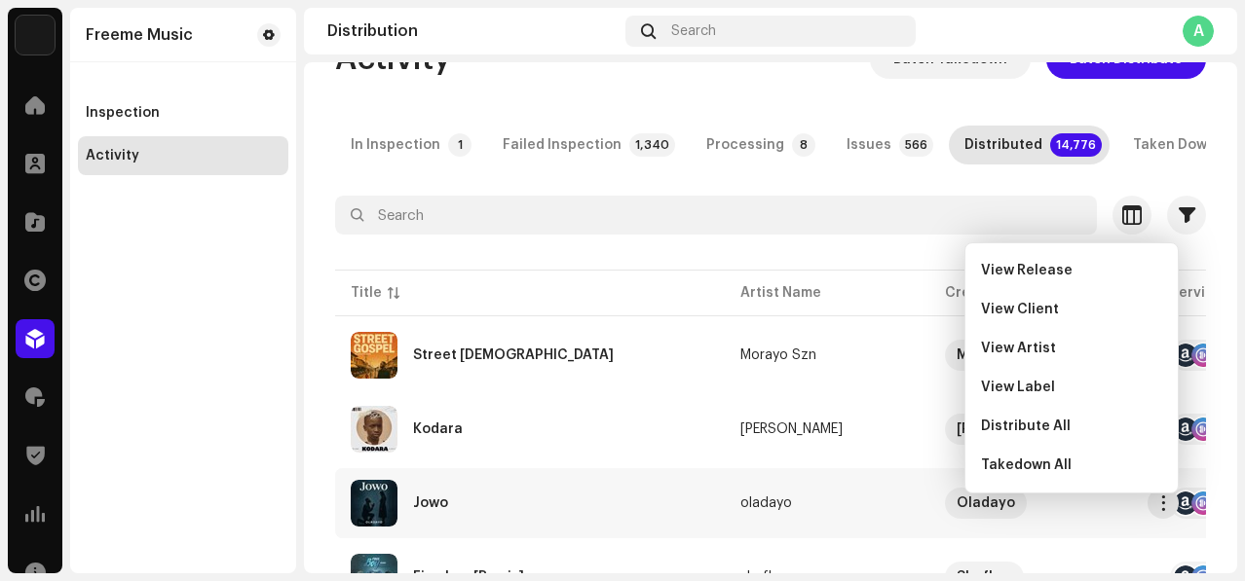
click at [1073, 274] on div "View Release" at bounding box center [1071, 271] width 181 height 16
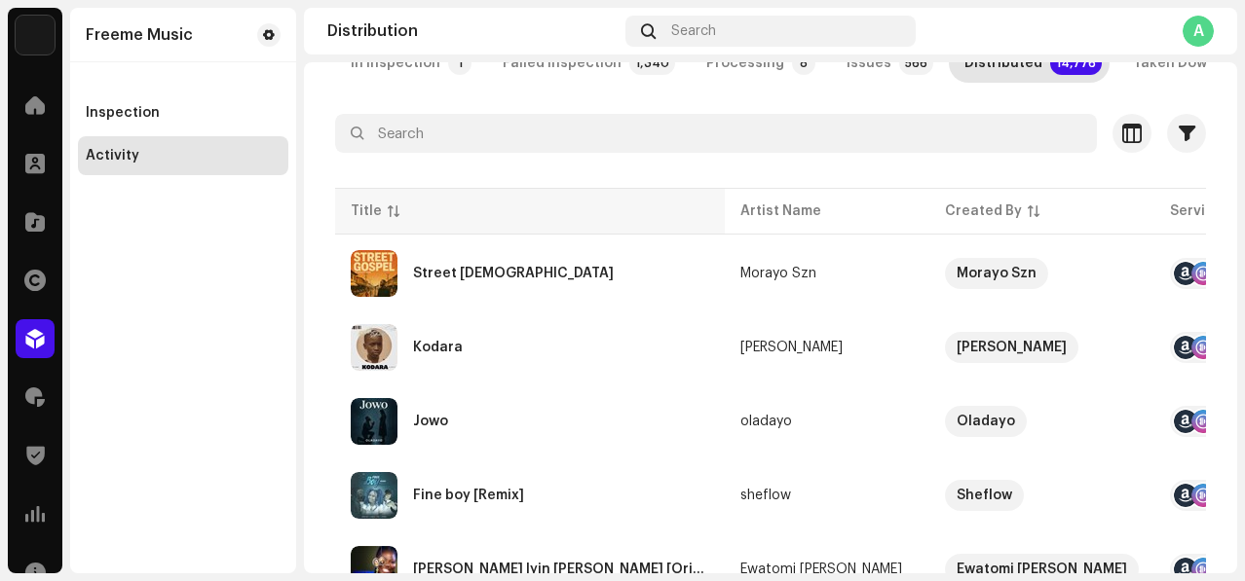
scroll to position [0, 0]
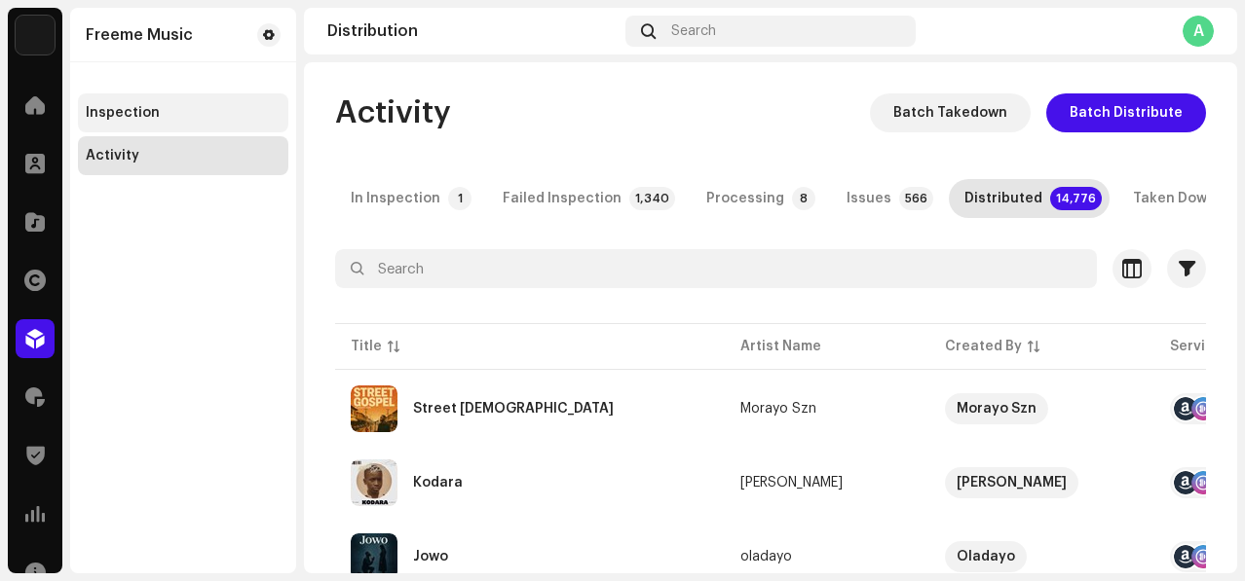
click at [176, 110] on div "Inspection" at bounding box center [183, 113] width 195 height 16
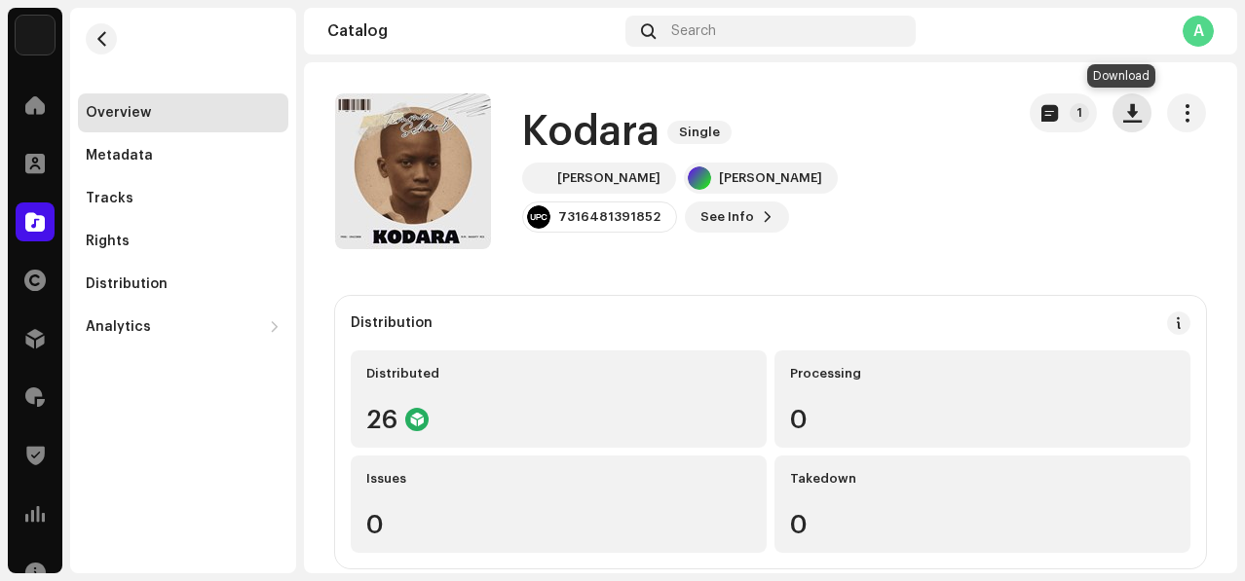
click at [1123, 110] on span "button" at bounding box center [1132, 113] width 19 height 16
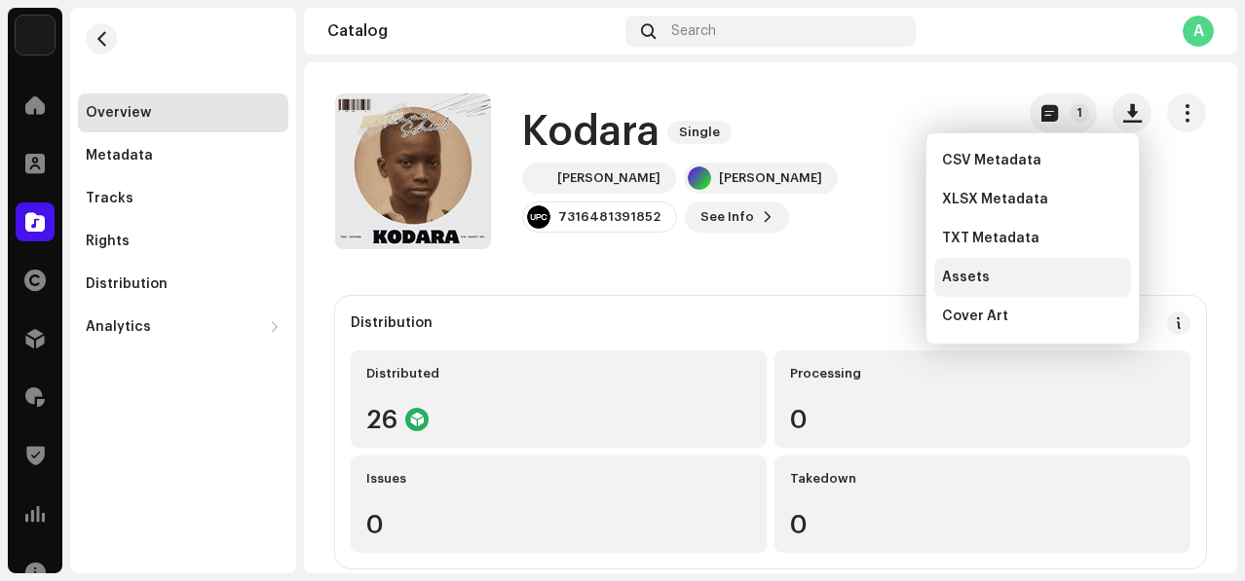
click at [1013, 270] on div "Assets" at bounding box center [1032, 278] width 181 height 16
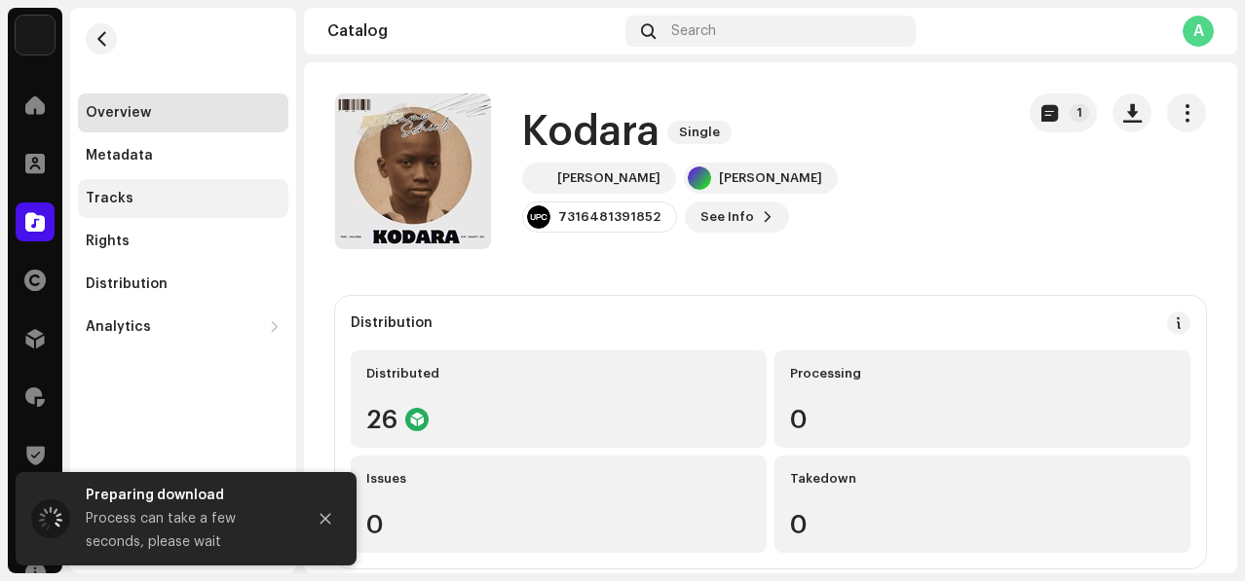
click at [126, 180] on div "Tracks" at bounding box center [183, 198] width 210 height 39
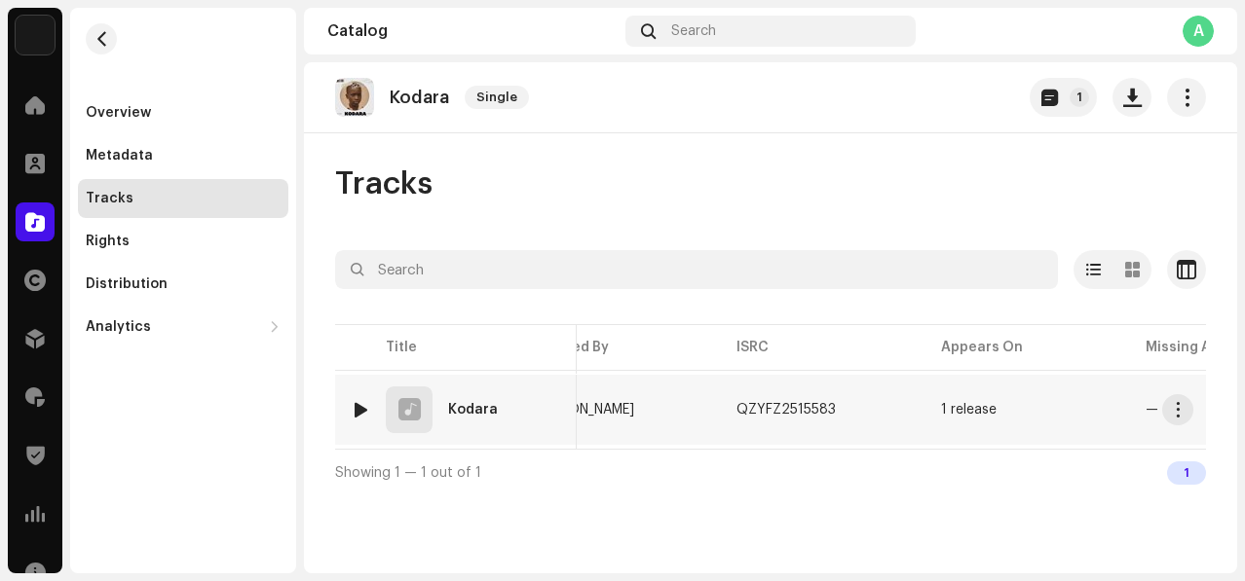
scroll to position [0, 472]
drag, startPoint x: 448, startPoint y: 409, endPoint x: 814, endPoint y: 423, distance: 366.5
click at [814, 423] on tr "1 Kodara 7145994 Timmy Senior Timmy Senior QZYFZ2515583 1 release — No Audio Ma…" at bounding box center [699, 410] width 1673 height 70
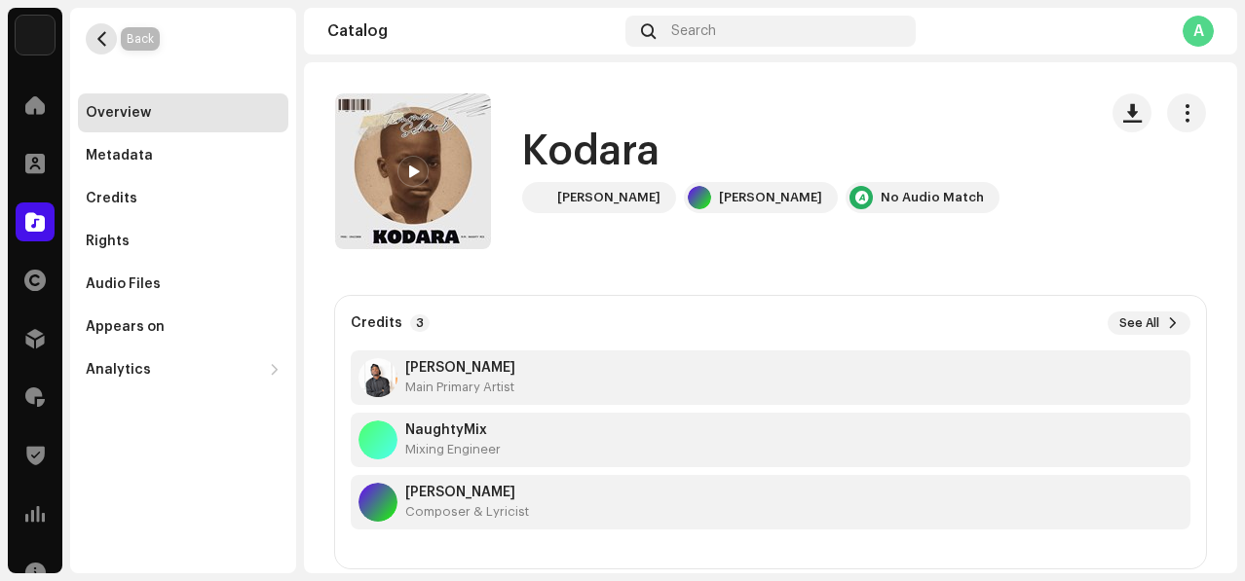
click at [98, 41] on span "button" at bounding box center [101, 39] width 15 height 16
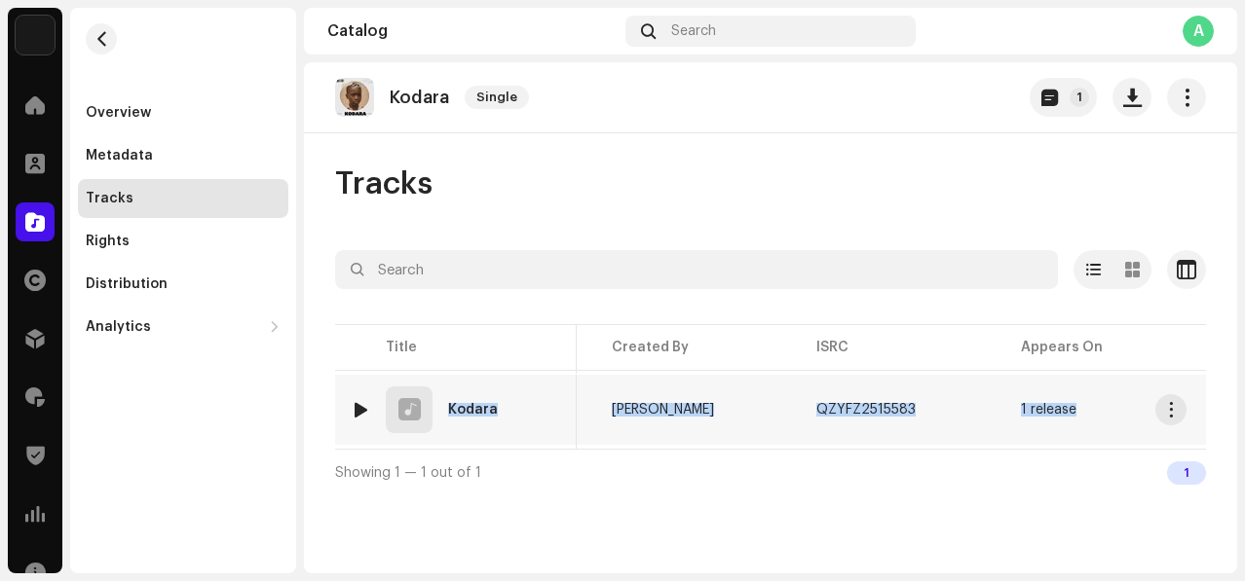
scroll to position [0, 399]
copy tr "Kodara 7145994 Timmy Senior Timmy Senior QZYFZ2515583 1 release"
drag, startPoint x: 442, startPoint y: 412, endPoint x: 1008, endPoint y: 166, distance: 617.2
click at [1008, 166] on div "Tracks Selected 0 Options Filters Distribution status In progress Not started C…" at bounding box center [770, 330] width 933 height 331
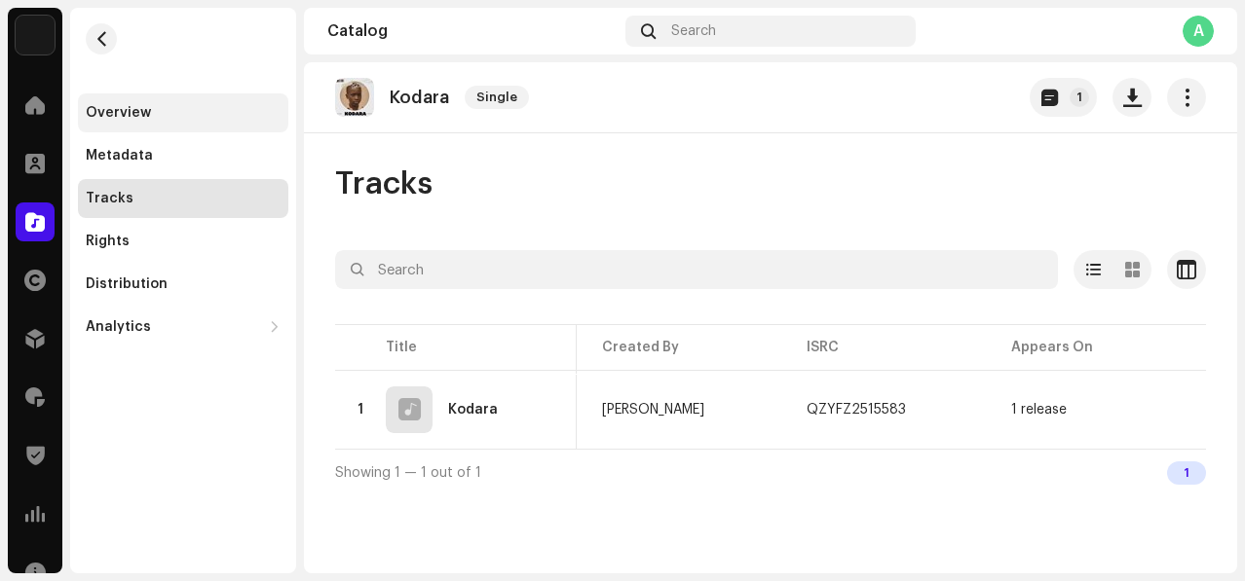
click at [156, 126] on div "Overview" at bounding box center [183, 113] width 210 height 39
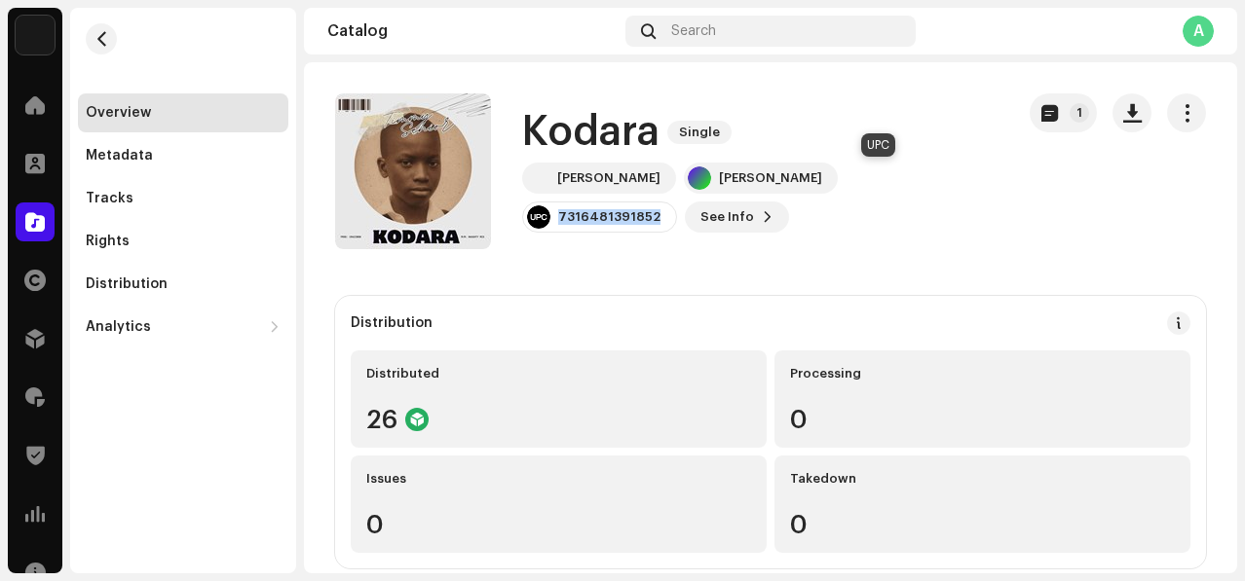
drag, startPoint x: 840, startPoint y: 178, endPoint x: 942, endPoint y: 179, distance: 102.3
click at [677, 202] on div "7316481391852" at bounding box center [599, 217] width 155 height 31
copy div "7316481391852"
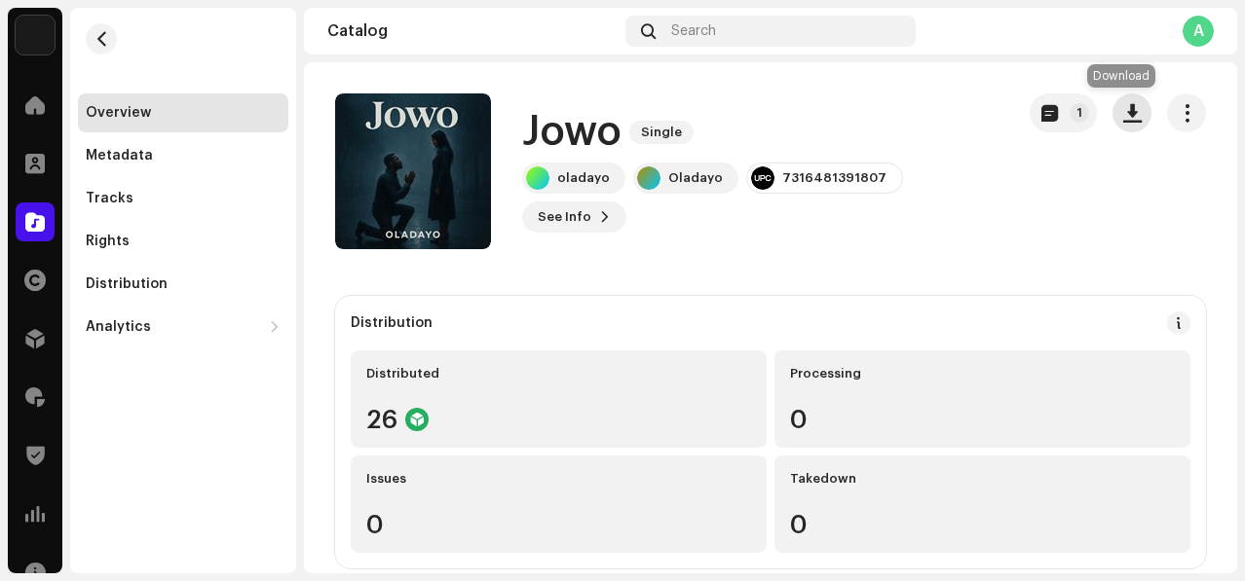
click at [1112, 112] on button "button" at bounding box center [1131, 113] width 39 height 39
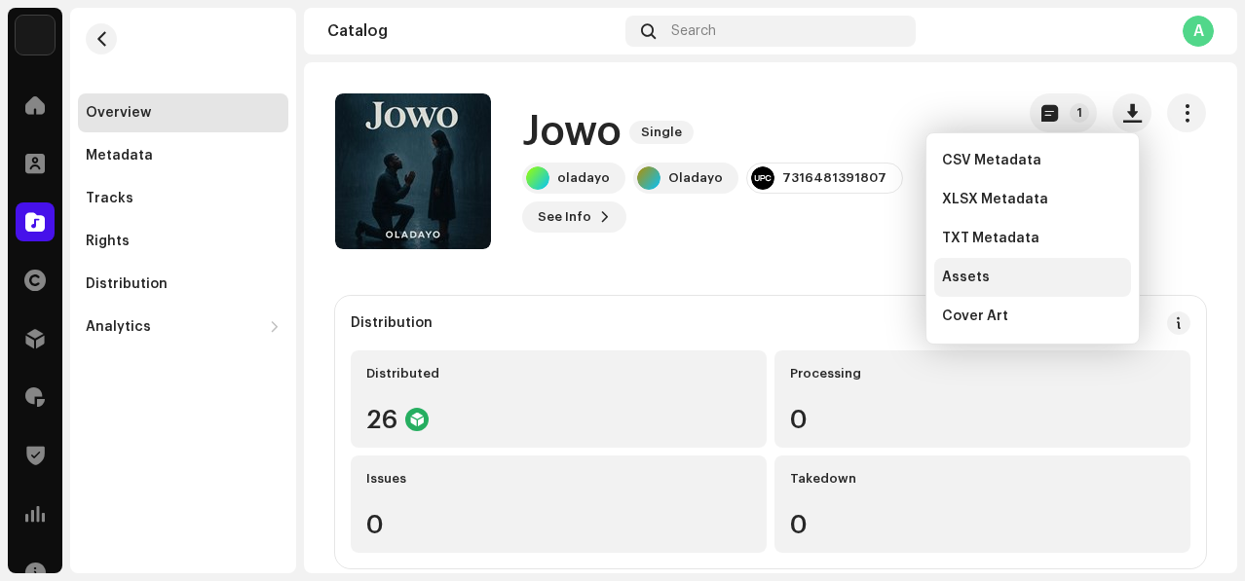
click at [1002, 281] on div "Assets" at bounding box center [1032, 278] width 181 height 16
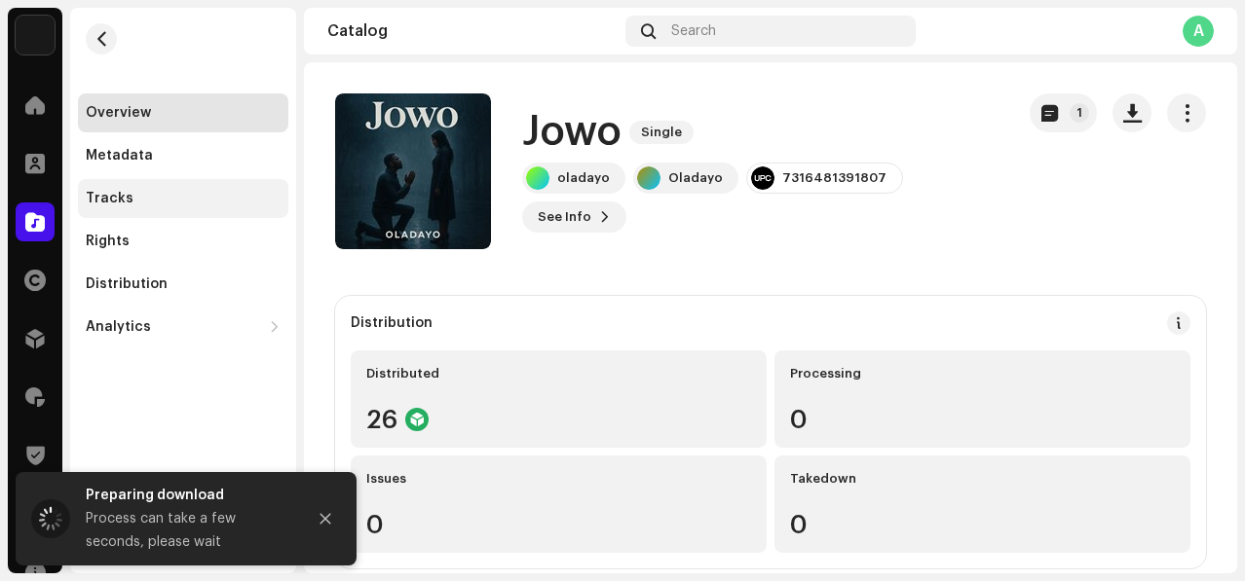
click at [188, 212] on div "Tracks" at bounding box center [183, 198] width 210 height 39
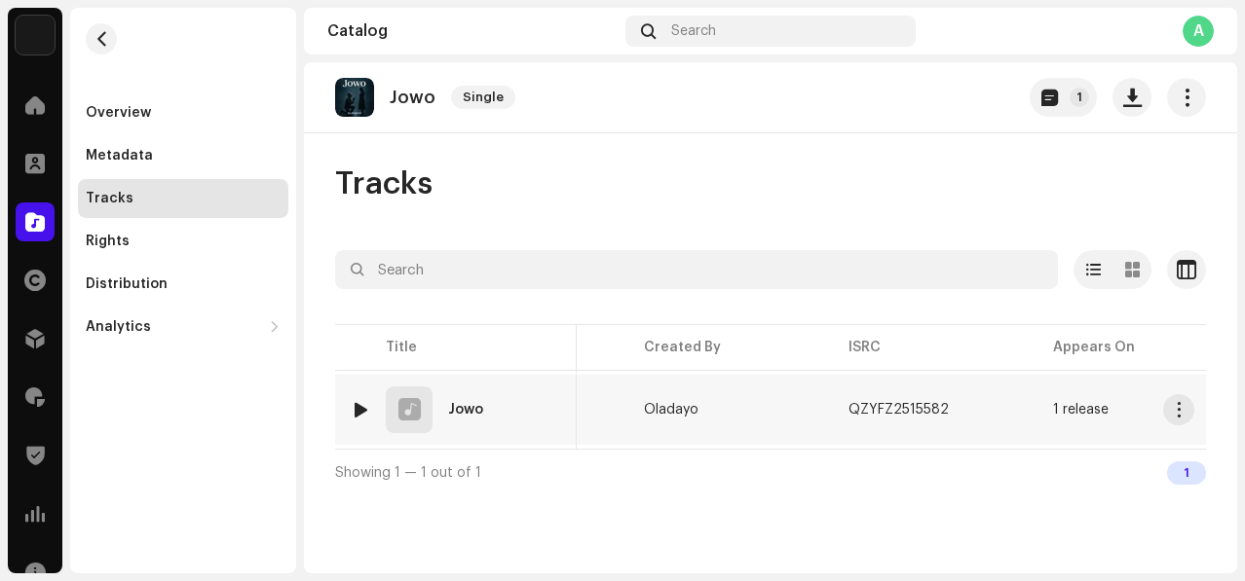
scroll to position [0, 363]
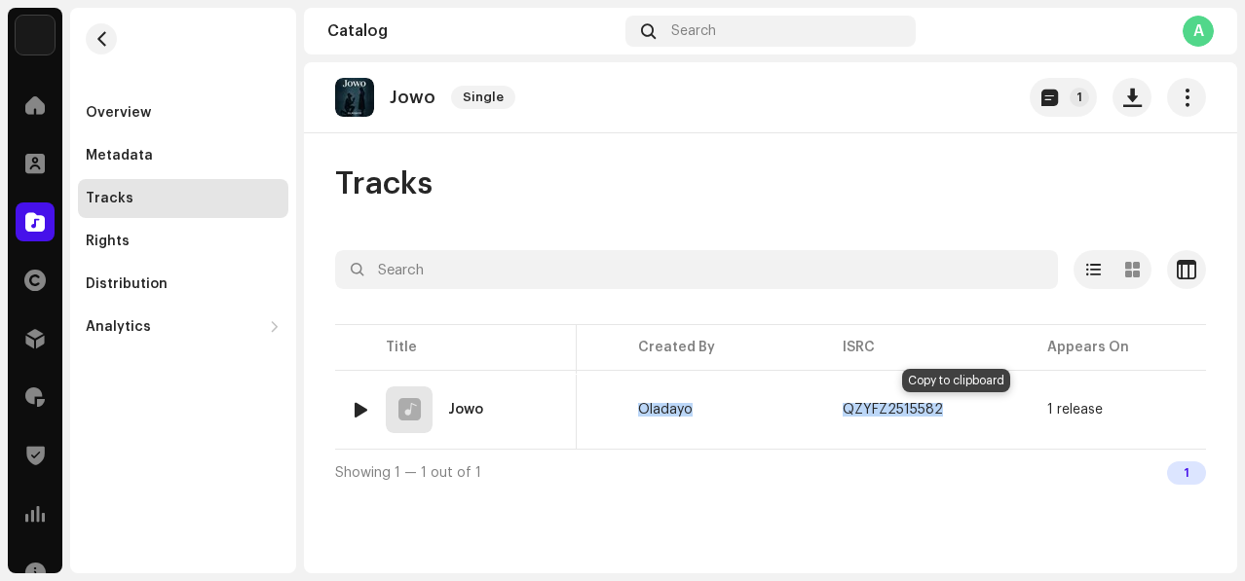
drag, startPoint x: 440, startPoint y: 417, endPoint x: 459, endPoint y: 575, distance: 158.9
click at [918, 175] on div "Tracks Selected 0 Options Filters Distribution status In progress Not started C…" at bounding box center [770, 330] width 933 height 331
click at [515, 481] on div "Showing 1 — 1 out of 1 1" at bounding box center [770, 472] width 871 height 47
drag, startPoint x: 439, startPoint y: 404, endPoint x: 960, endPoint y: 409, distance: 521.1
click at [960, 409] on tr "1 Jowo 7144813 oladayo Oladayo QZYFZ2515582 1 release — No Audio Match" at bounding box center [808, 410] width 1673 height 70
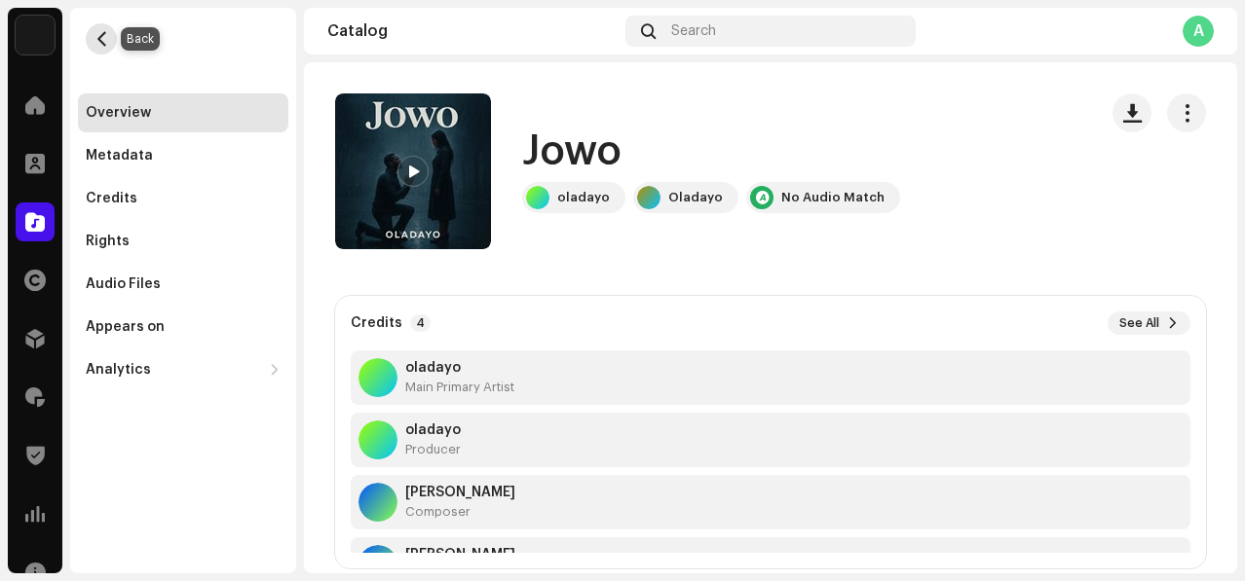
click at [99, 47] on button "button" at bounding box center [101, 38] width 31 height 31
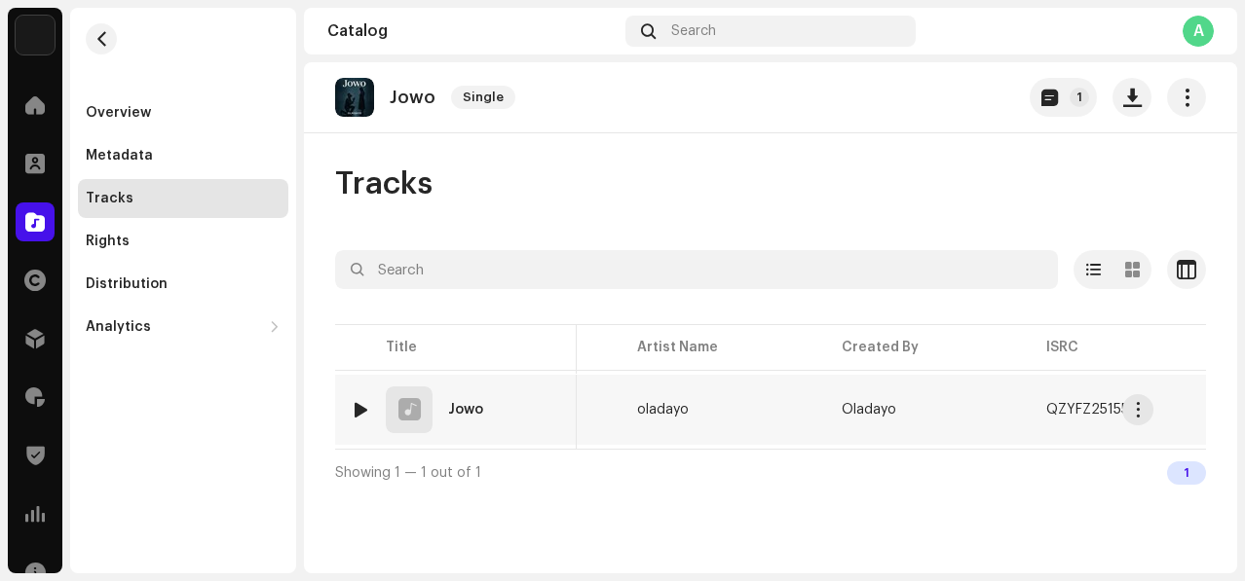
scroll to position [0, 224]
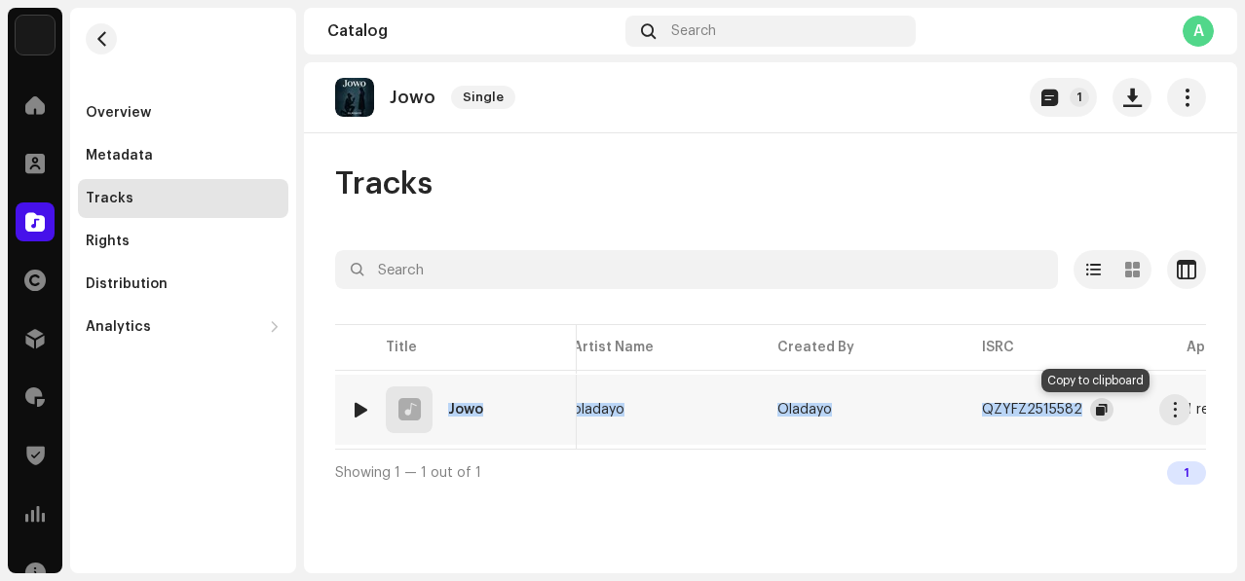
drag, startPoint x: 441, startPoint y: 409, endPoint x: 1099, endPoint y: 413, distance: 657.5
click at [1099, 413] on tr "1 Jowo 7144813 oladayo Oladayo QZYFZ2515582 1 release — No Audio Match" at bounding box center [947, 410] width 1673 height 70
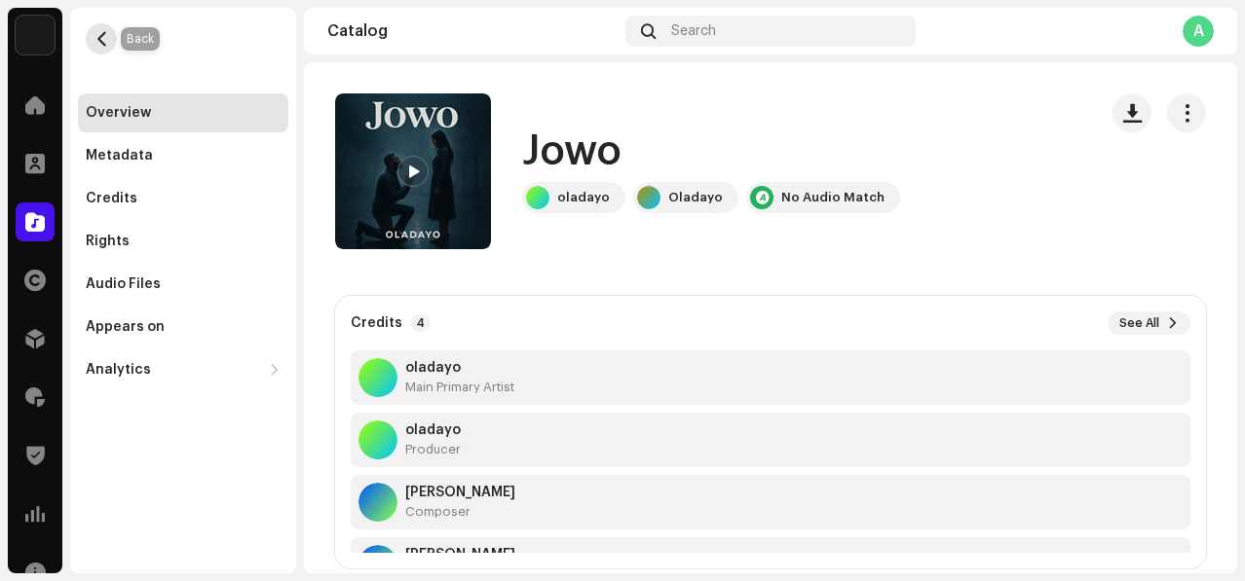
click at [96, 37] on span "button" at bounding box center [101, 39] width 15 height 16
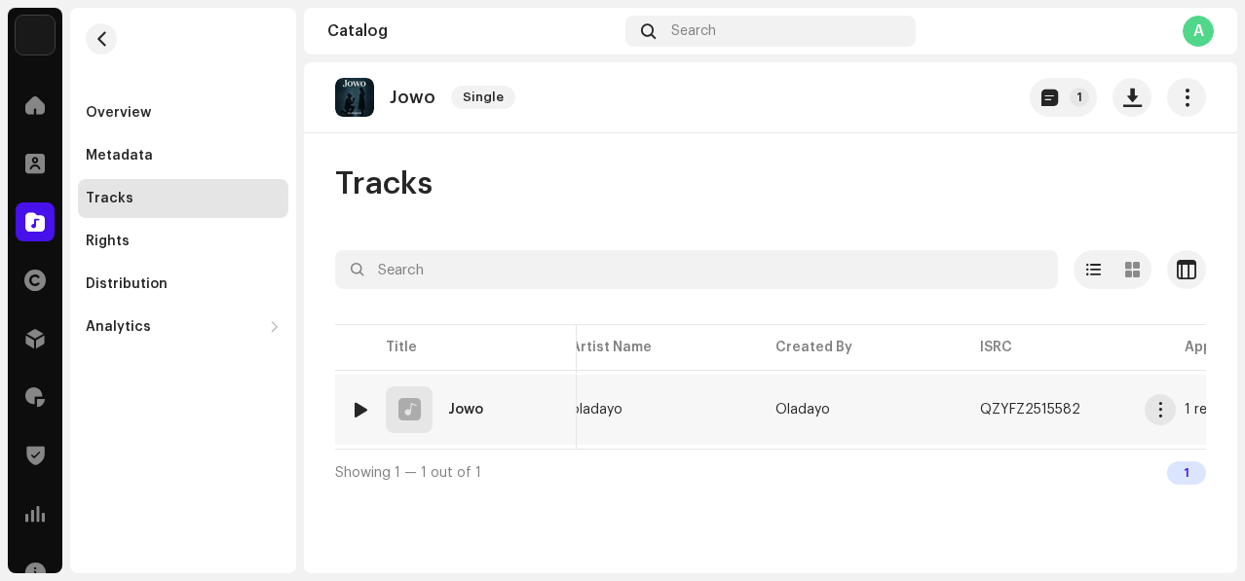
scroll to position [0, 231]
copy tr "Jowo 7144813 oladayo Oladayo QZYFZ2515582"
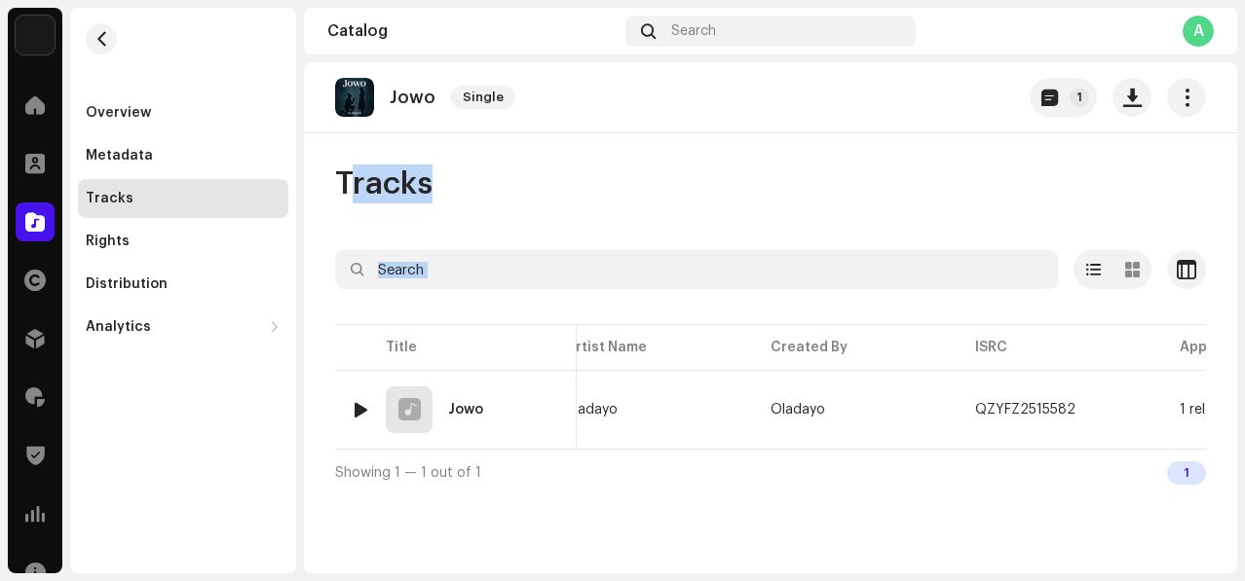
drag, startPoint x: 450, startPoint y: 410, endPoint x: 1004, endPoint y: 87, distance: 641.6
click at [1006, 95] on catalog-releases-details-tracks "Jowo Single 1 Tracks Selected 0 Options Filters Distribution status In progress…" at bounding box center [770, 278] width 933 height 433
click at [123, 110] on div "Overview" at bounding box center [118, 113] width 65 height 16
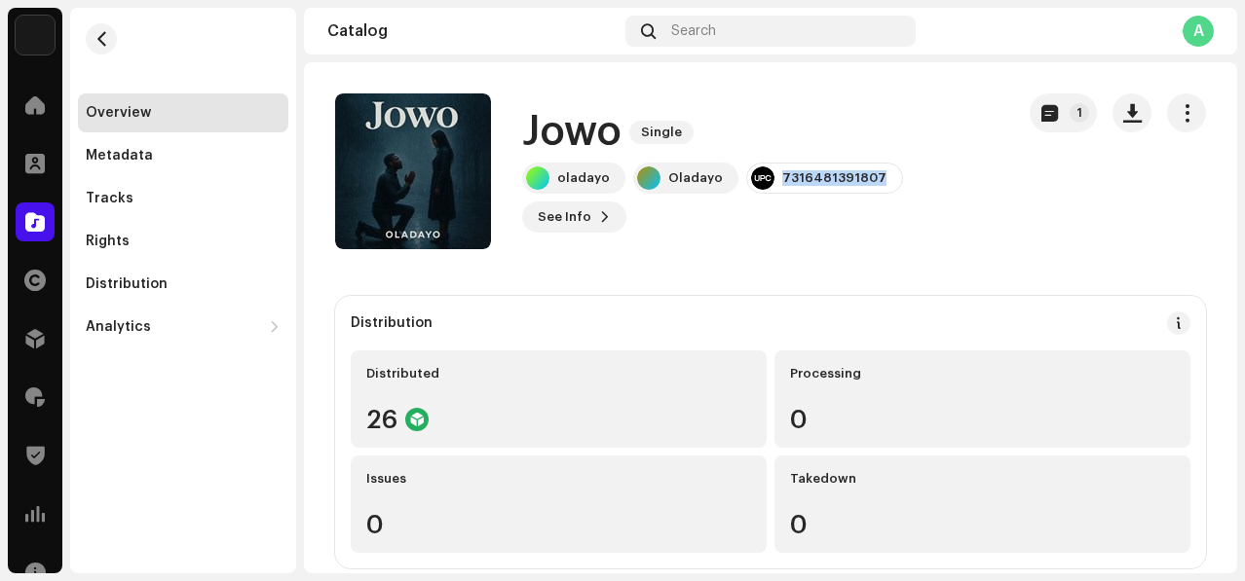
drag, startPoint x: 770, startPoint y: 175, endPoint x: 899, endPoint y: 189, distance: 129.3
click at [899, 189] on div "oladayo Oladayo 7316481391807 See Info 1" at bounding box center [760, 198] width 476 height 70
copy div "7316481391807"
